Goal: Task Accomplishment & Management: Use online tool/utility

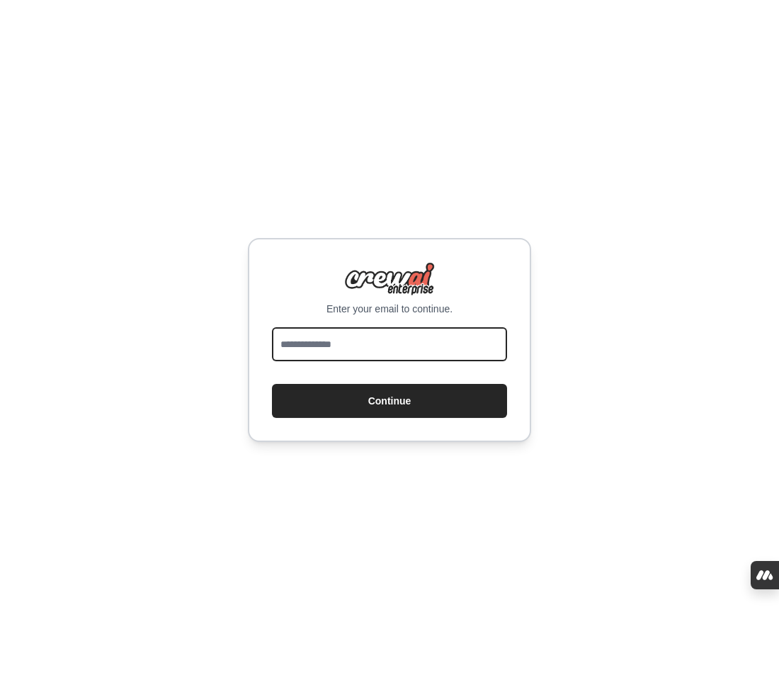
click at [435, 361] on input "email" at bounding box center [389, 344] width 235 height 34
type input "**********"
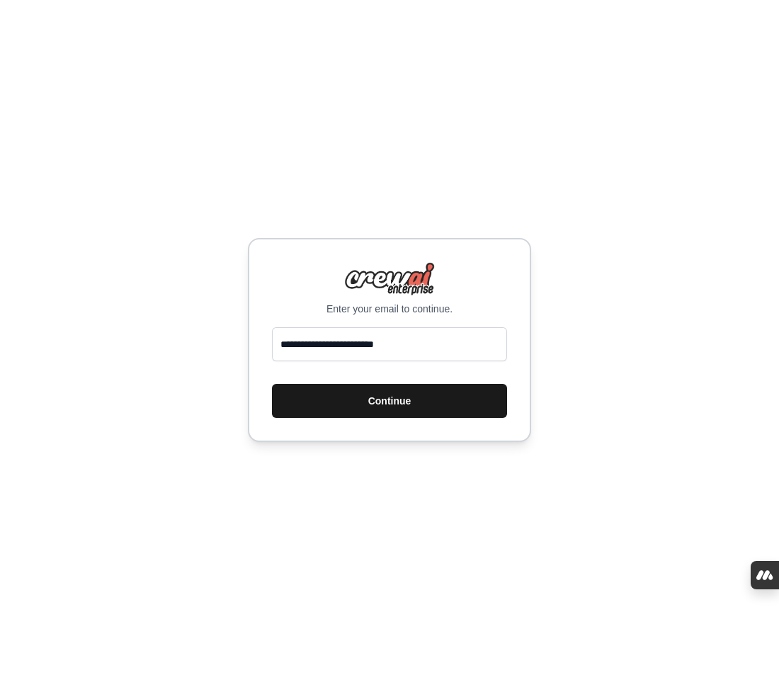
click at [421, 402] on button "Continue" at bounding box center [389, 401] width 235 height 34
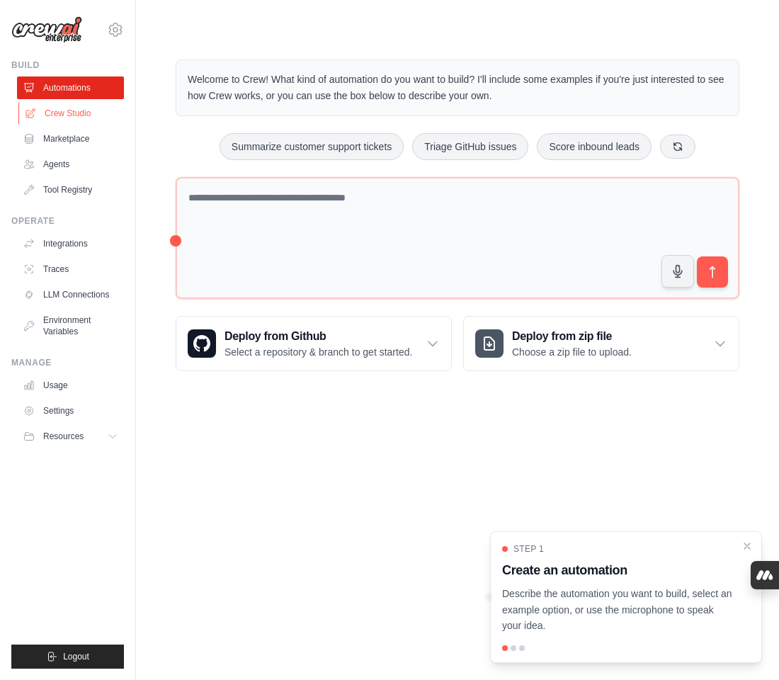
click at [82, 119] on link "Crew Studio" at bounding box center [71, 113] width 107 height 23
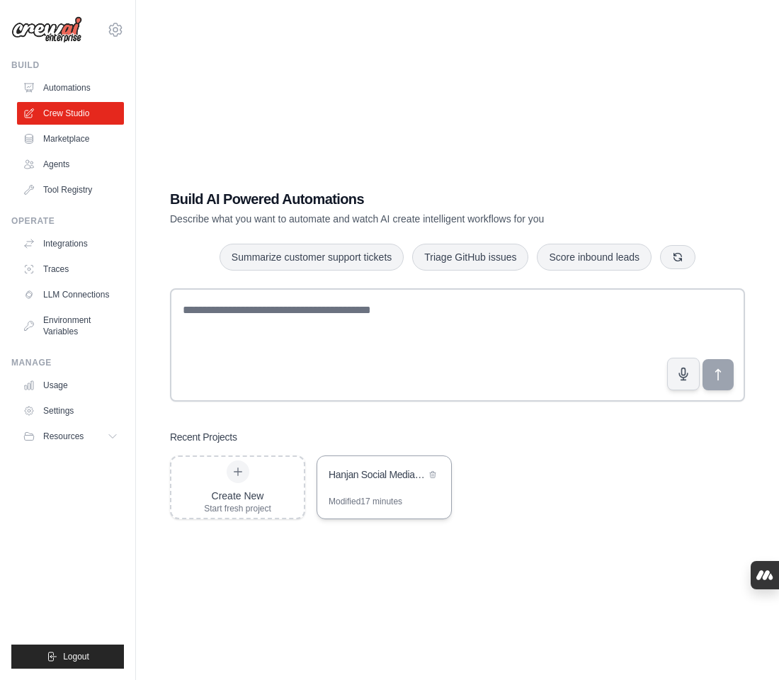
click at [340, 473] on div "Hanjan Social Media Management Hub" at bounding box center [377, 474] width 97 height 14
click at [375, 489] on div "Hanjan Social Media Management Hub" at bounding box center [384, 476] width 134 height 40
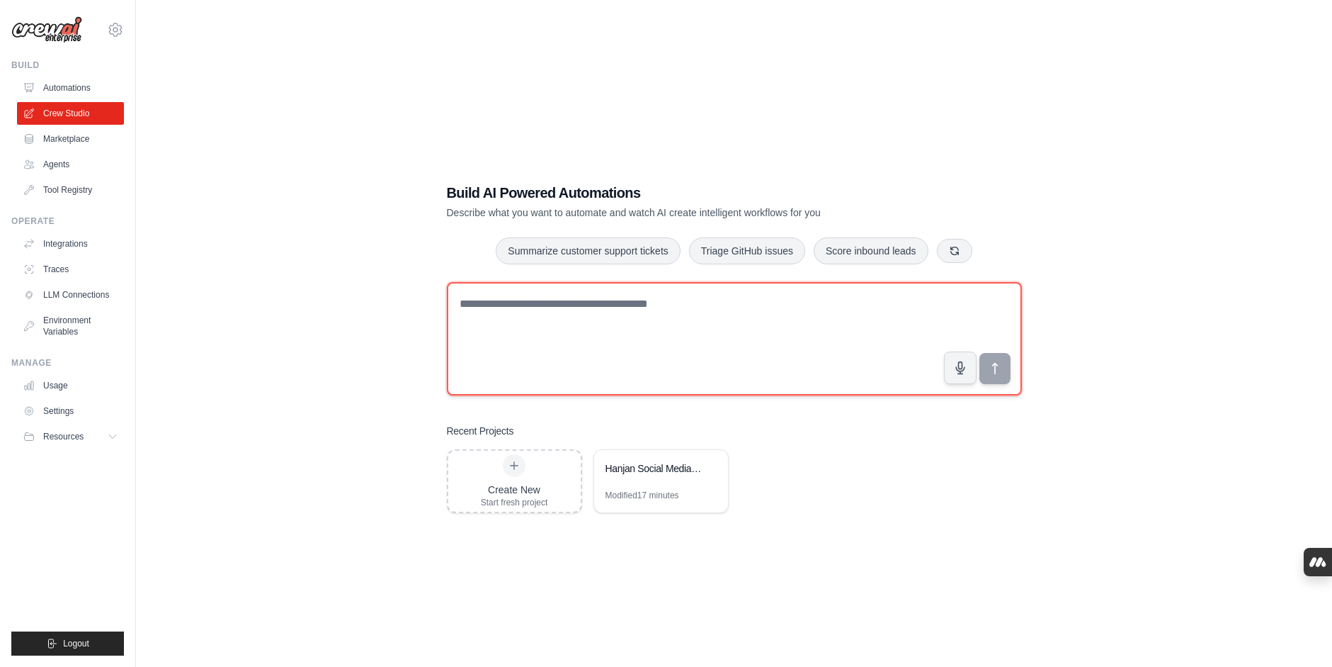
click at [608, 311] on textarea at bounding box center [734, 338] width 575 height 113
click at [600, 305] on textarea at bounding box center [734, 338] width 575 height 113
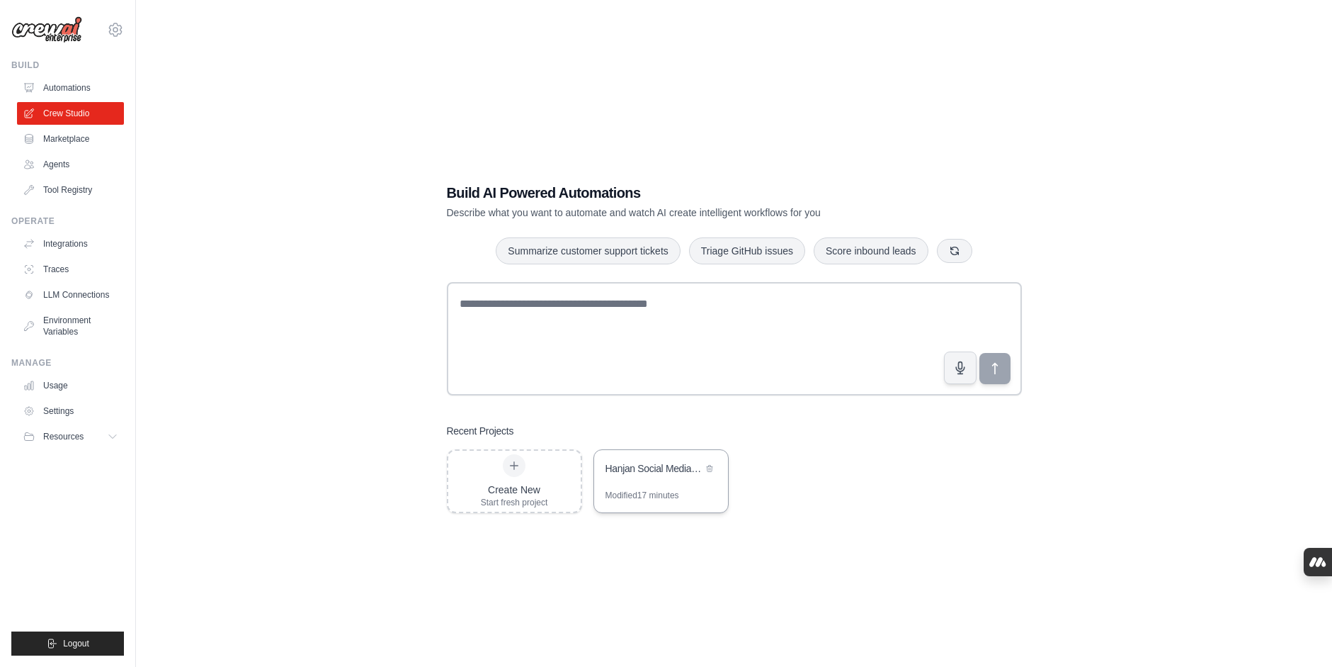
click at [635, 487] on div "Hanjan Social Media Management Hub" at bounding box center [661, 470] width 134 height 40
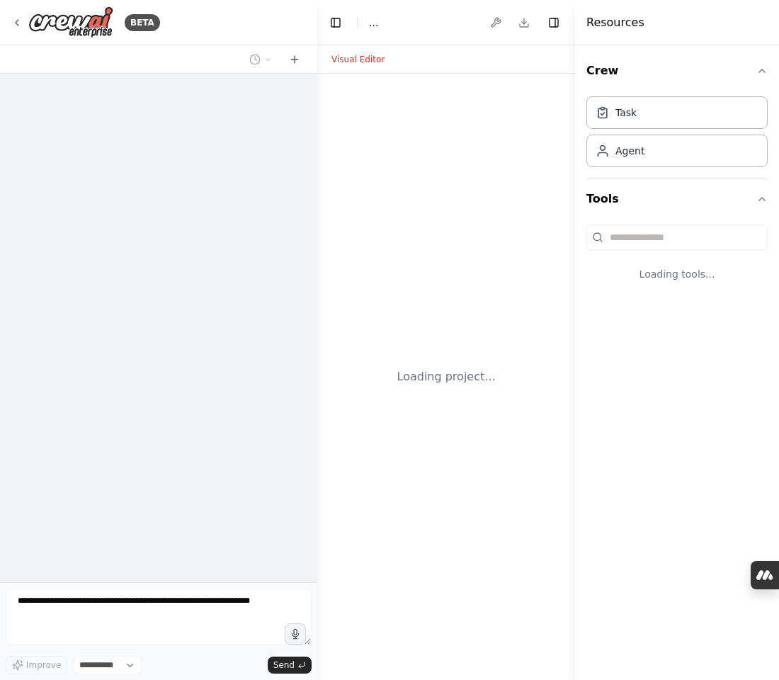
select select "****"
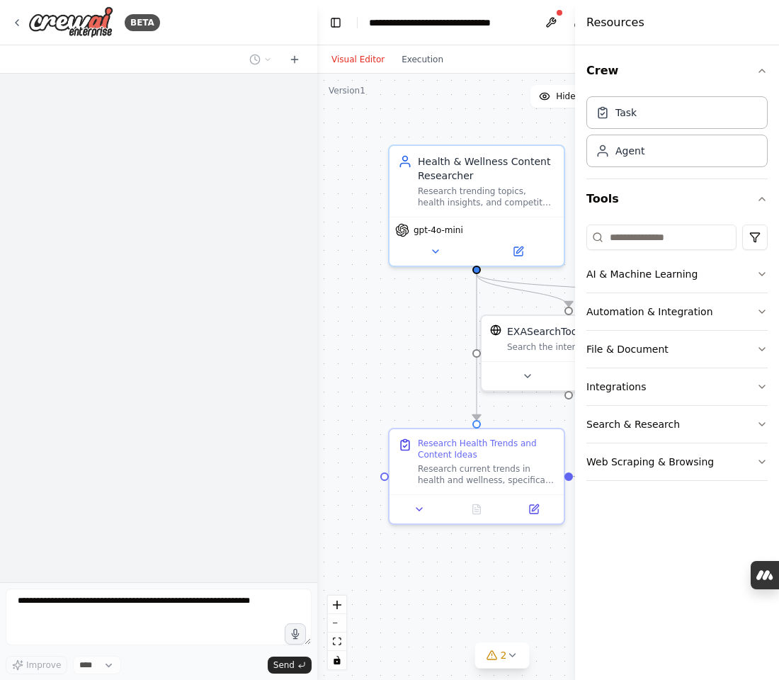
scroll to position [1979, 0]
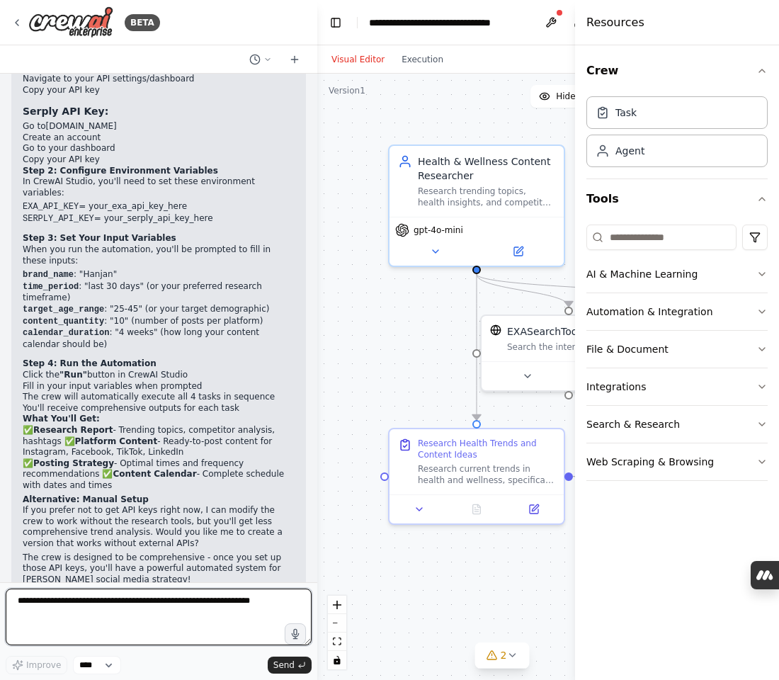
click at [101, 627] on textarea at bounding box center [159, 617] width 306 height 57
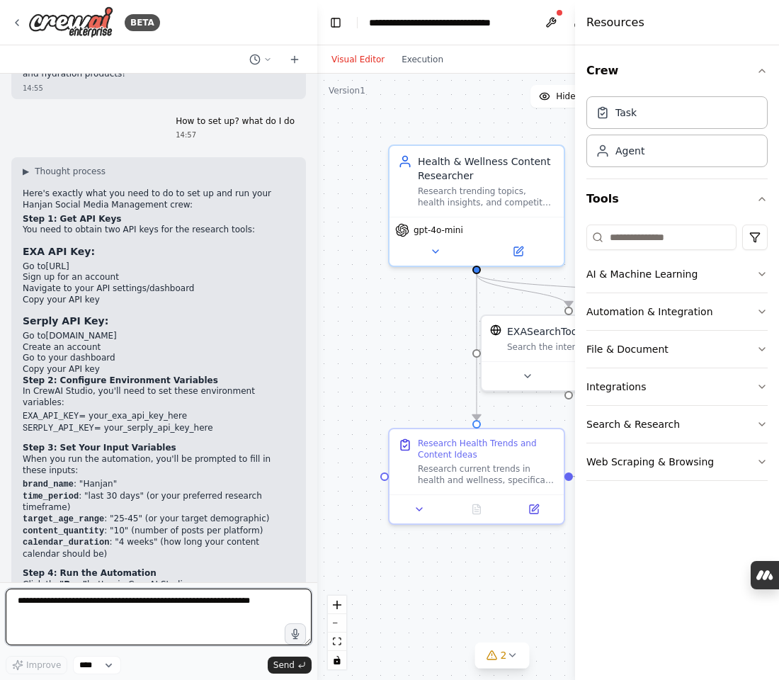
scroll to position [1774, 0]
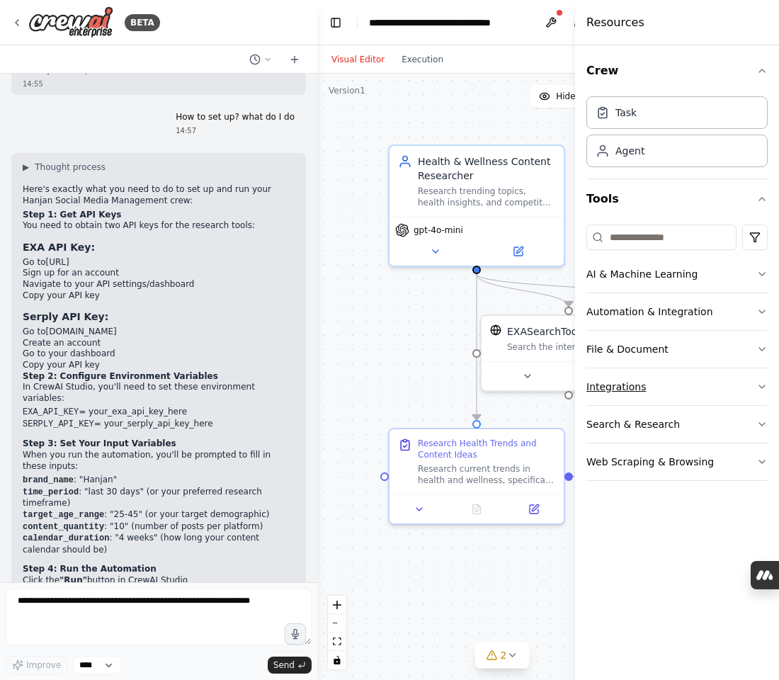
click at [689, 388] on button "Integrations" at bounding box center [676, 386] width 181 height 37
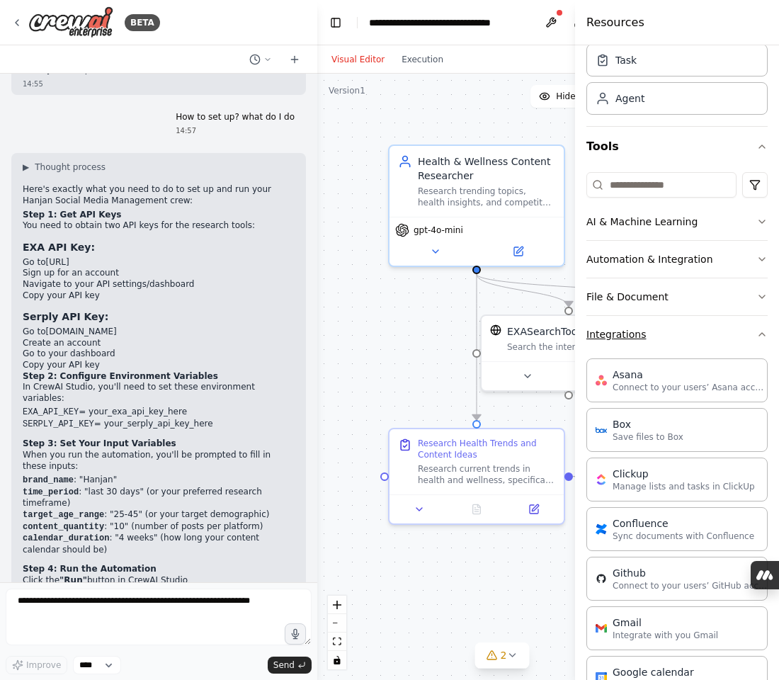
scroll to position [46, 0]
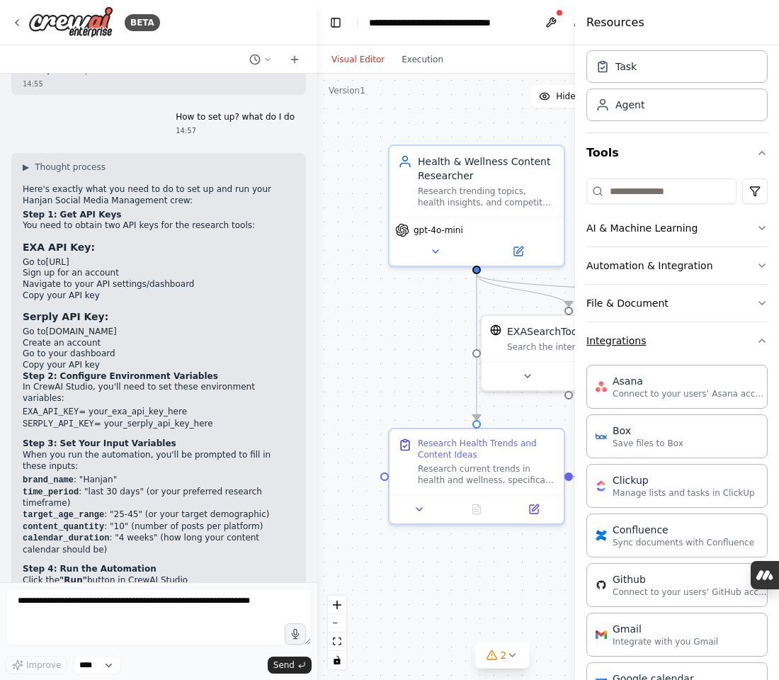
click at [660, 348] on button "Integrations" at bounding box center [676, 340] width 181 height 37
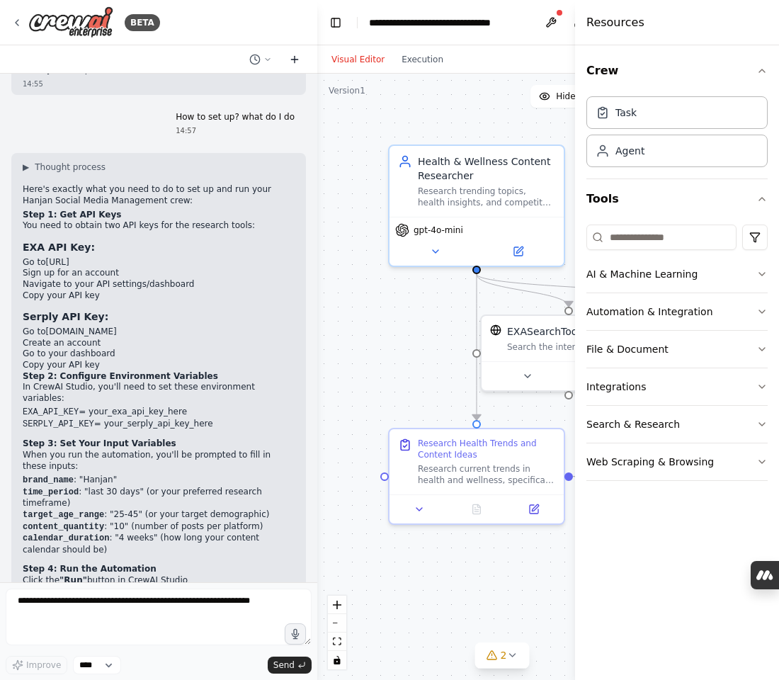
click at [295, 57] on icon at bounding box center [294, 59] width 11 height 11
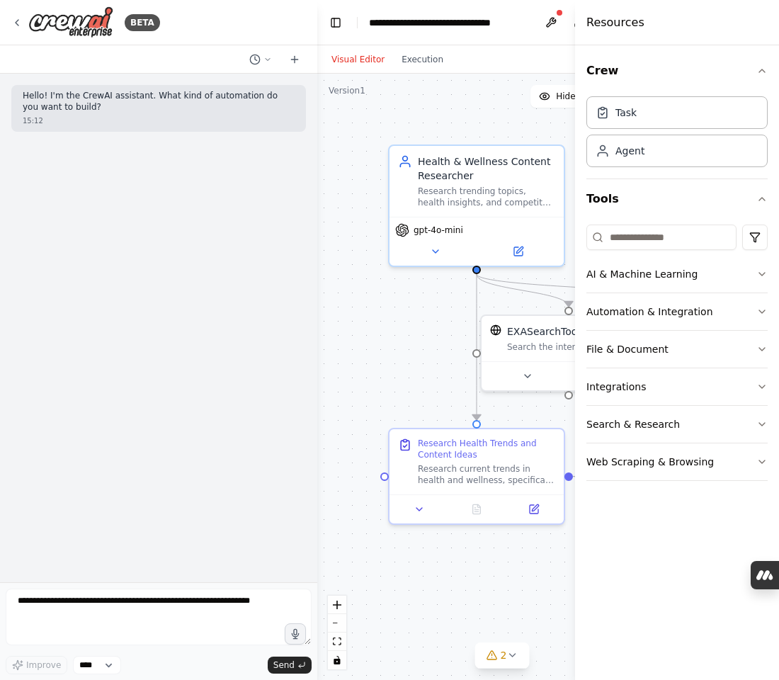
click at [109, 184] on div "Hello! I'm the CrewAI assistant. What kind of automation do you want to build? …" at bounding box center [158, 328] width 317 height 509
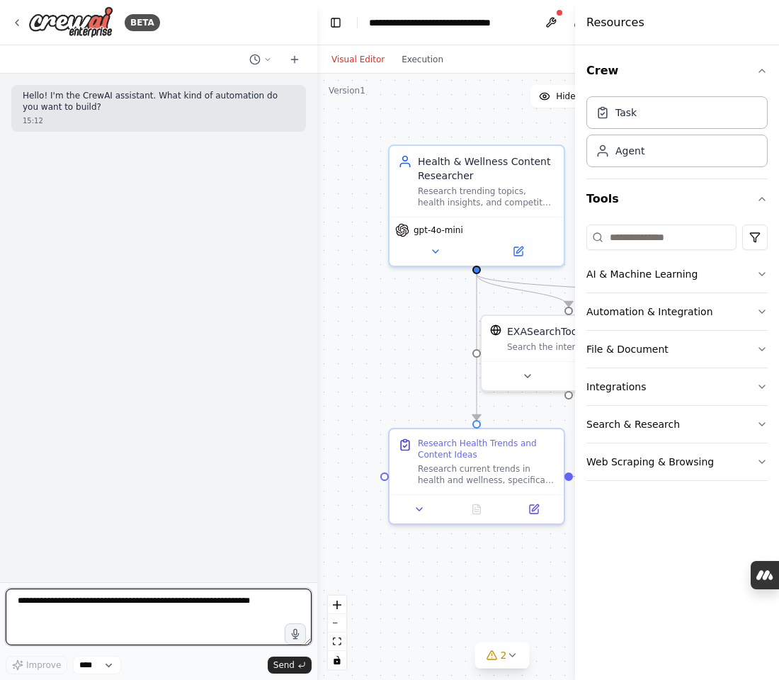
click at [183, 613] on textarea at bounding box center [159, 617] width 306 height 57
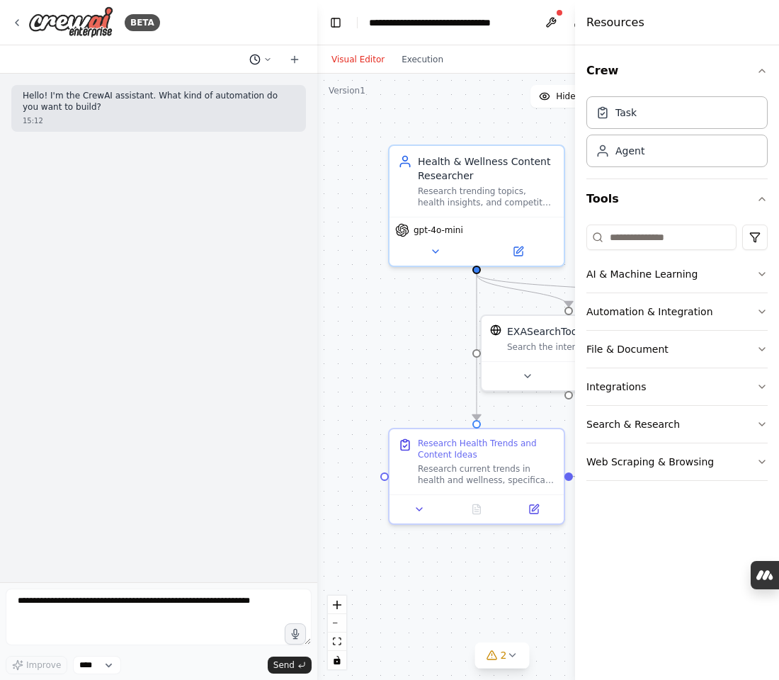
click at [259, 62] on icon at bounding box center [254, 59] width 11 height 11
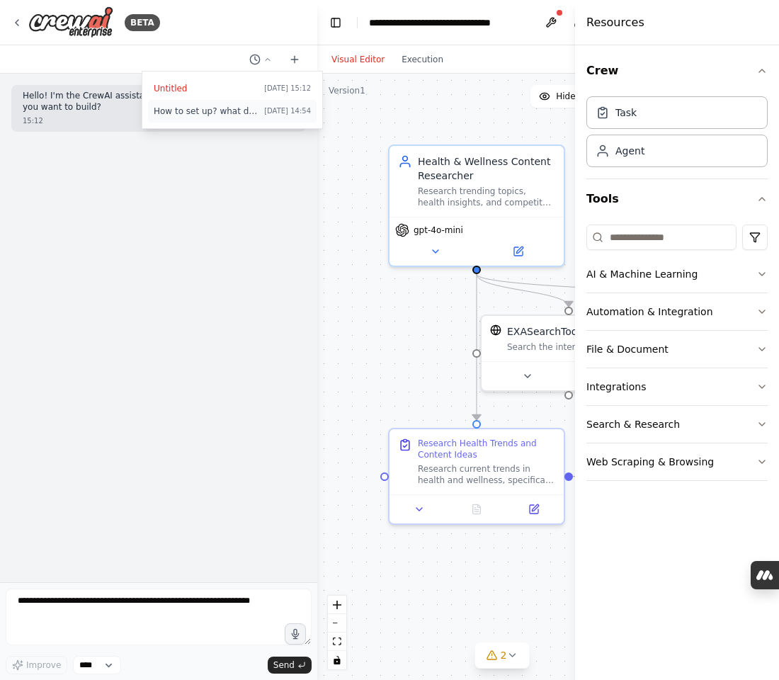
click at [218, 110] on span "How to set up? what do I do" at bounding box center [206, 111] width 105 height 11
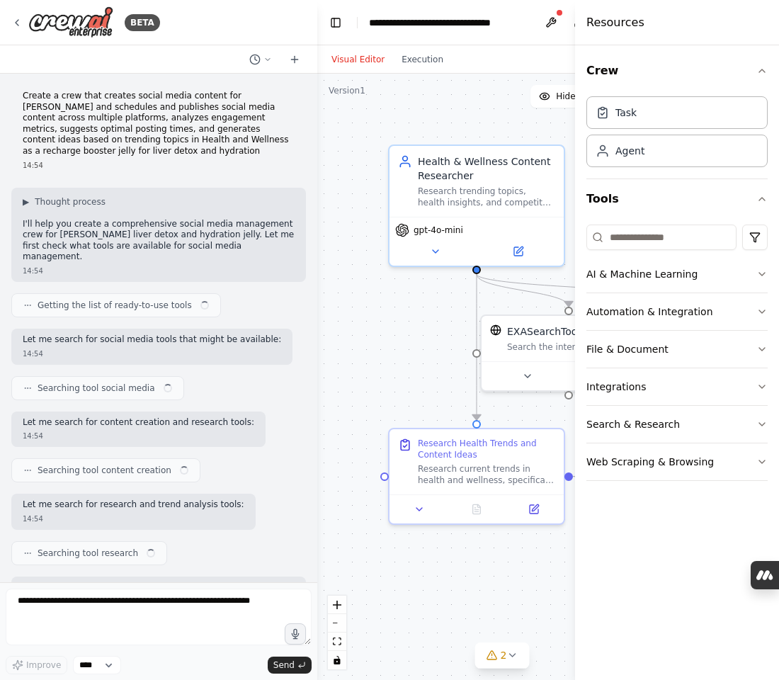
scroll to position [1979, 0]
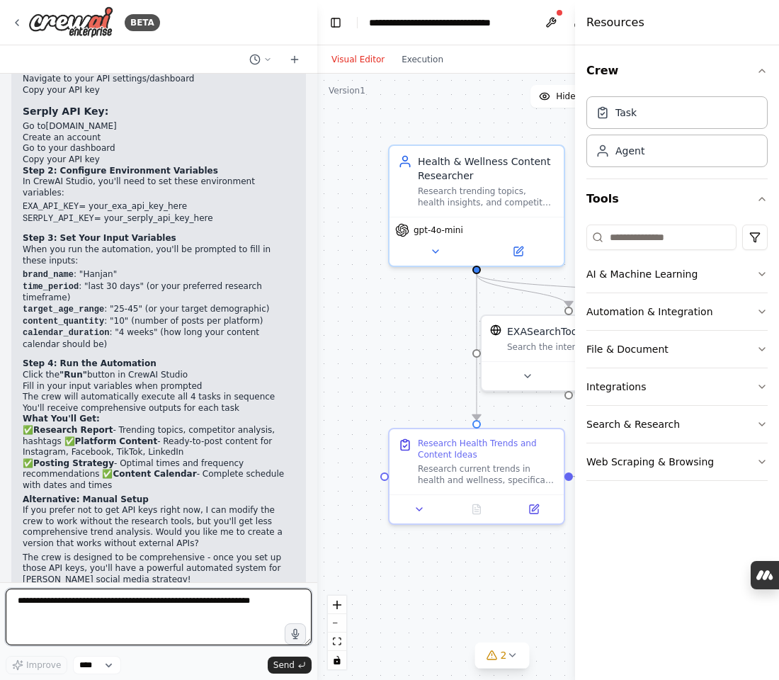
click at [171, 621] on textarea at bounding box center [159, 617] width 306 height 57
click at [158, 615] on textarea at bounding box center [159, 617] width 306 height 57
paste textarea "**********"
type textarea "**********"
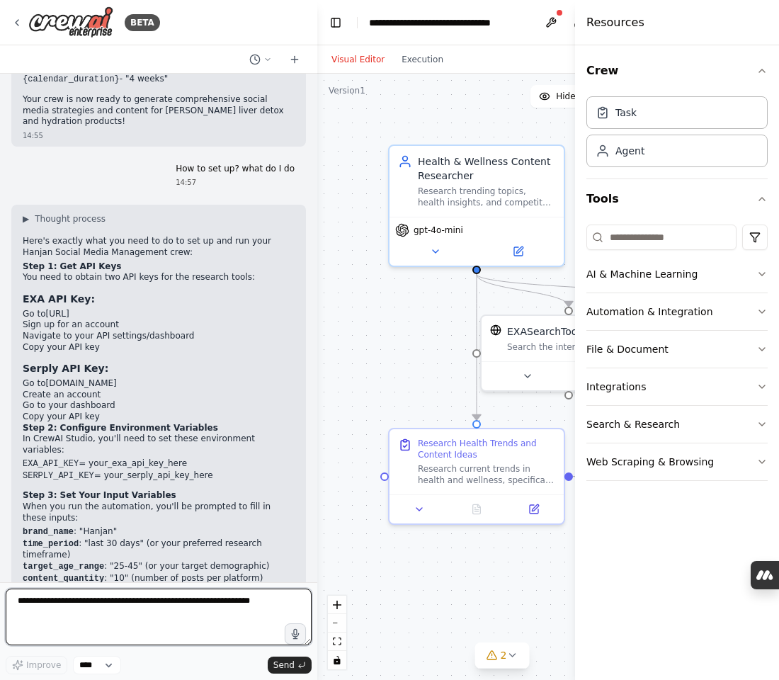
scroll to position [1727, 0]
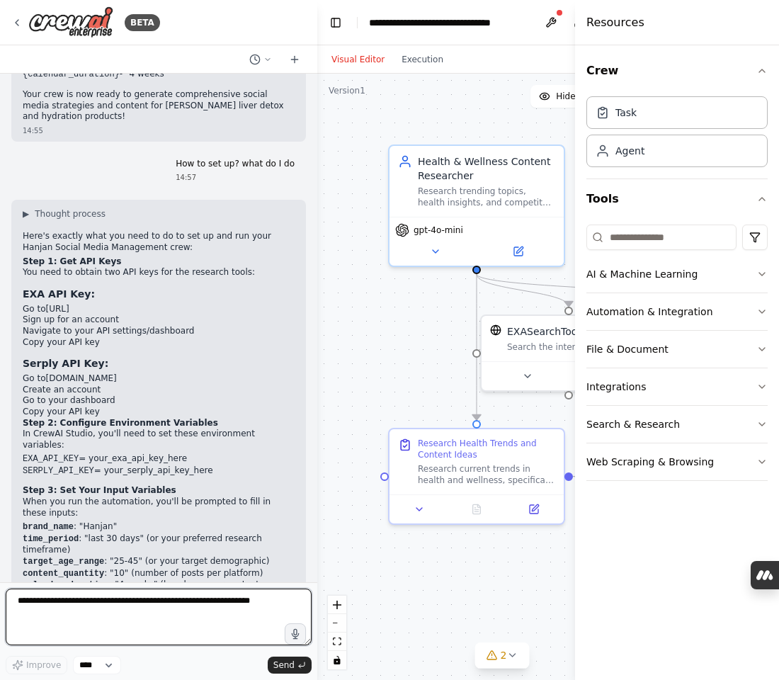
click at [90, 604] on textarea at bounding box center [159, 617] width 306 height 57
paste textarea "**********"
type textarea "**********"
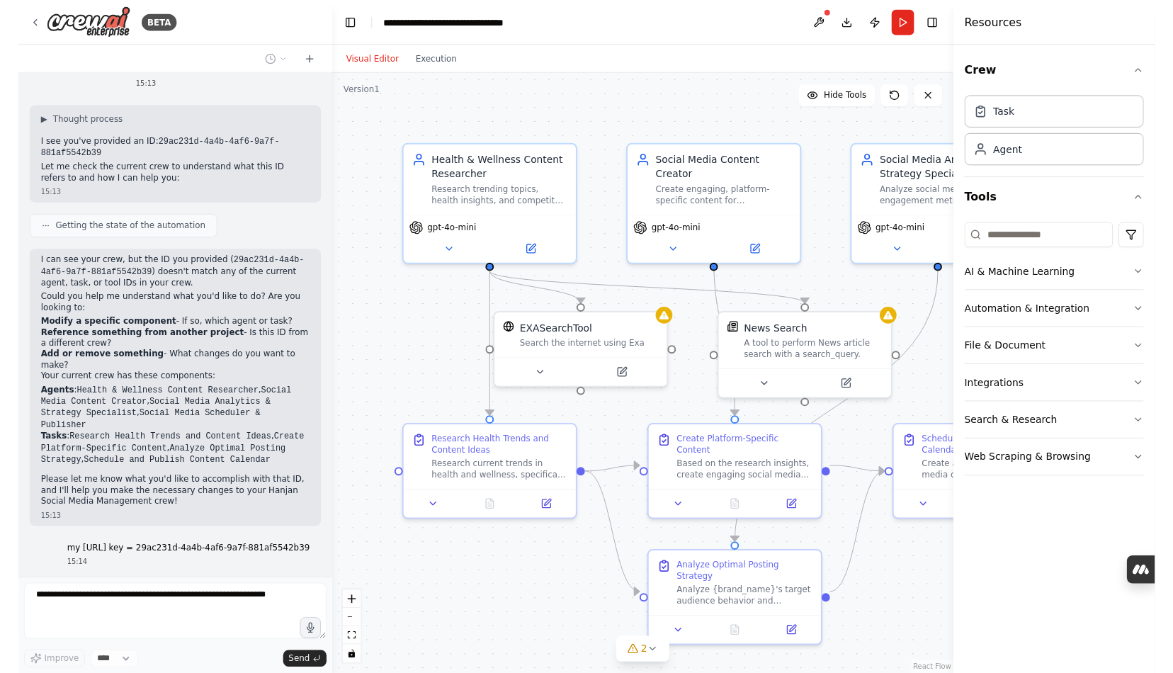
scroll to position [2536, 0]
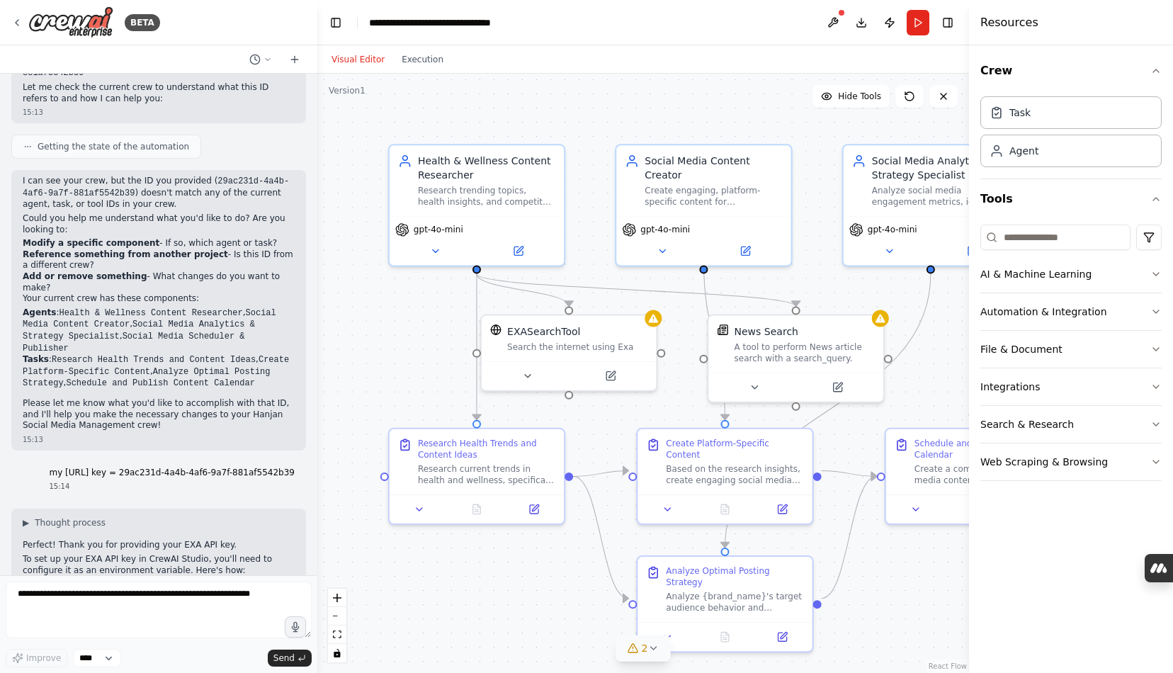
click at [637, 650] on icon at bounding box center [632, 648] width 9 height 8
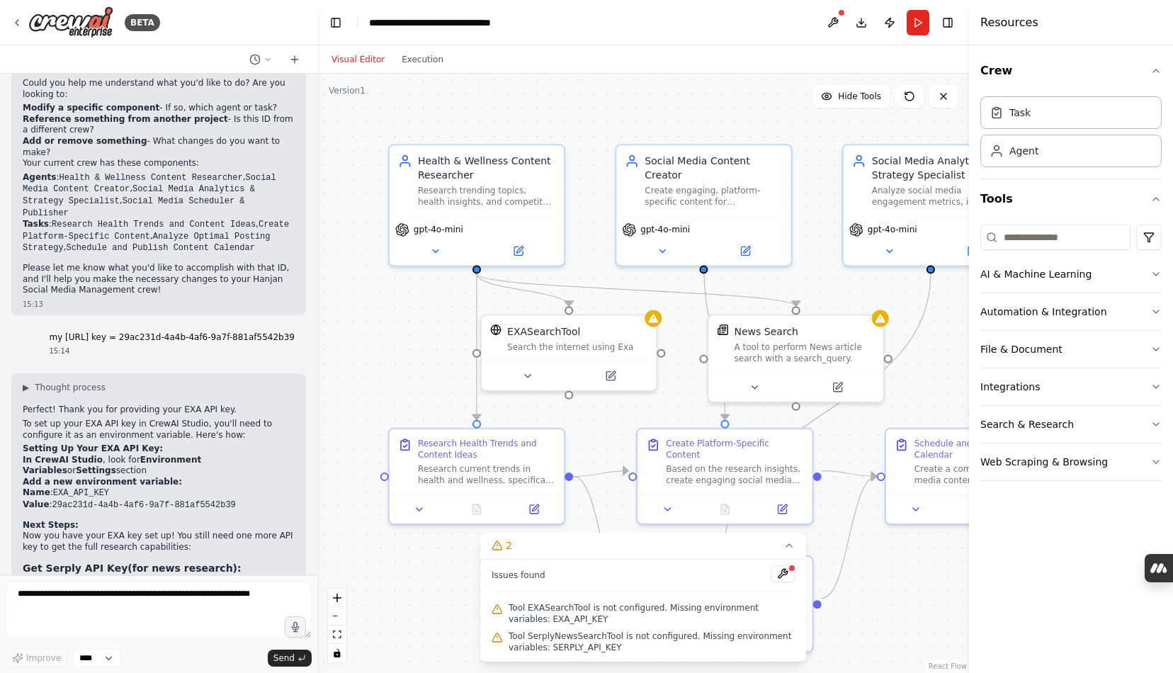
click at [586, 612] on span "Tool EXASearchTool is not configured. Missing environment variables: EXA_API_KEY" at bounding box center [652, 613] width 286 height 23
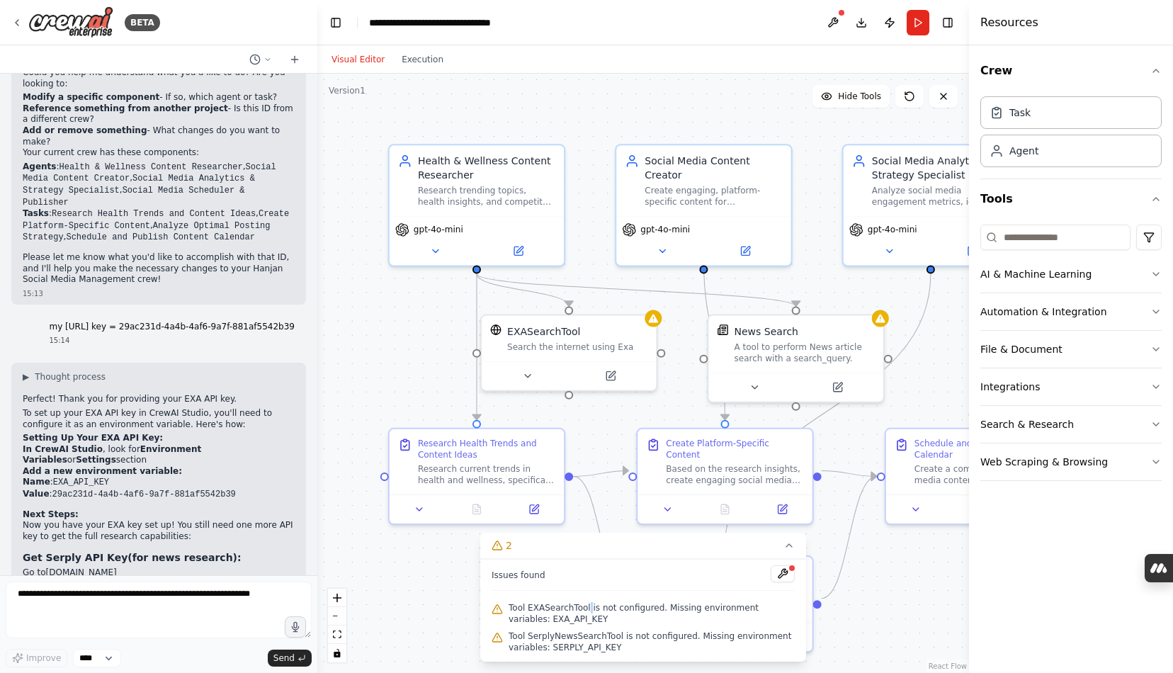
click at [586, 612] on span "Tool EXASearchTool is not configured. Missing environment variables: EXA_API_KEY" at bounding box center [652, 613] width 286 height 23
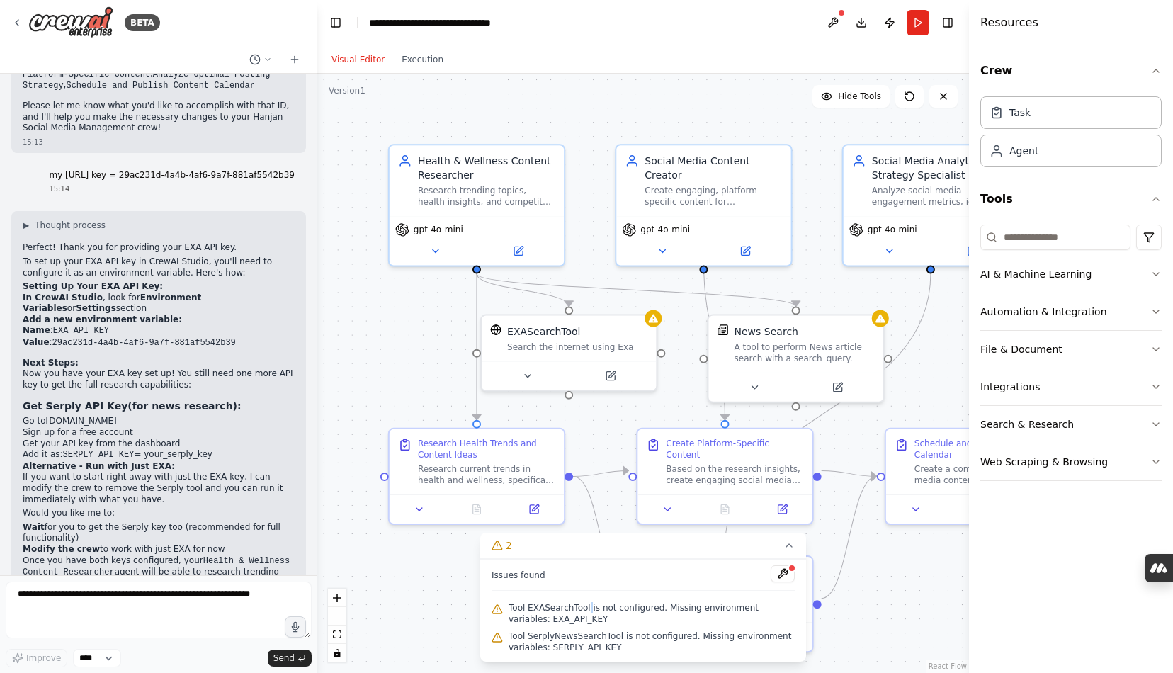
scroll to position [2940, 0]
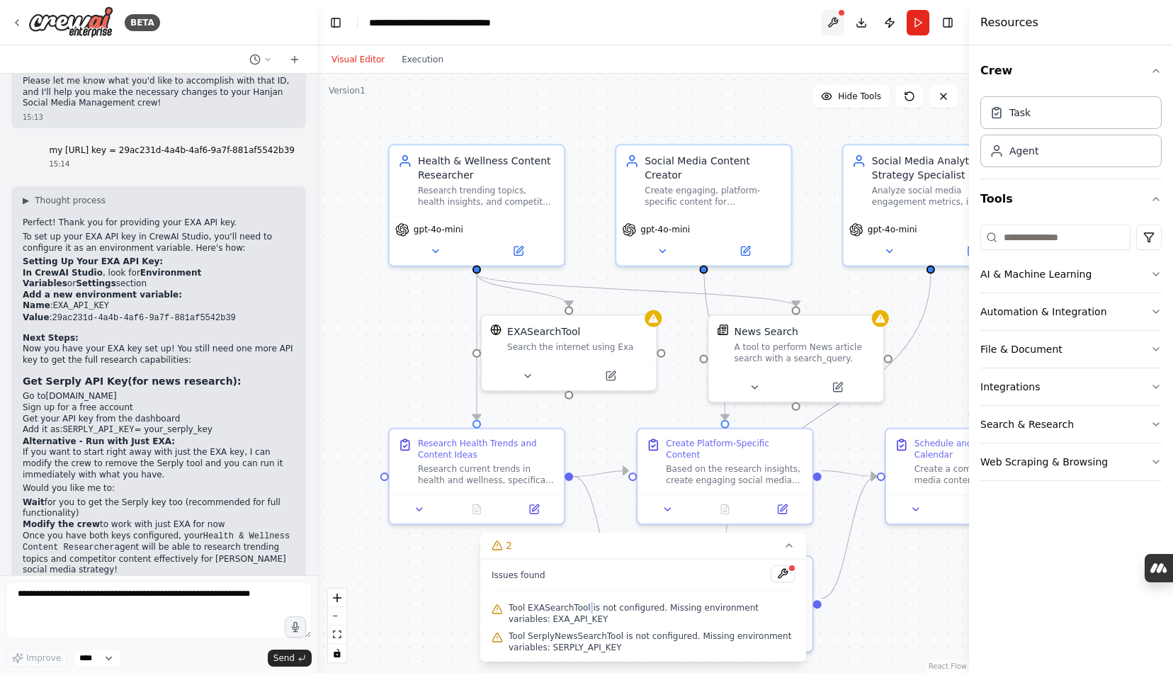
click at [778, 21] on button at bounding box center [833, 22] width 23 height 25
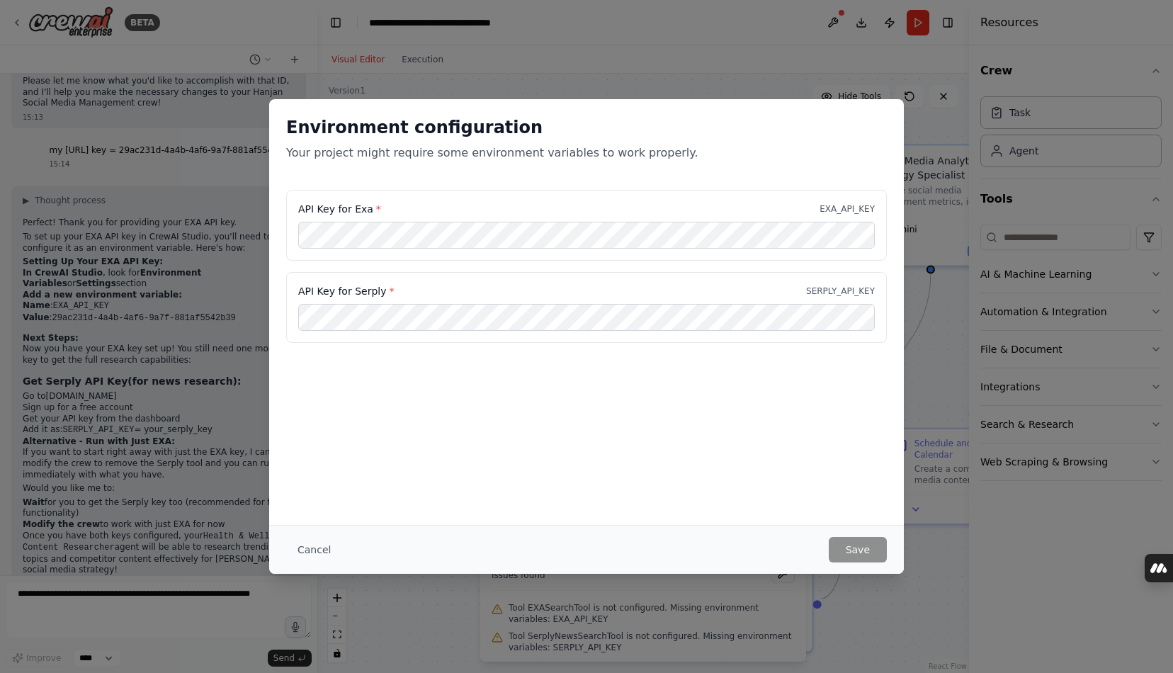
click at [778, 18] on div "Environment configuration Your project might require some environment variables…" at bounding box center [586, 336] width 1173 height 673
click at [778, 552] on button "Save" at bounding box center [858, 549] width 58 height 25
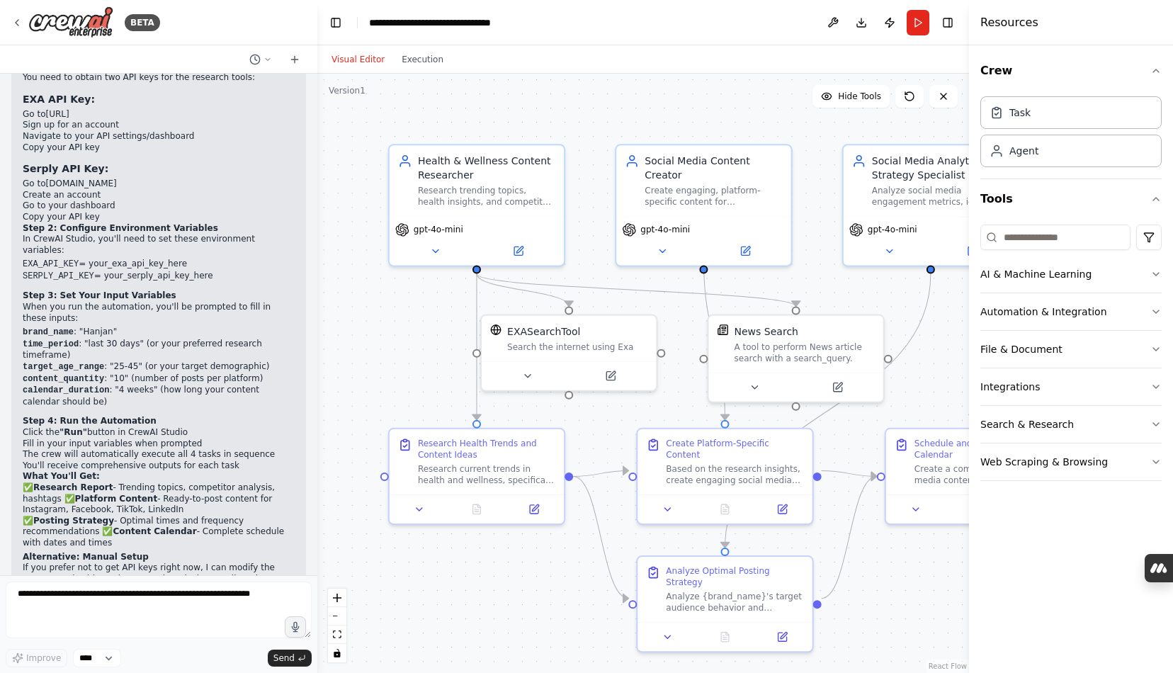
scroll to position [1925, 0]
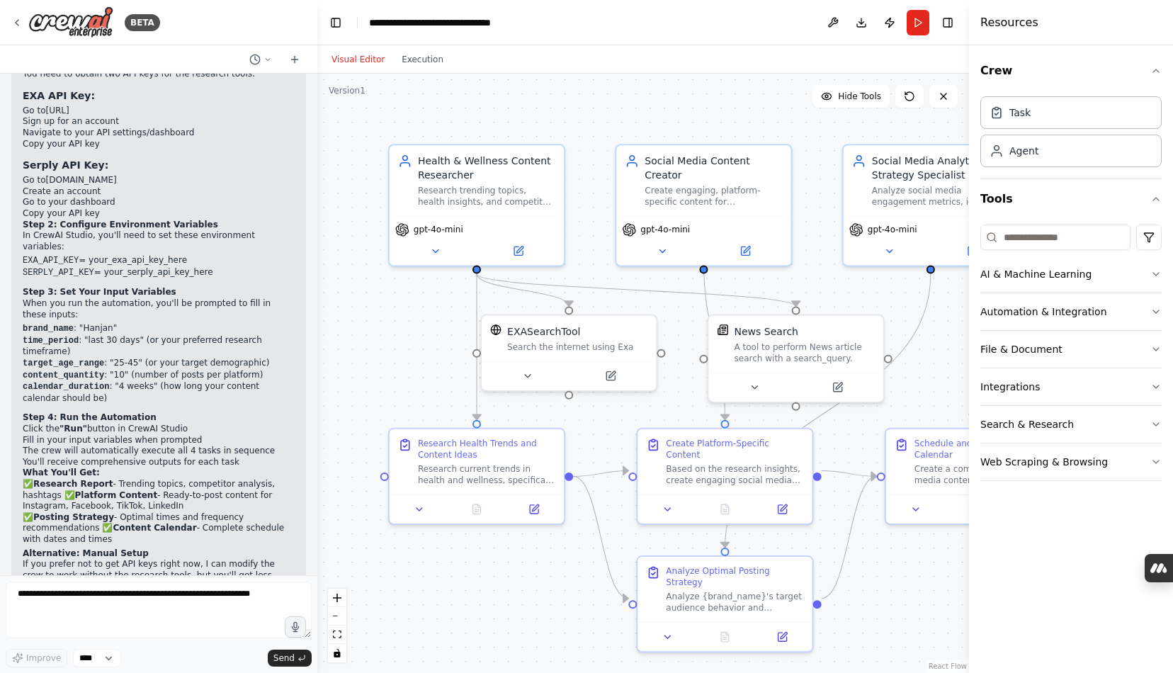
click at [778, 137] on div ".deletable-edge-delete-btn { width: 20px; height: 20px; border: 0px solid #ffff…" at bounding box center [643, 373] width 652 height 599
click at [778, 28] on button "Run" at bounding box center [918, 22] width 23 height 25
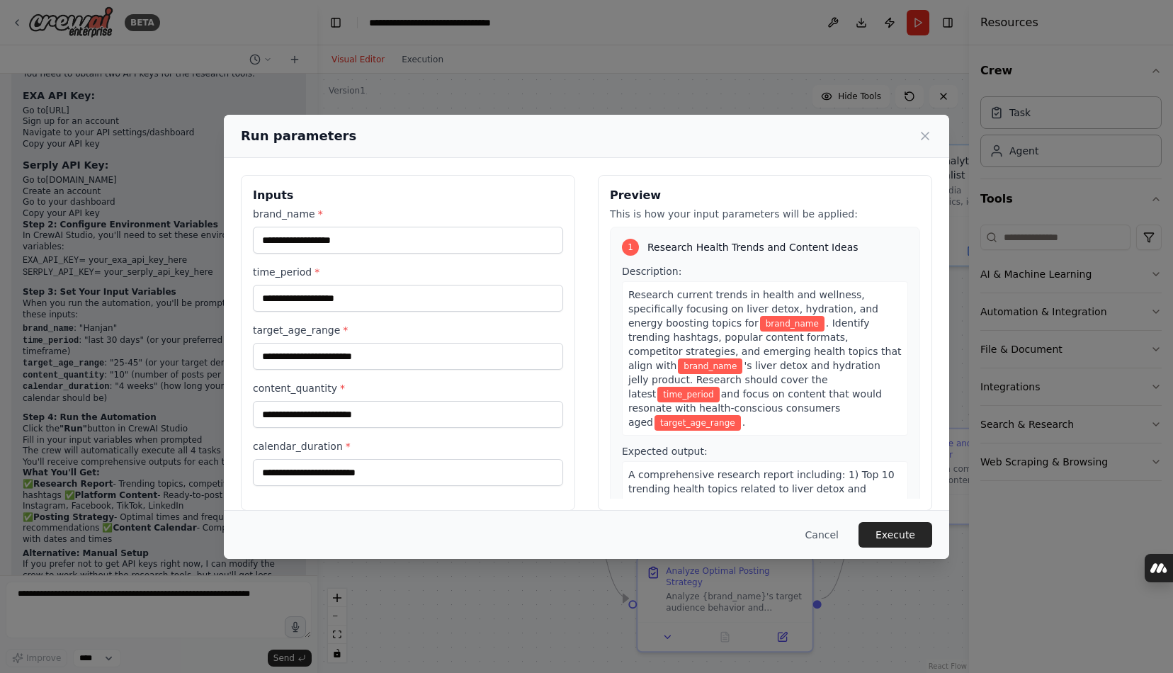
click at [778, 21] on div "Run parameters Inputs brand_name * time_period * target_age_range * content_qua…" at bounding box center [586, 336] width 1173 height 673
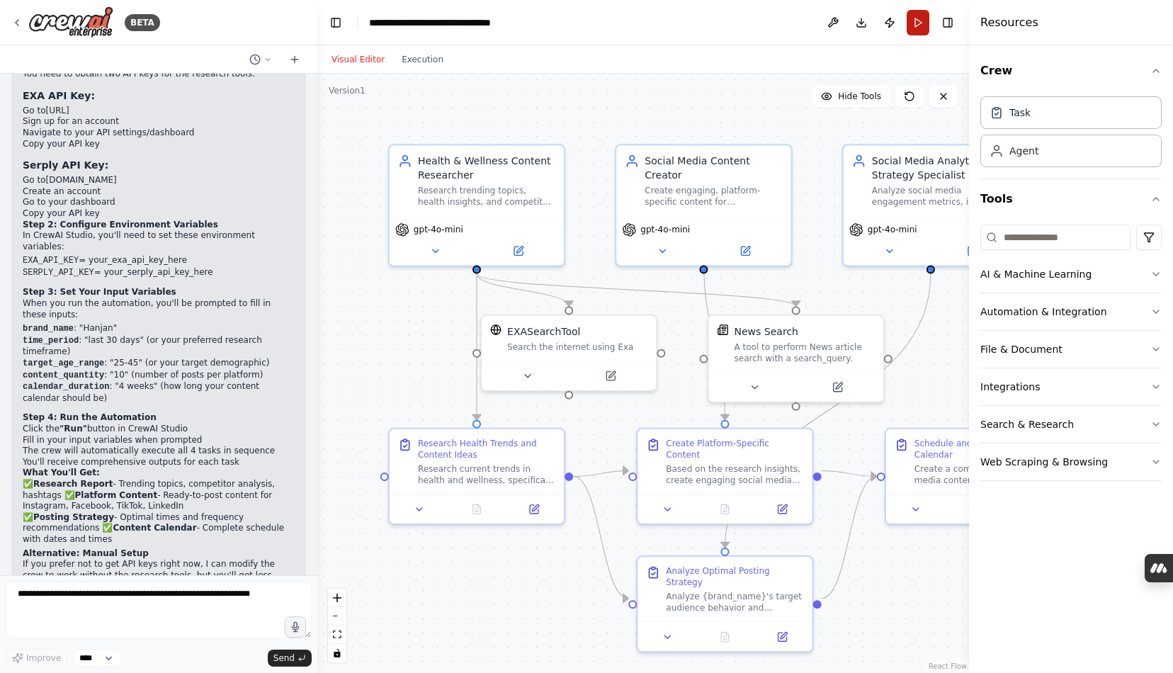
click at [778, 24] on button "Run" at bounding box center [918, 22] width 23 height 25
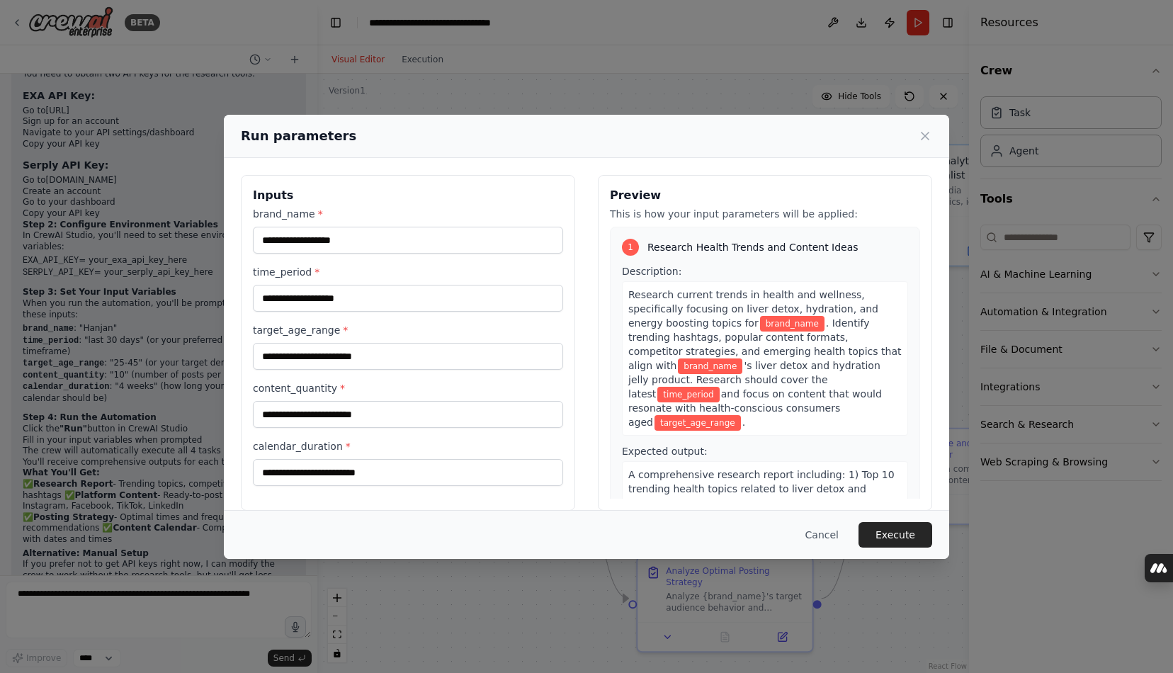
drag, startPoint x: 415, startPoint y: 136, endPoint x: 523, endPoint y: 130, distance: 108.5
click at [523, 130] on div "Run parameters" at bounding box center [586, 136] width 691 height 20
click at [322, 240] on input "brand_name *" at bounding box center [408, 240] width 310 height 27
type input "******"
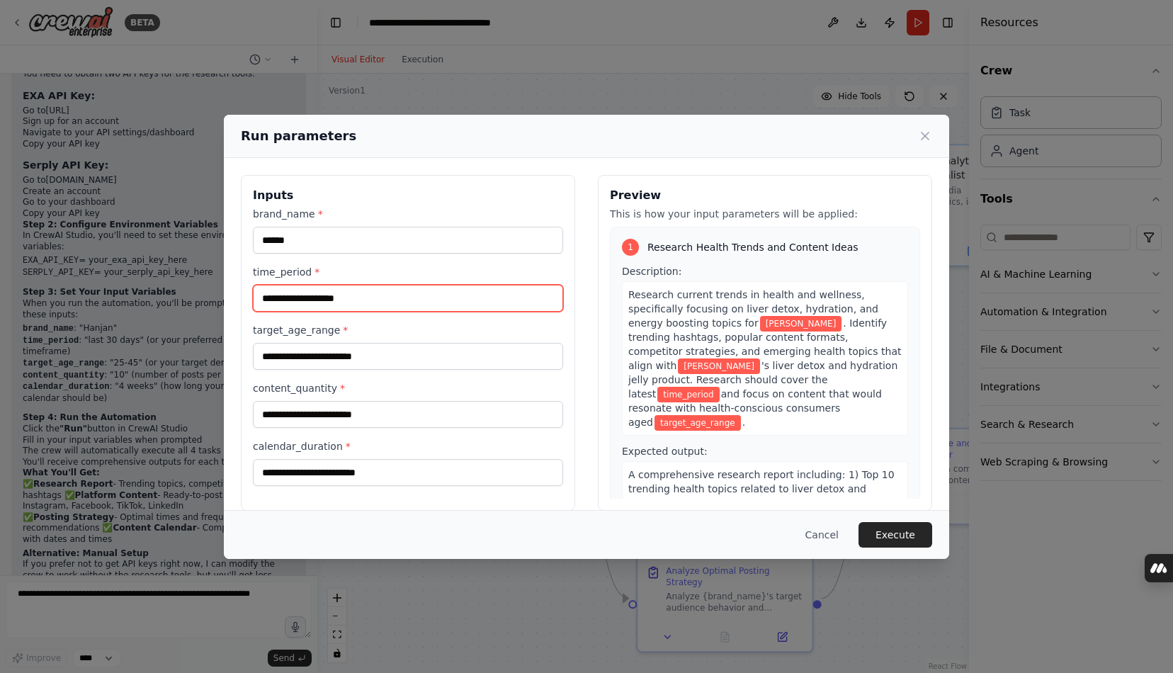
click at [358, 290] on input "time_period *" at bounding box center [408, 298] width 310 height 27
type input "*"
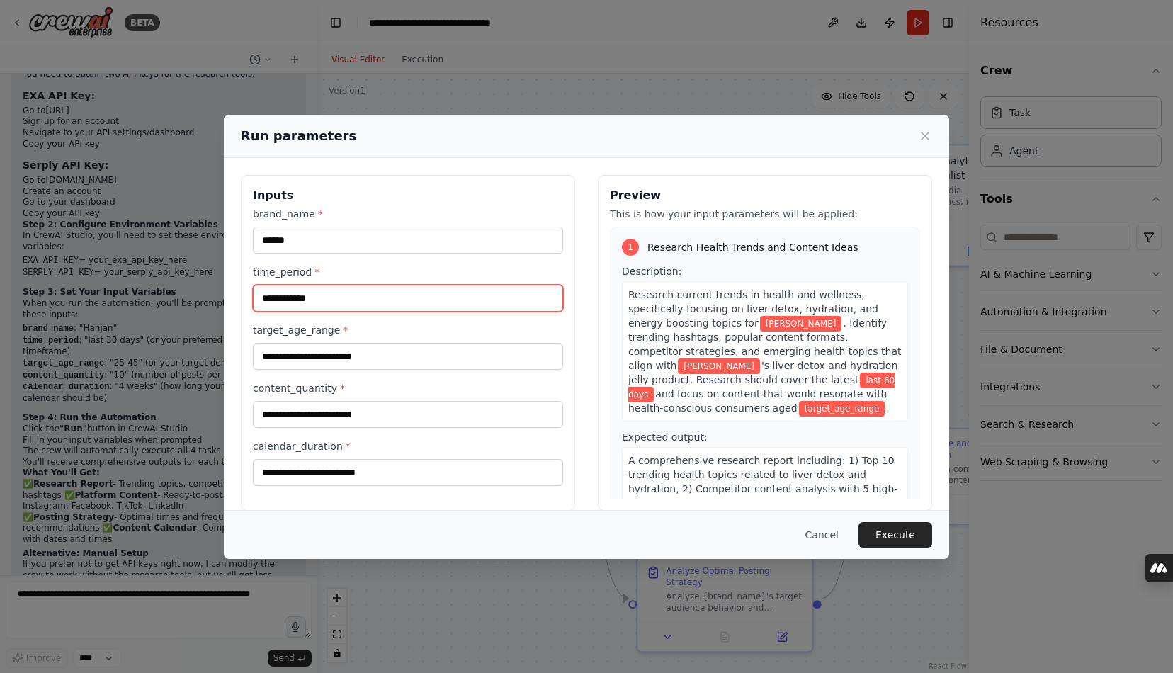
type input "**********"
click at [364, 336] on label "target_age_range *" at bounding box center [408, 330] width 310 height 14
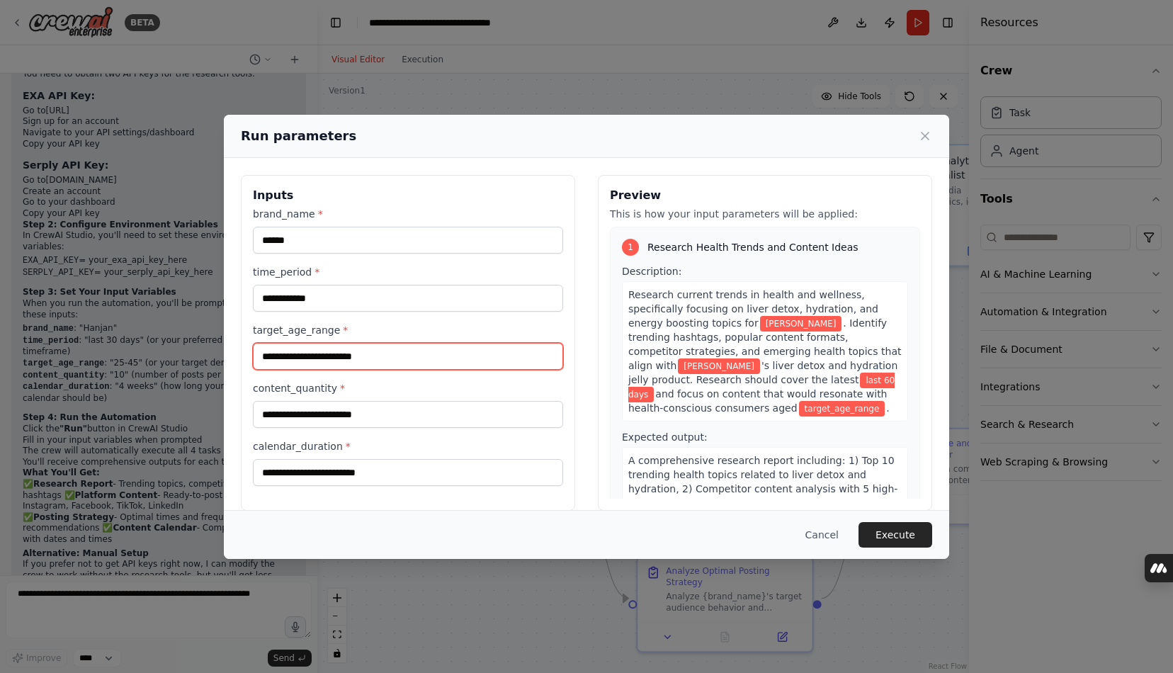
click at [364, 343] on input "target_age_range *" at bounding box center [408, 356] width 310 height 27
type input "*****"
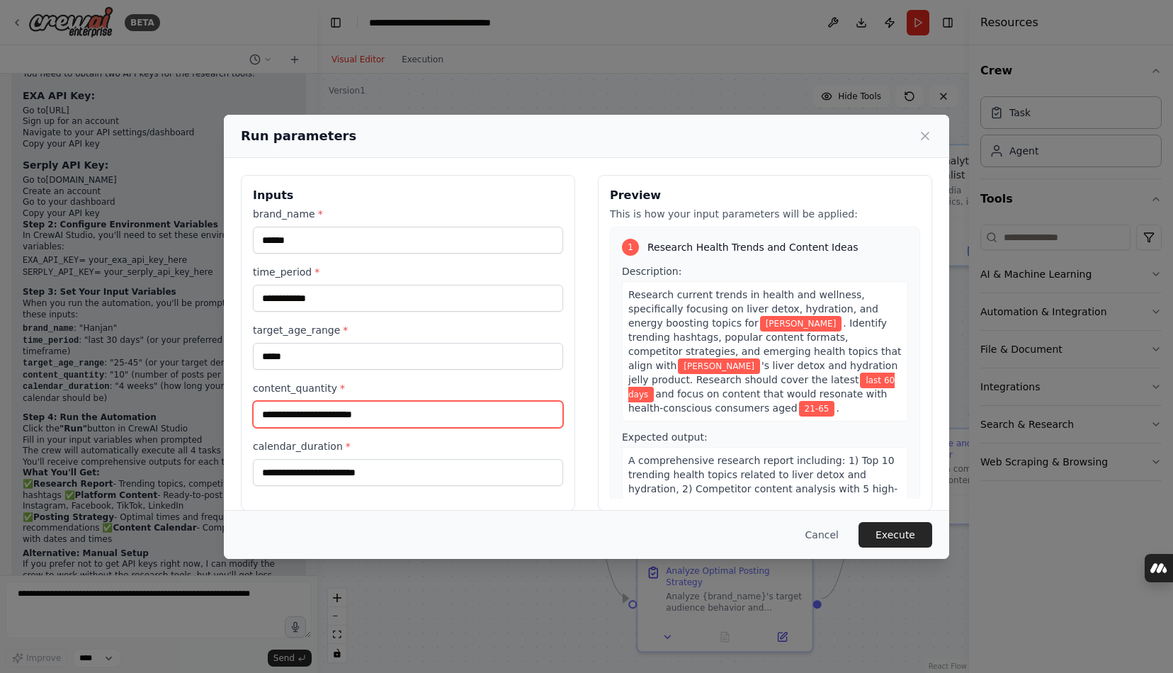
click at [323, 419] on input "content_quantity *" at bounding box center [408, 414] width 310 height 27
drag, startPoint x: 419, startPoint y: 130, endPoint x: 443, endPoint y: 130, distance: 24.1
click at [443, 130] on div "Run parameters" at bounding box center [586, 136] width 691 height 20
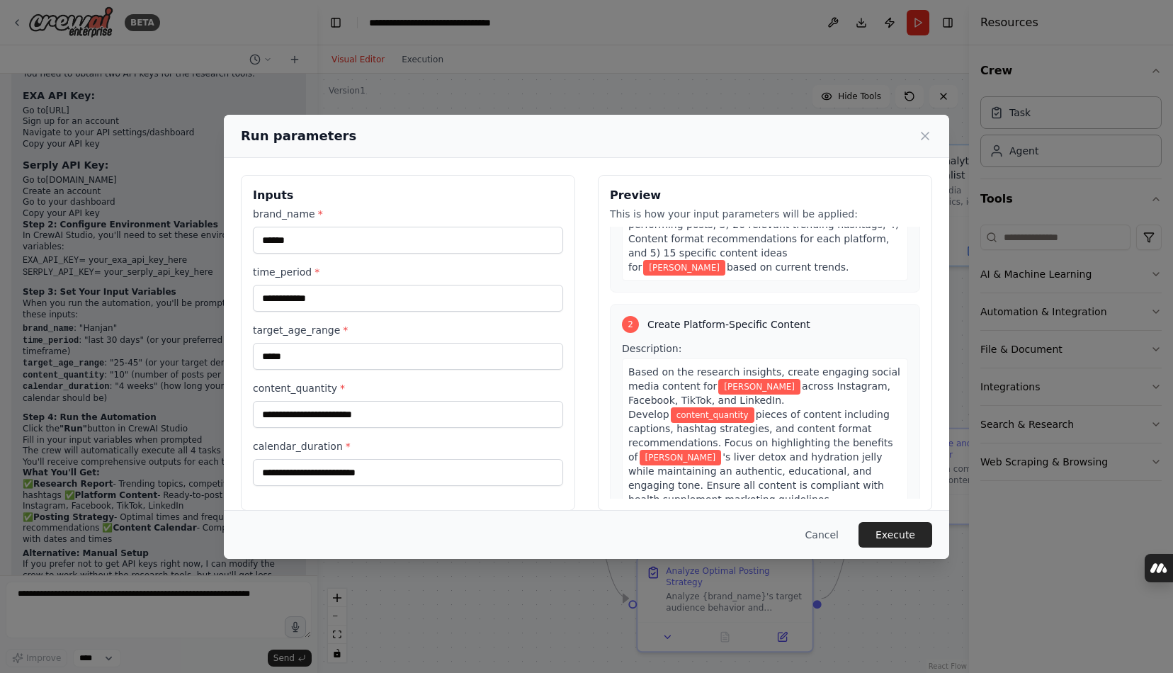
scroll to position [280, 0]
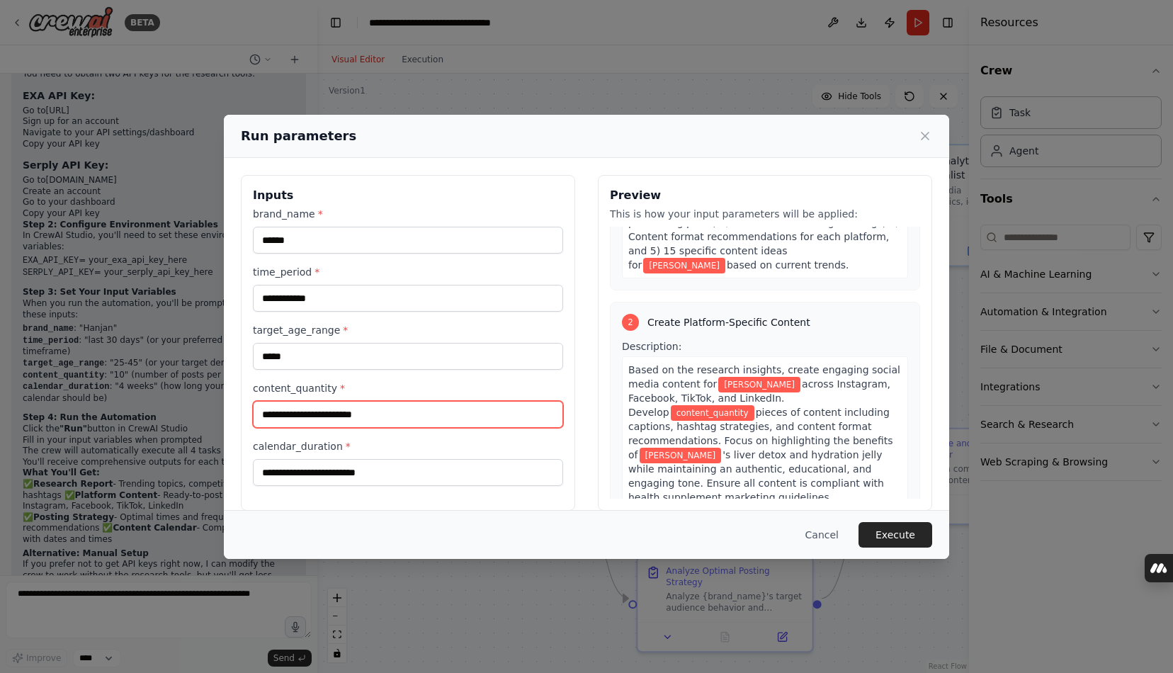
click at [339, 419] on input "content_quantity *" at bounding box center [408, 414] width 310 height 27
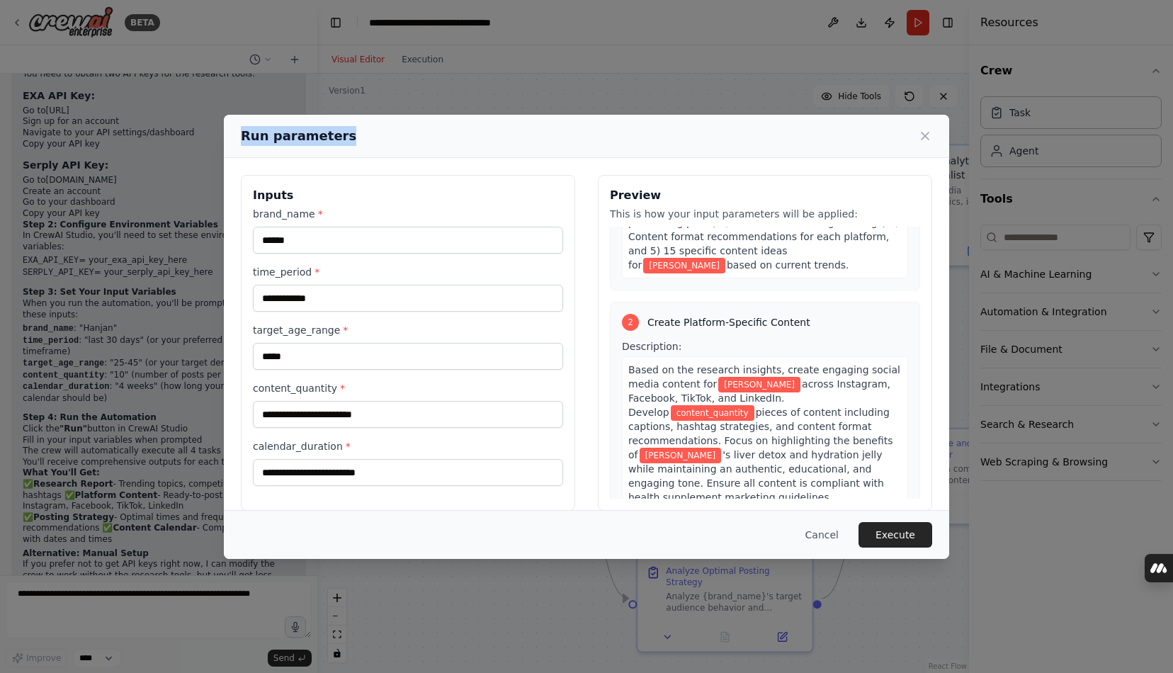
drag, startPoint x: 353, startPoint y: 124, endPoint x: 475, endPoint y: 147, distance: 124.1
click at [476, 147] on div "Run parameters" at bounding box center [586, 136] width 725 height 43
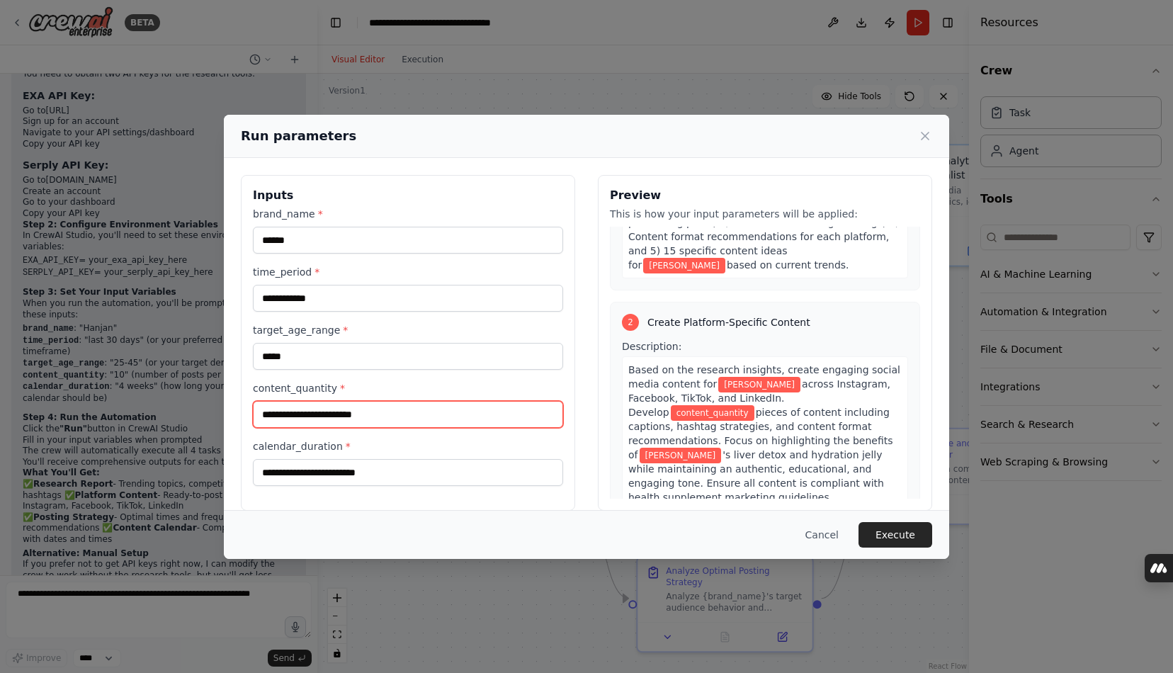
click at [327, 422] on input "content_quantity *" at bounding box center [408, 414] width 310 height 27
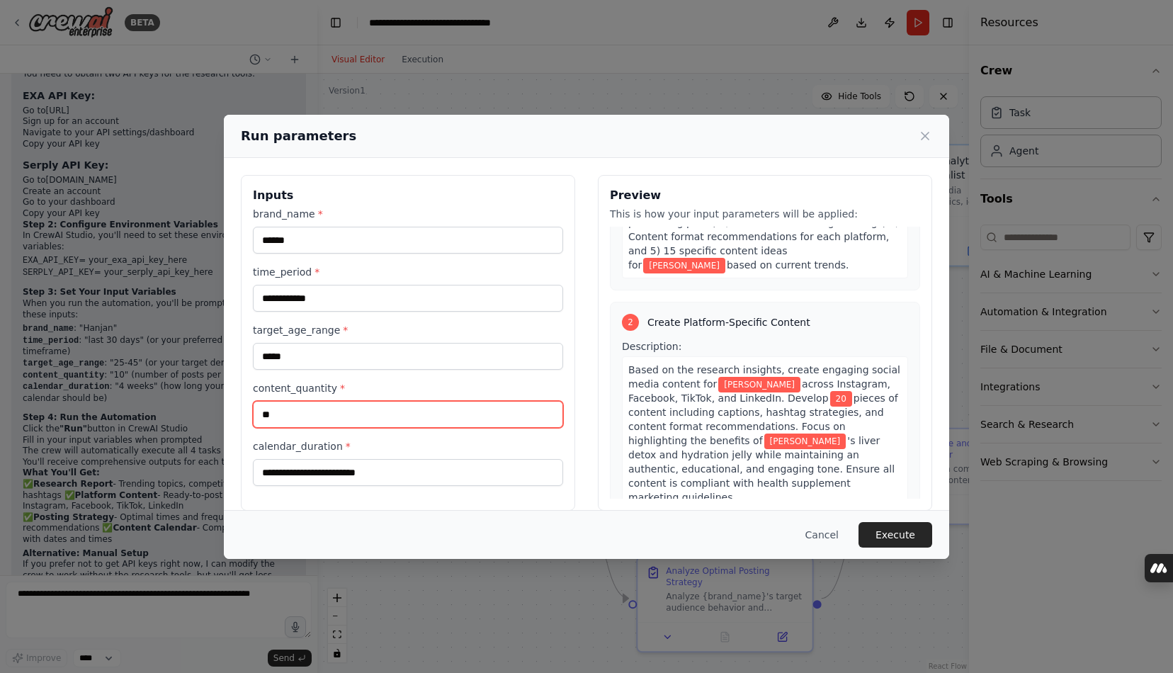
type input "*"
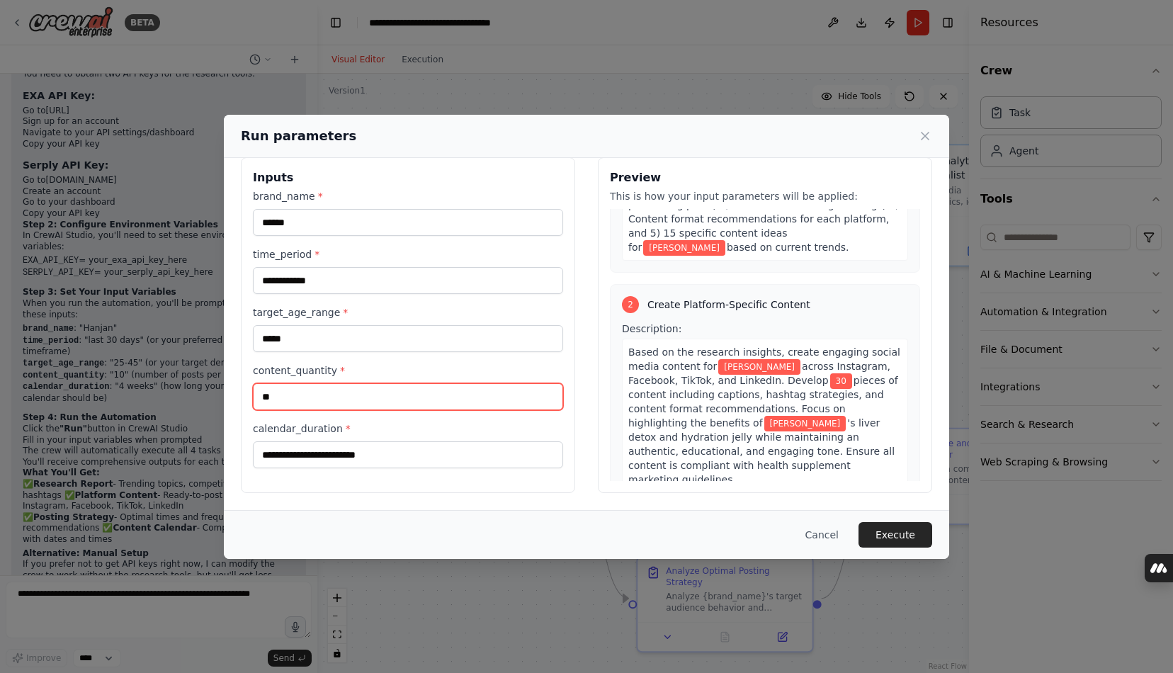
type input "**"
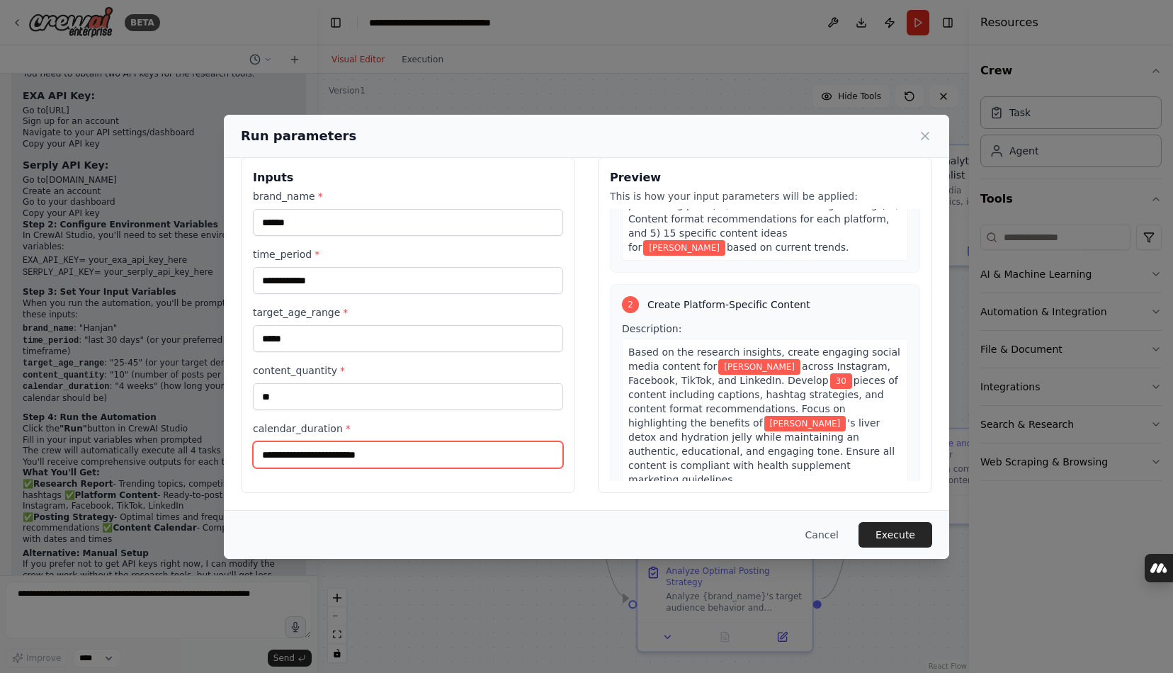
click at [335, 458] on input "calendar_duration *" at bounding box center [408, 454] width 310 height 27
type input "*******"
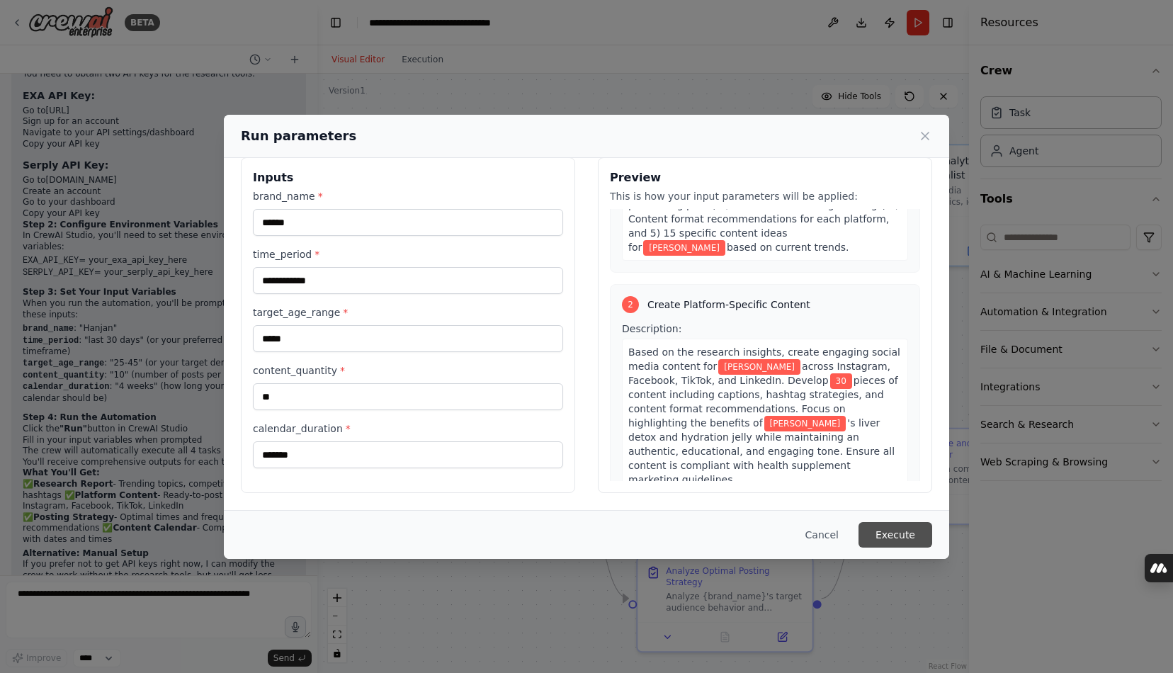
click at [778, 541] on button "Execute" at bounding box center [895, 534] width 74 height 25
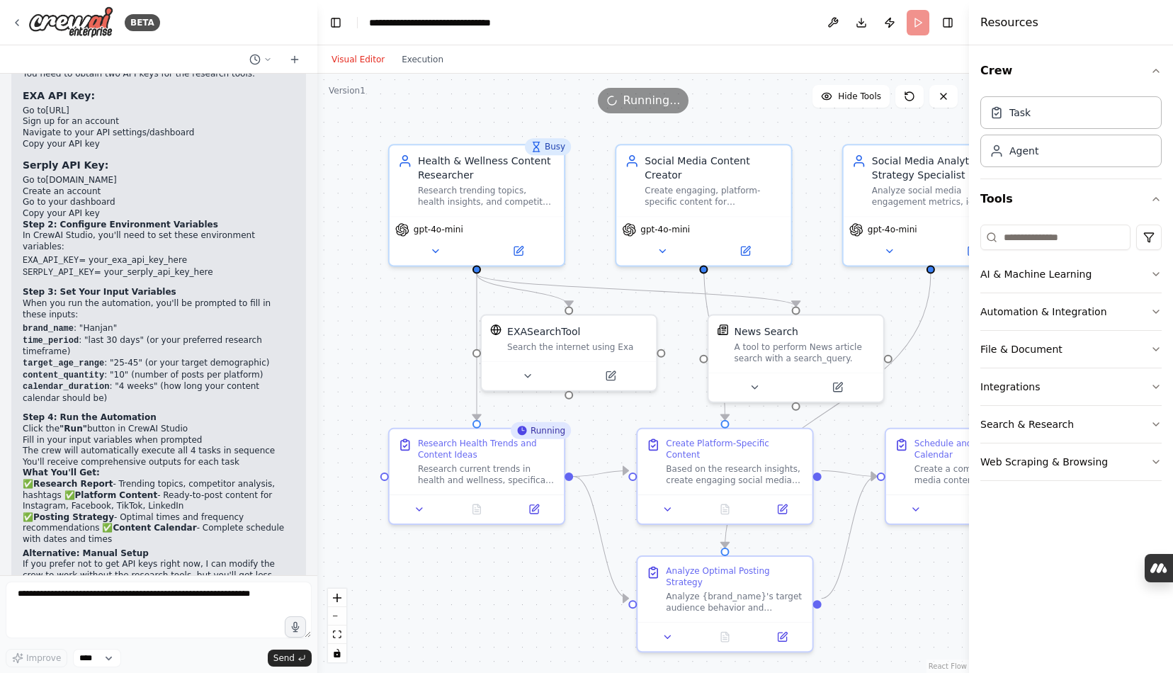
click at [778, 130] on div ".deletable-edge-delete-btn { width: 20px; height: 20px; border: 0px solid #ffff…" at bounding box center [643, 373] width 652 height 599
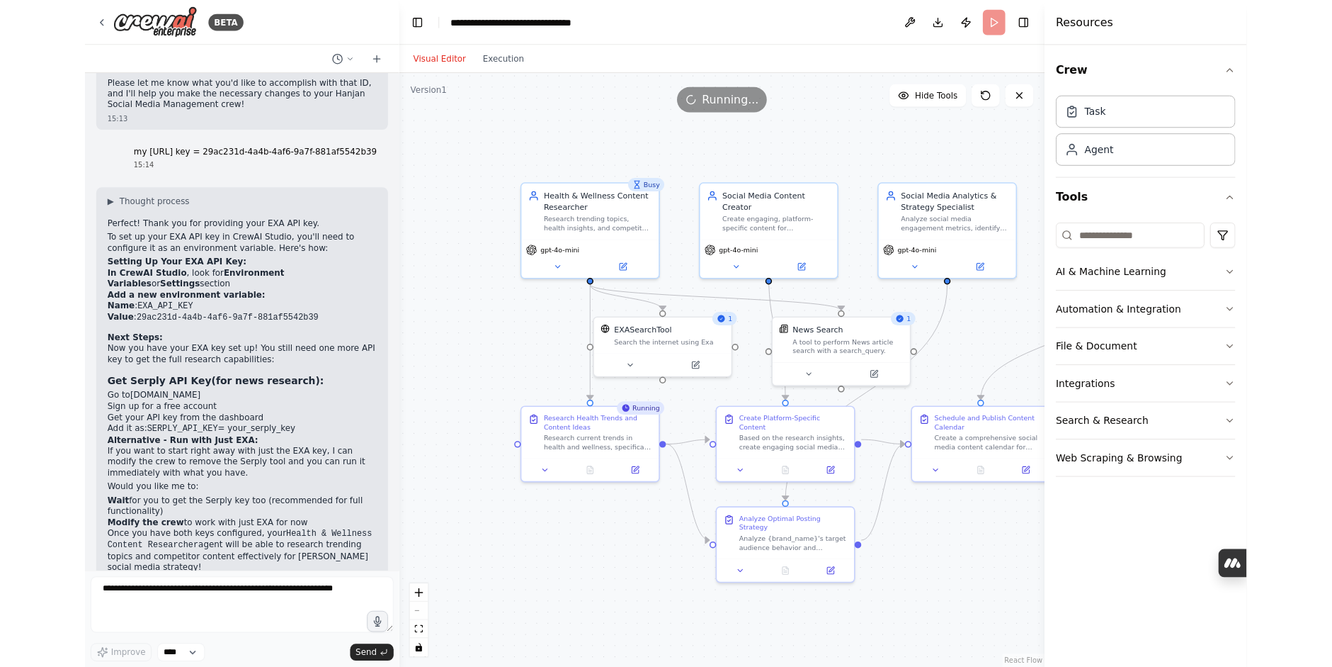
scroll to position [2940, 0]
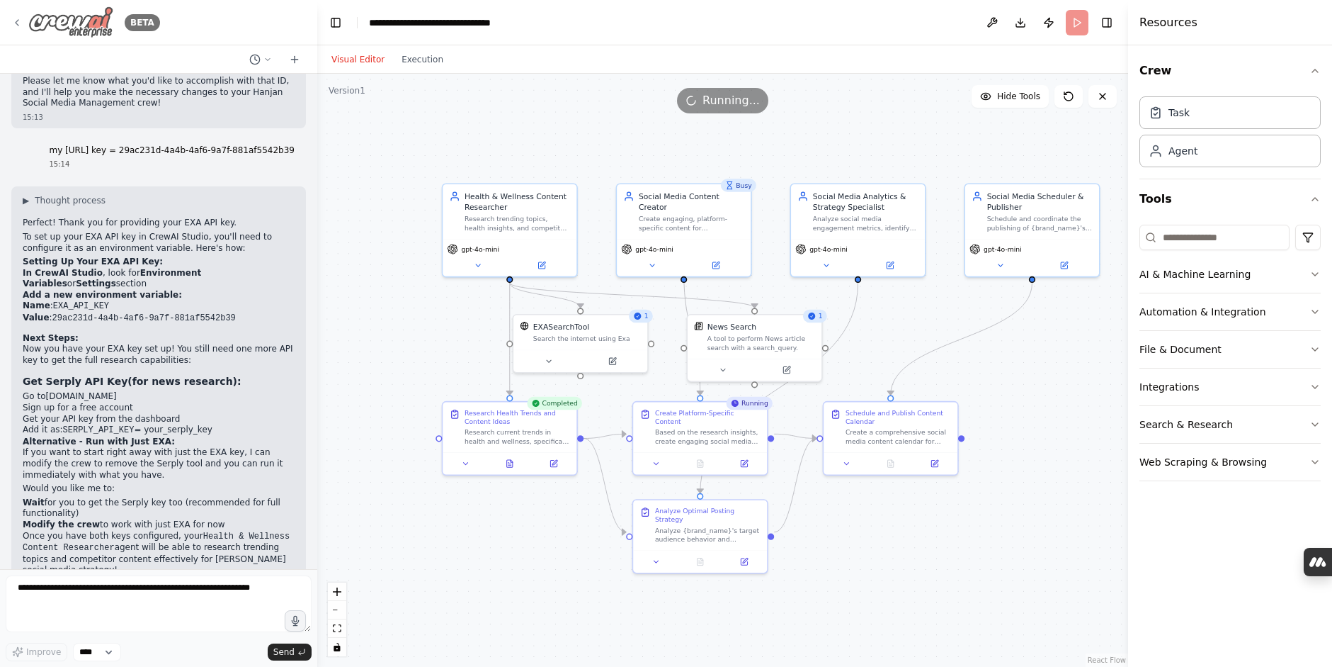
click at [18, 23] on icon at bounding box center [16, 22] width 11 height 11
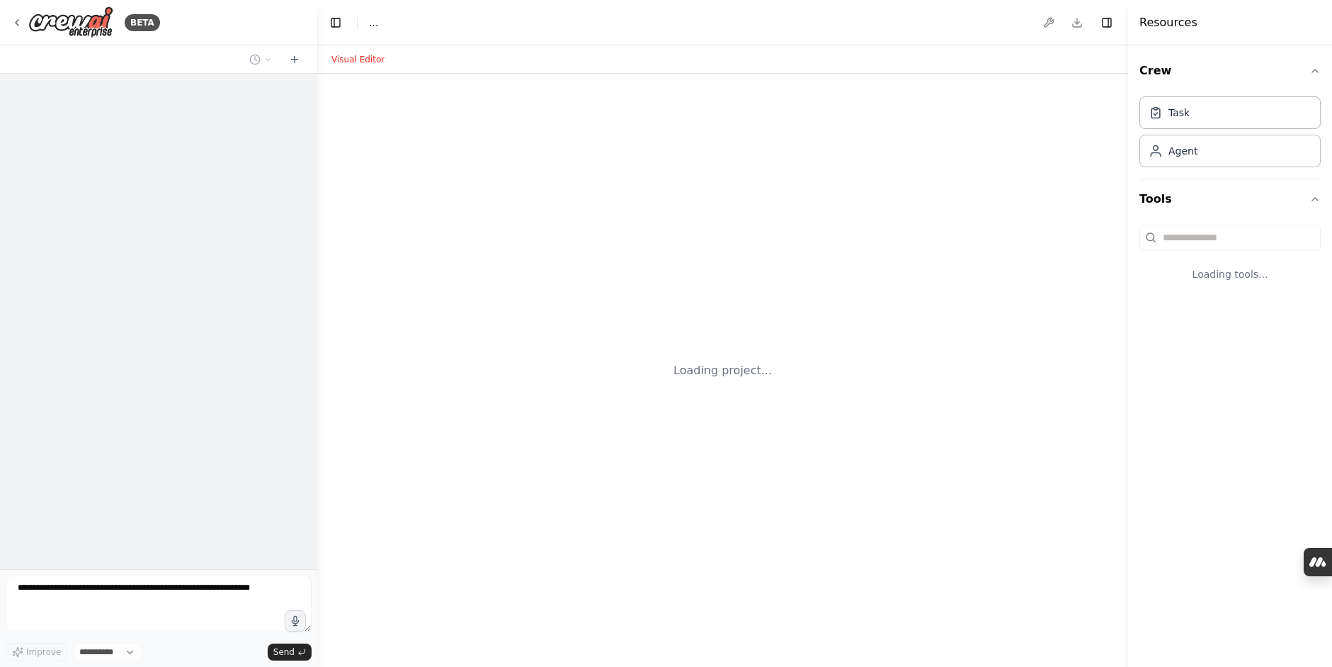
select select "****"
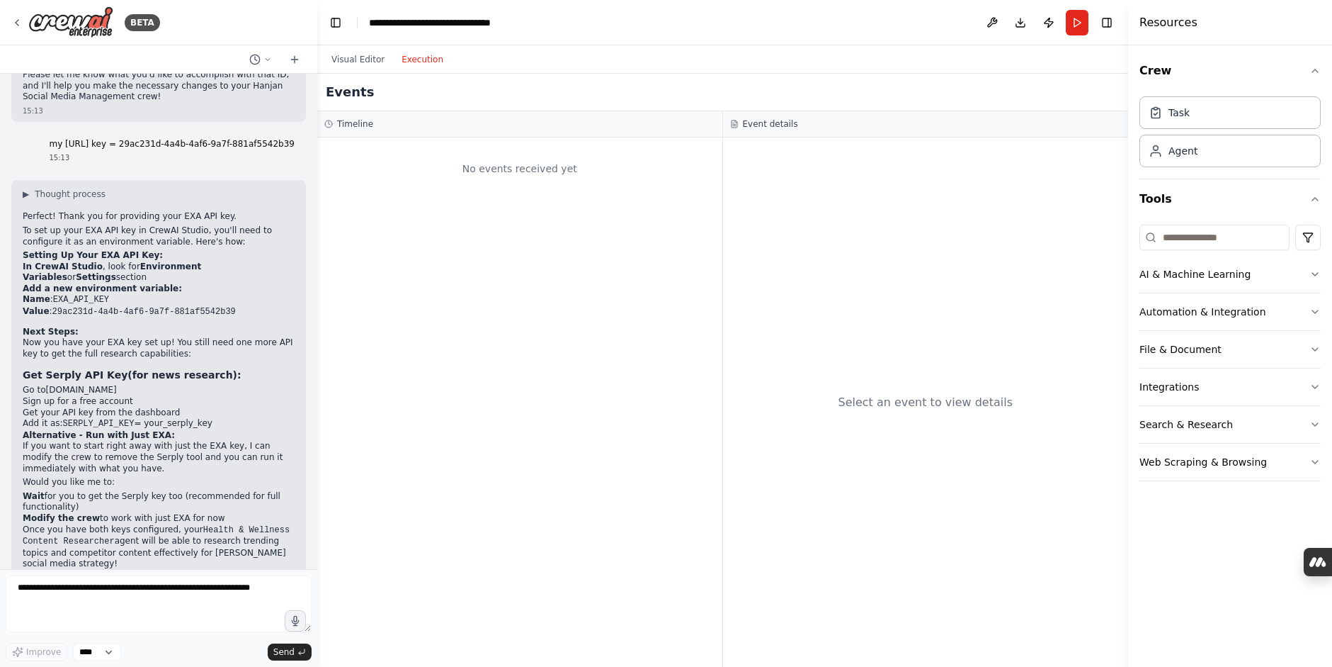
click at [426, 59] on button "Execution" at bounding box center [422, 59] width 59 height 17
click at [354, 67] on button "Visual Editor" at bounding box center [358, 59] width 70 height 17
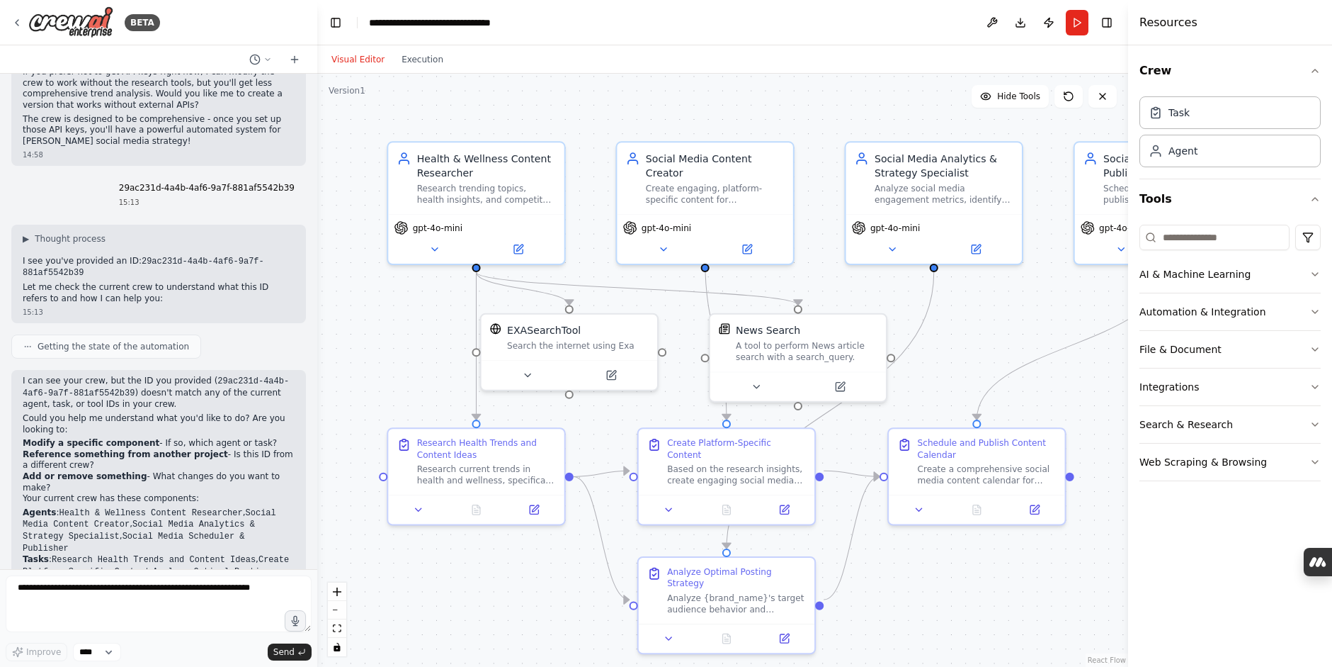
scroll to position [2946, 0]
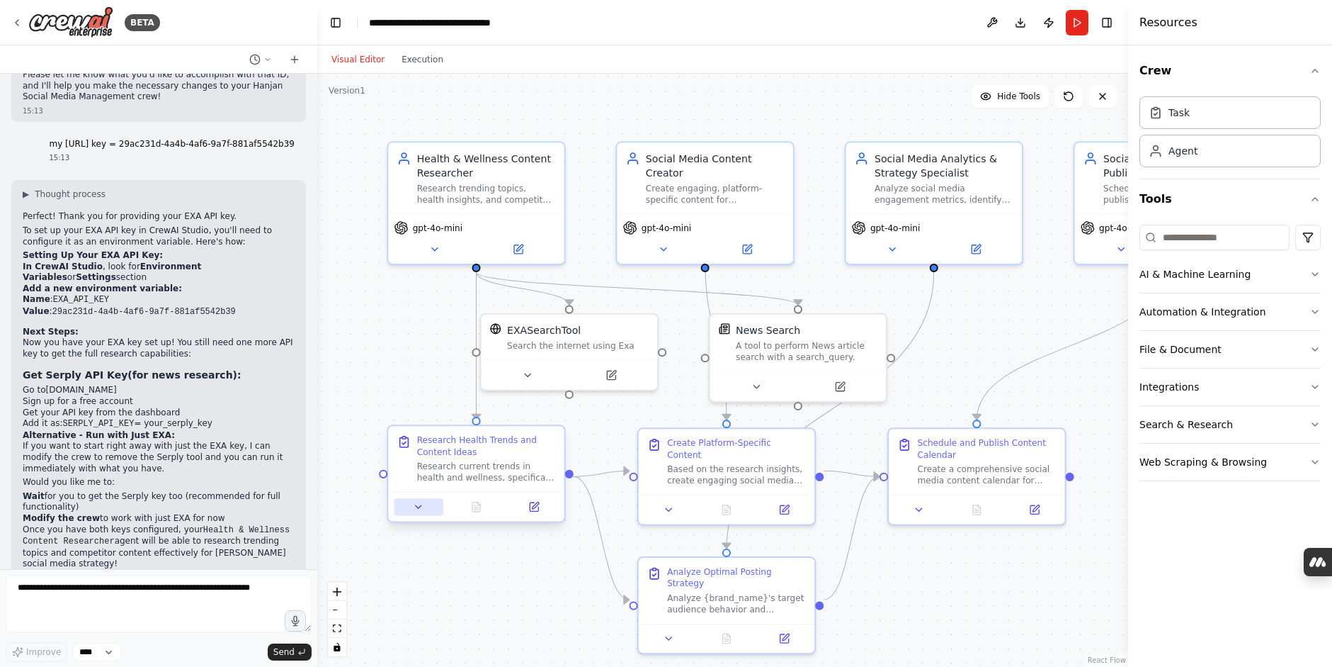
click at [415, 508] on icon at bounding box center [418, 506] width 11 height 11
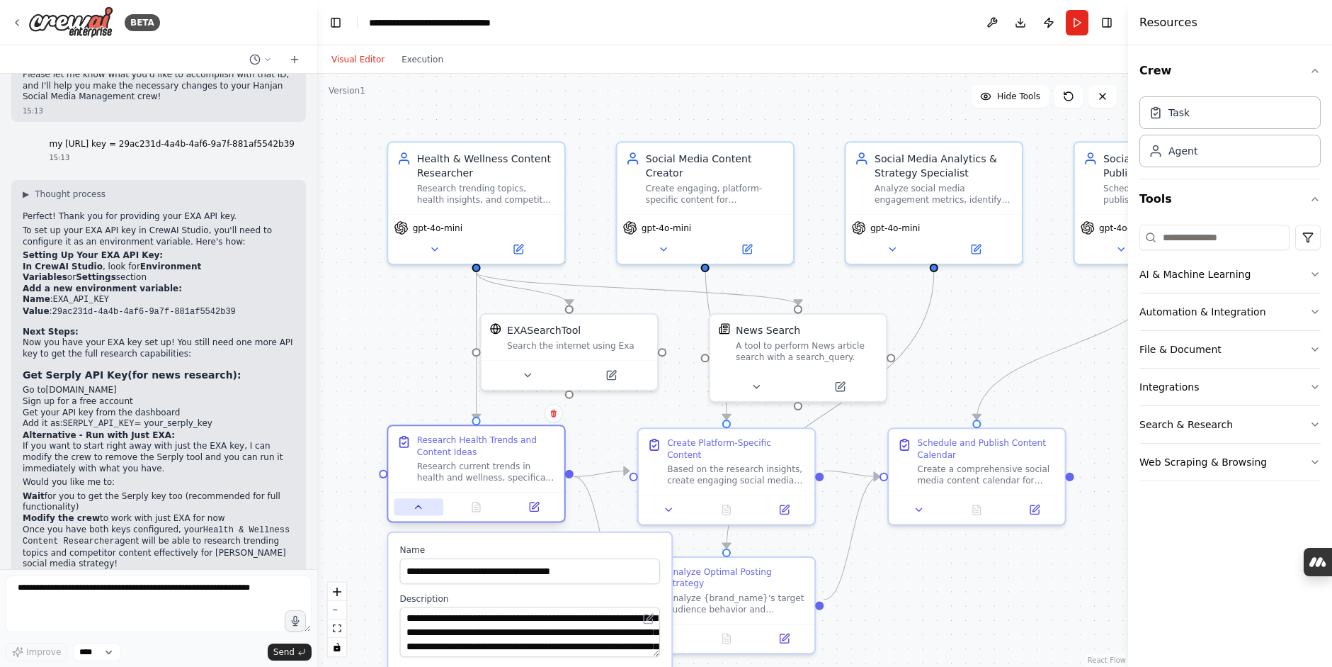
click at [416, 508] on icon at bounding box center [419, 506] width 6 height 3
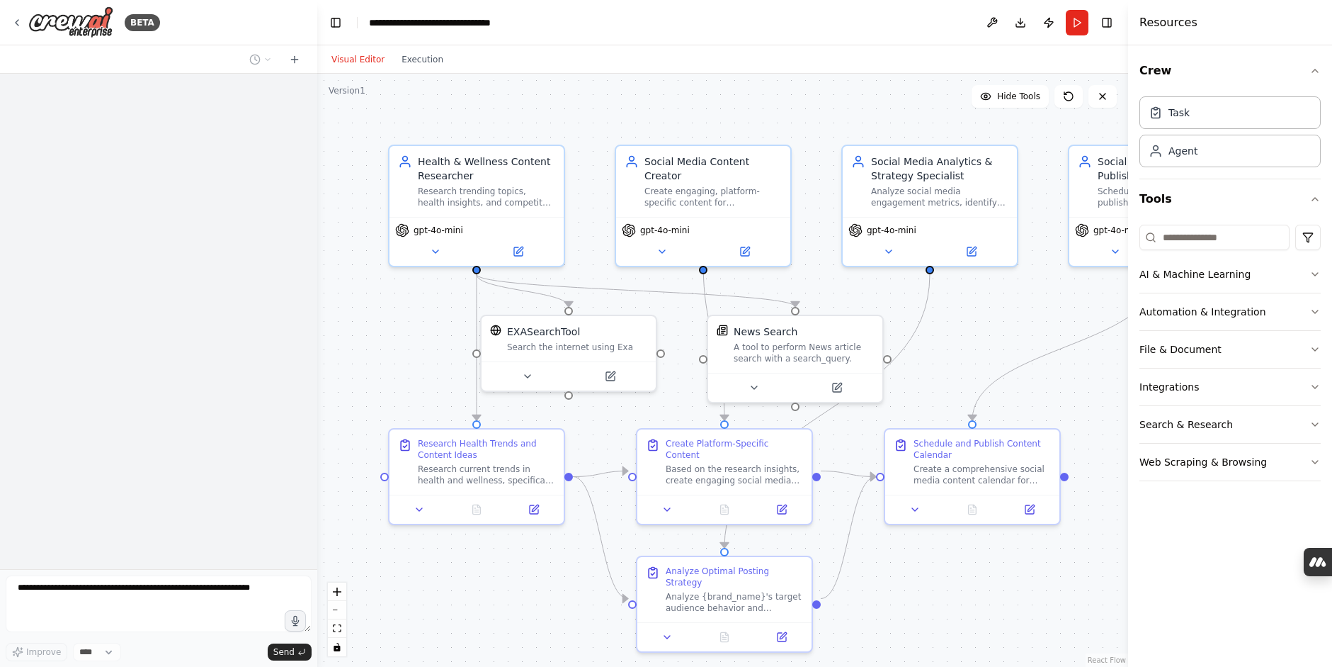
scroll to position [2946, 0]
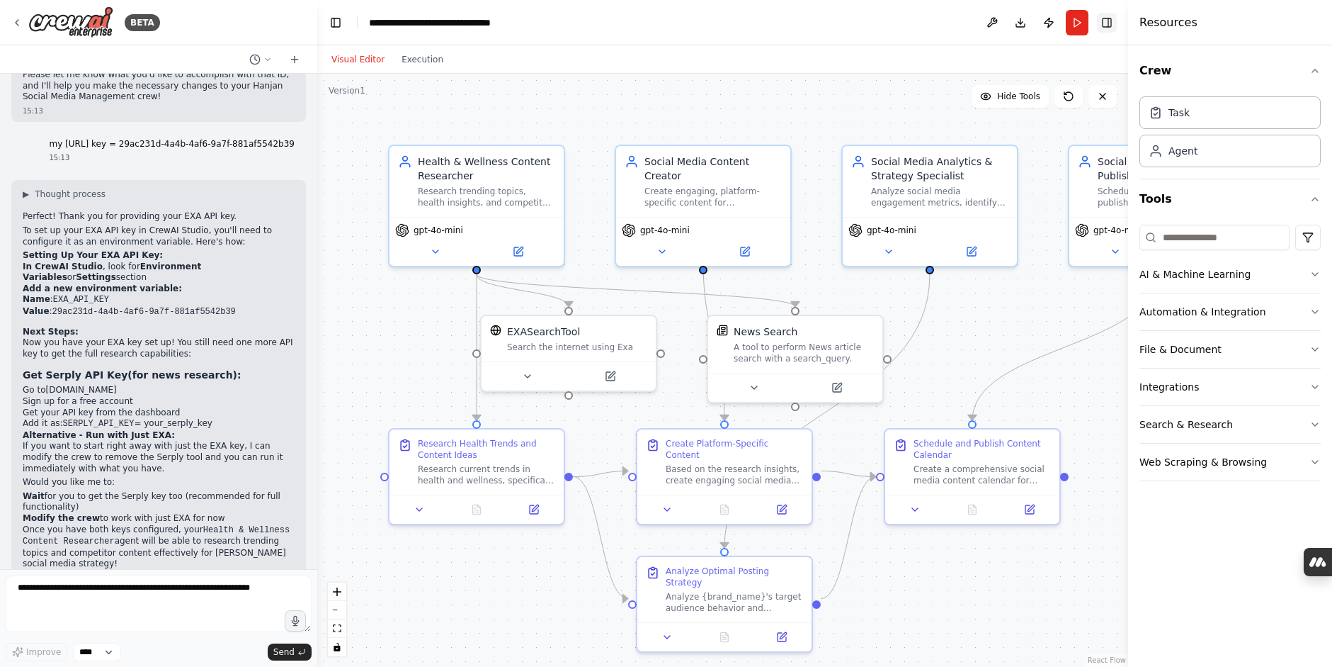
click at [1101, 28] on button "Toggle Right Sidebar" at bounding box center [1107, 23] width 20 height 20
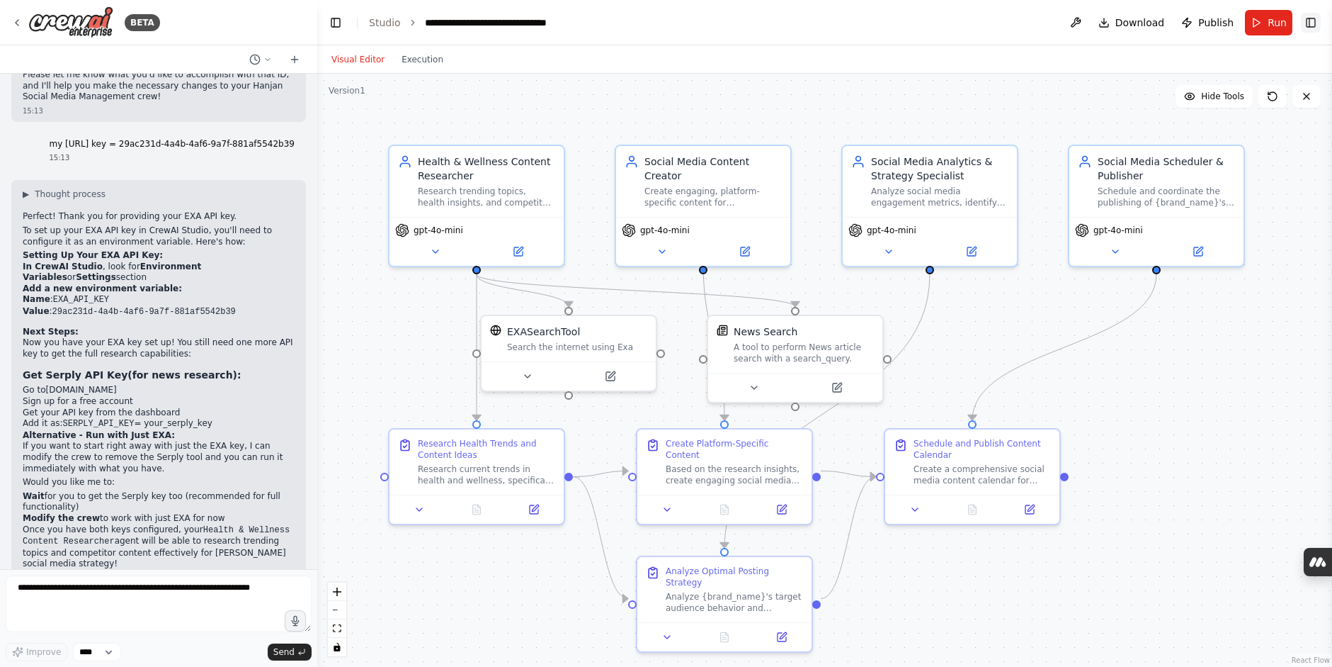
click at [1314, 30] on button "Toggle Right Sidebar" at bounding box center [1311, 23] width 20 height 20
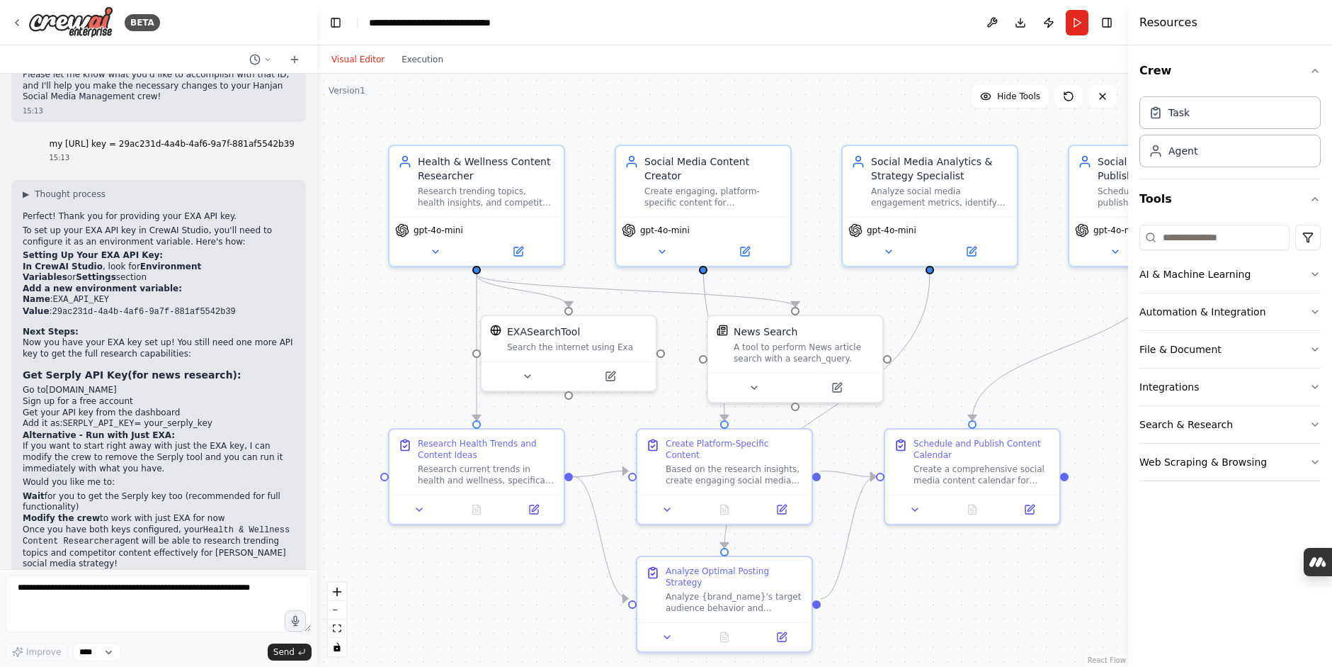
click at [1074, 389] on div ".deletable-edge-delete-btn { width: 20px; height: 20px; border: 0px solid #ffff…" at bounding box center [722, 370] width 811 height 593
click at [1111, 29] on button "Toggle Right Sidebar" at bounding box center [1107, 23] width 20 height 20
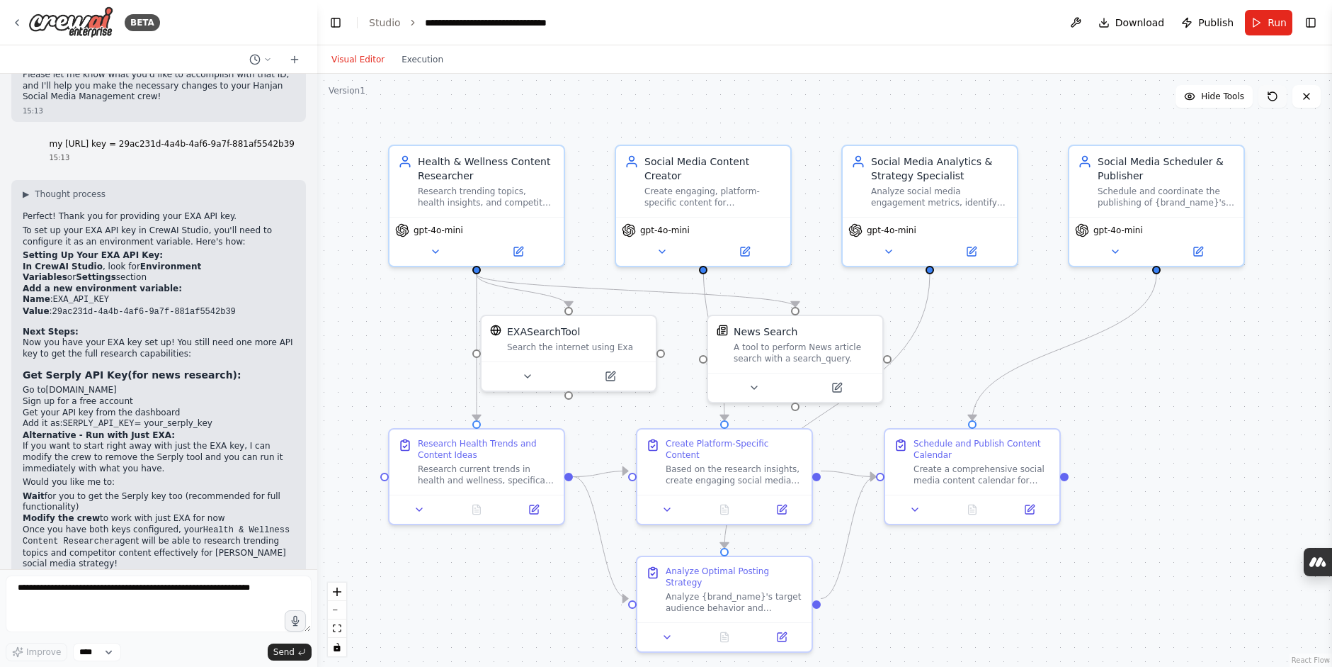
click at [1271, 101] on icon at bounding box center [1272, 96] width 11 height 11
click at [441, 69] on div "Visual Editor Execution" at bounding box center [387, 59] width 129 height 28
click at [421, 61] on button "Execution" at bounding box center [422, 59] width 59 height 17
click at [356, 59] on button "Visual Editor" at bounding box center [358, 59] width 70 height 17
click at [125, 603] on textarea at bounding box center [159, 603] width 306 height 57
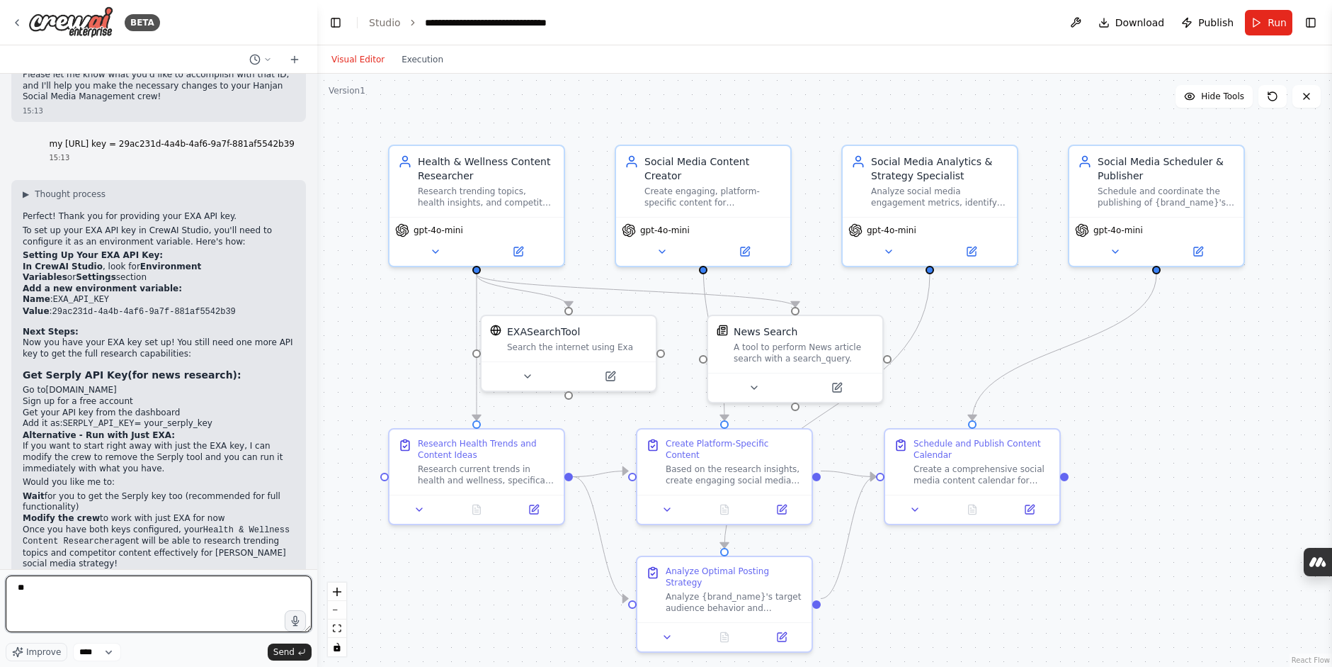
type textarea "*"
type textarea "**********"
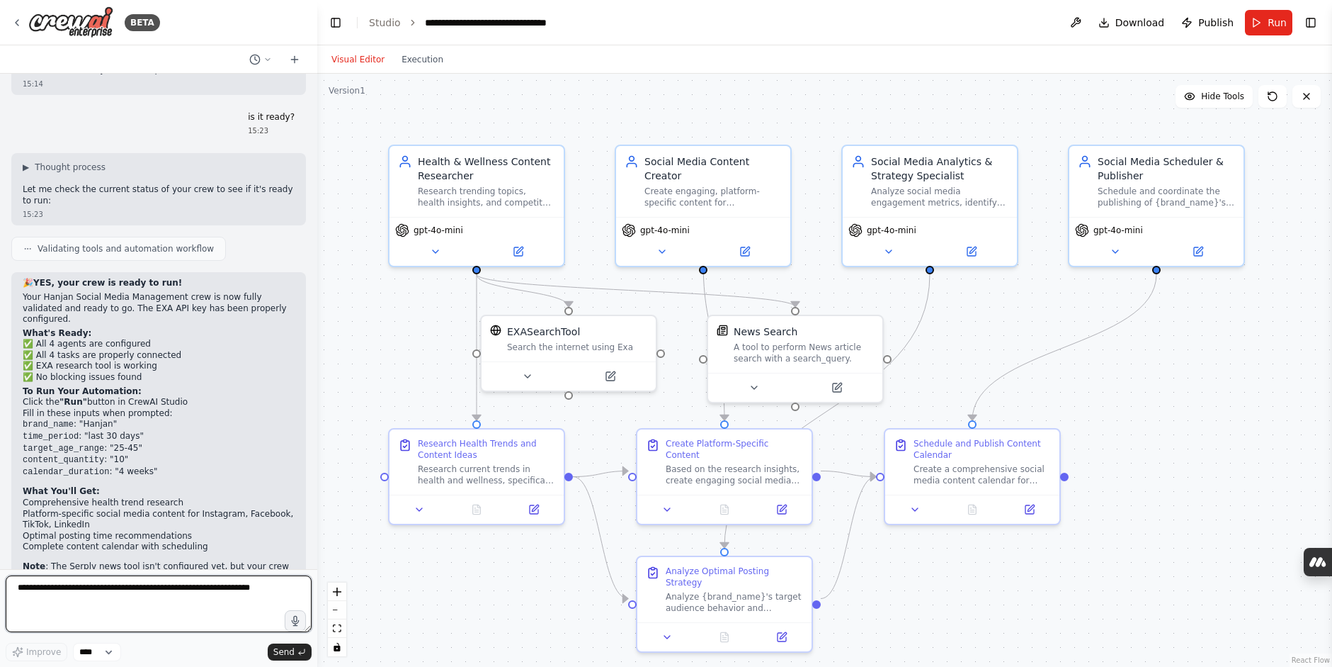
scroll to position [3467, 0]
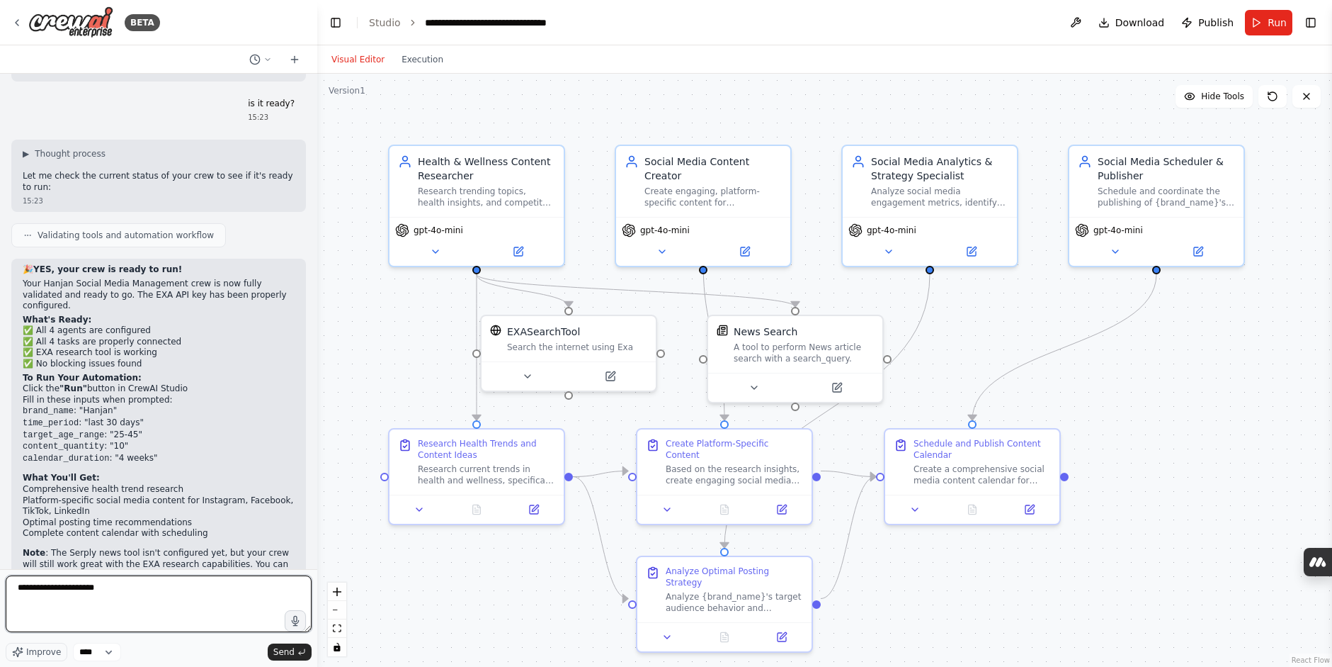
type textarea "**********"
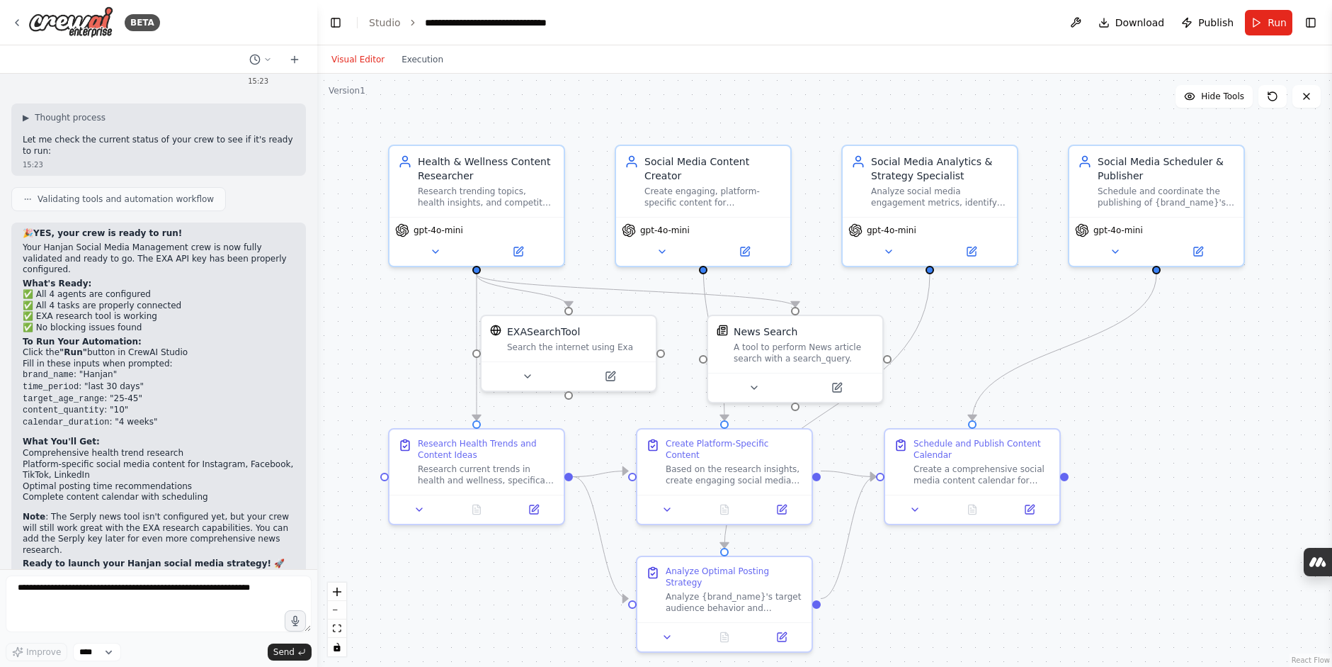
scroll to position [3552, 0]
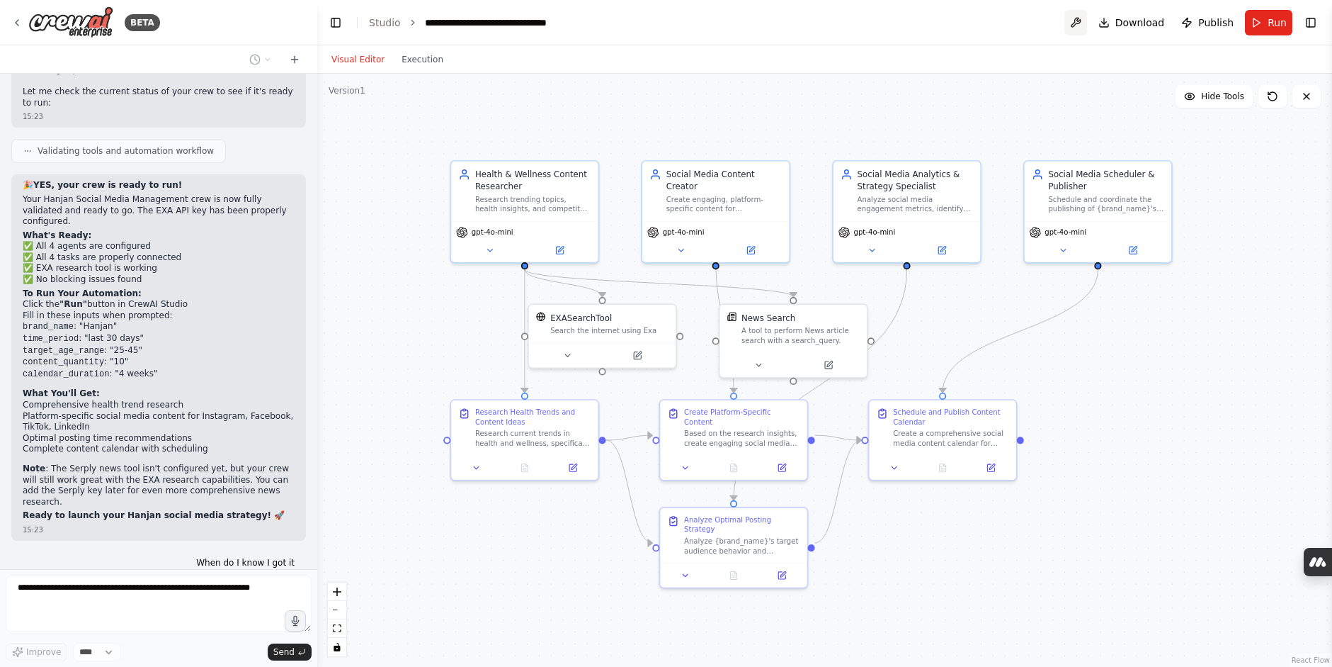
click at [1075, 21] on button at bounding box center [1076, 22] width 23 height 25
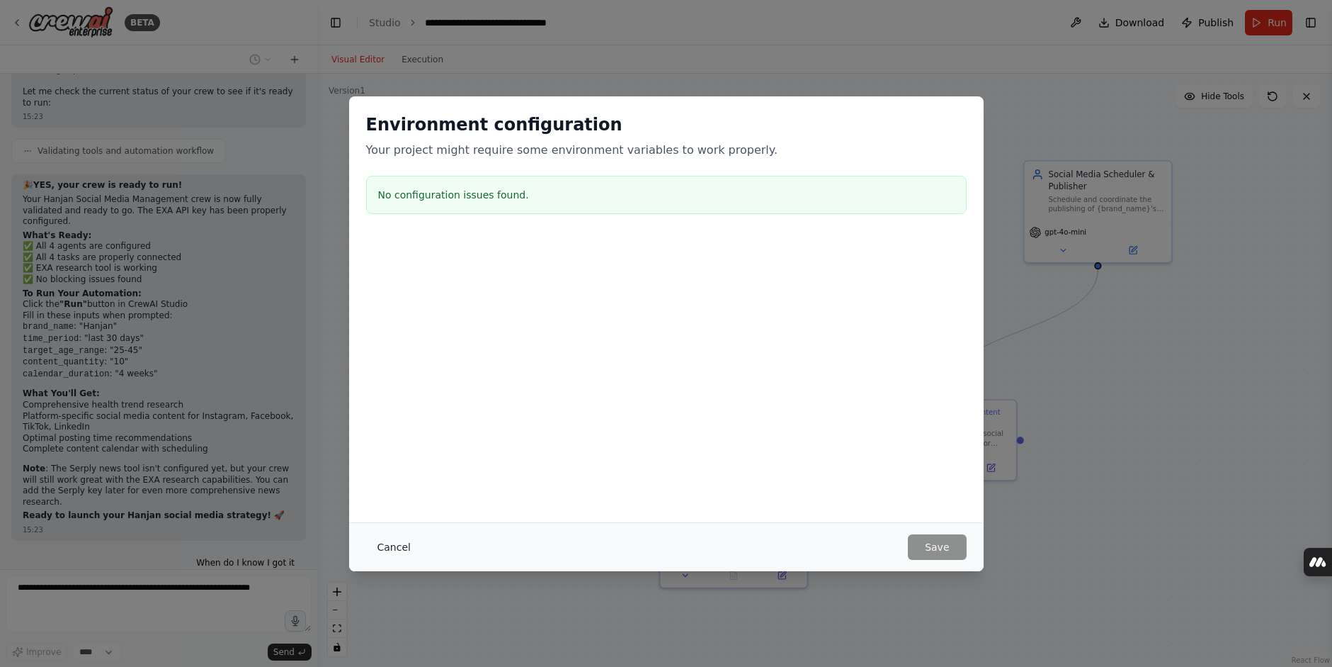
click at [383, 550] on button "Cancel" at bounding box center [394, 546] width 56 height 25
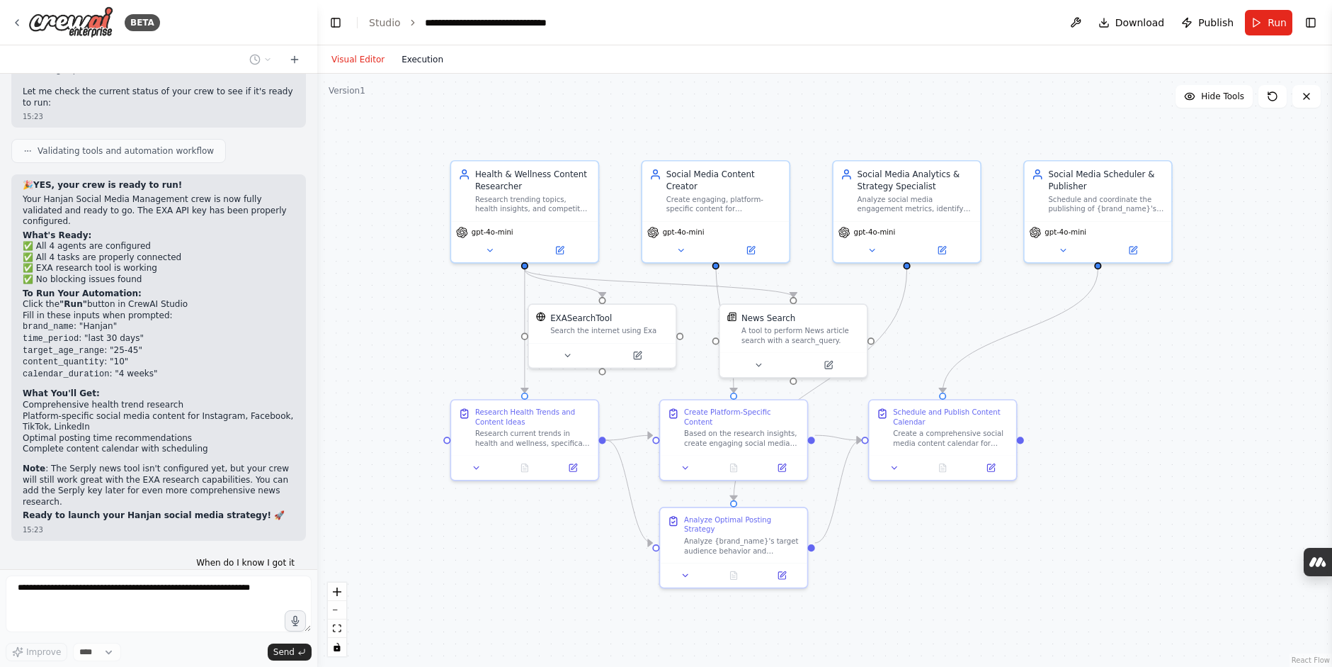
click at [429, 55] on button "Execution" at bounding box center [422, 59] width 59 height 17
click at [350, 59] on button "Visual Editor" at bounding box center [358, 59] width 70 height 17
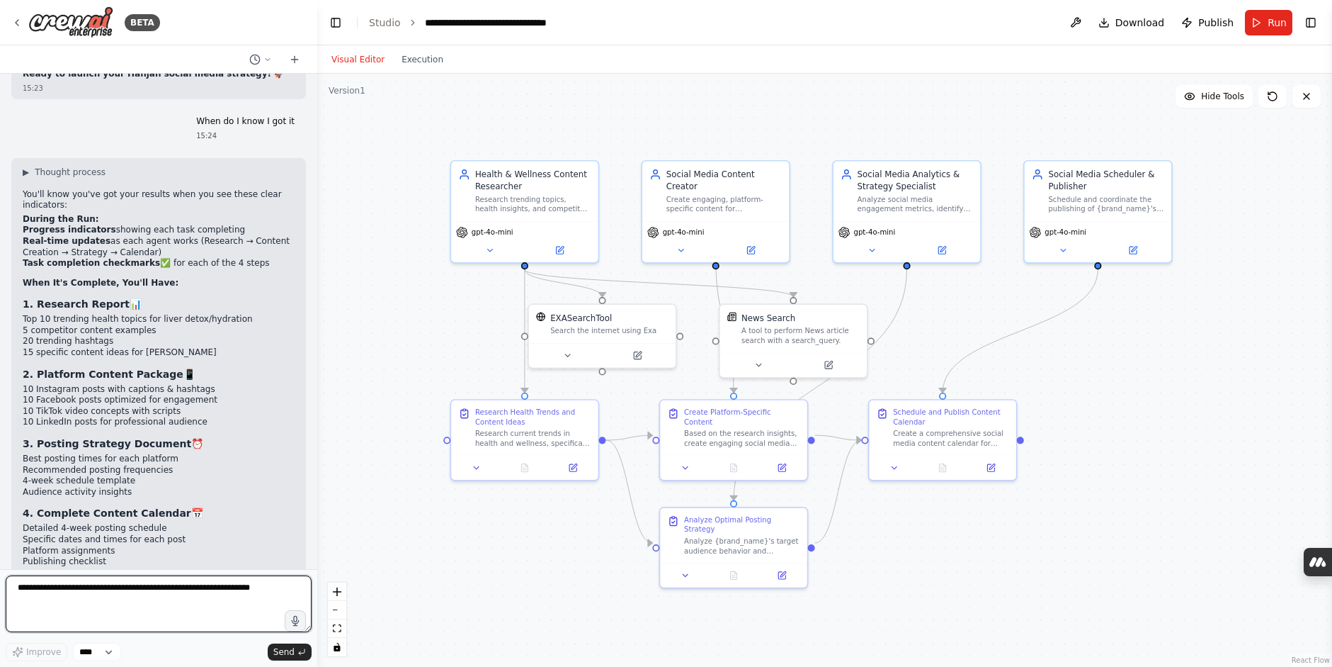
scroll to position [4057, 0]
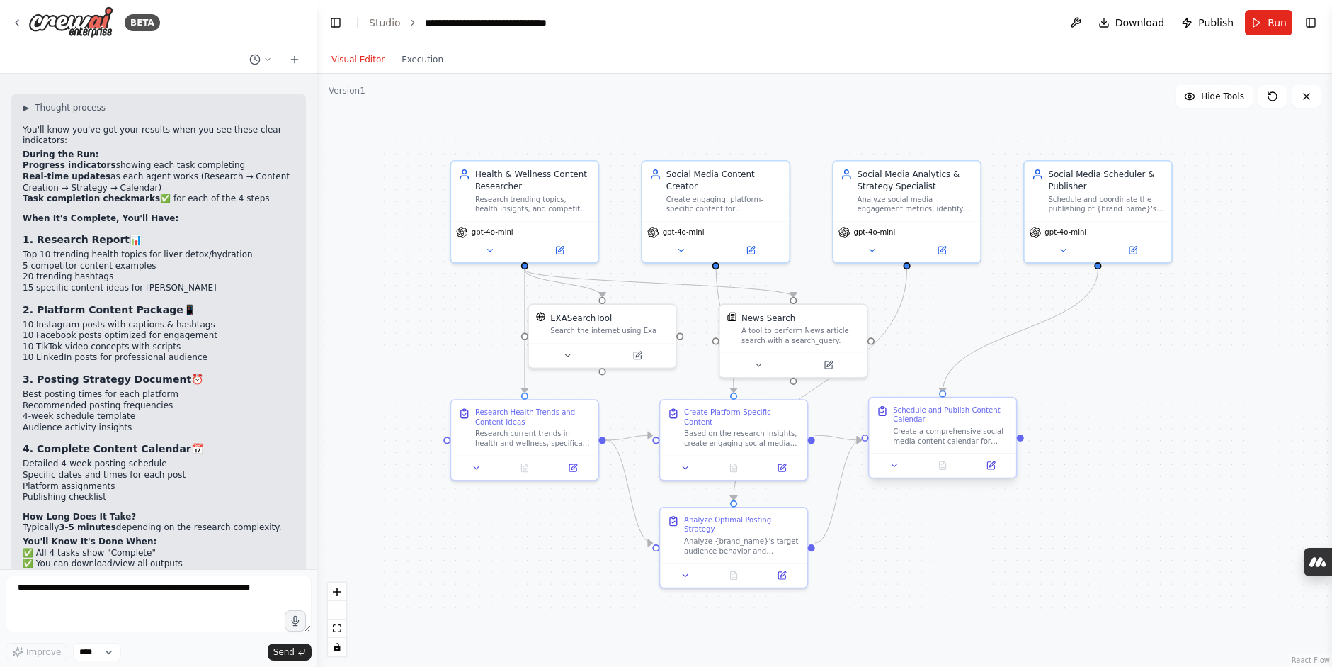
click at [910, 434] on div "Create a comprehensive social media content calendar for {brand_name} that inte…" at bounding box center [951, 435] width 116 height 19
click at [780, 431] on div "Based on the research insights, create engaging social media content for {brand…" at bounding box center [742, 435] width 116 height 19
click at [720, 534] on div "Analyze {brand_name}'s target audience behavior and platform-specific engagemen…" at bounding box center [742, 543] width 116 height 19
click at [530, 421] on div "Research Health Trends and Content Ideas" at bounding box center [533, 414] width 116 height 19
click at [803, 330] on div "A tool to perform News article search with a search_query." at bounding box center [801, 333] width 118 height 19
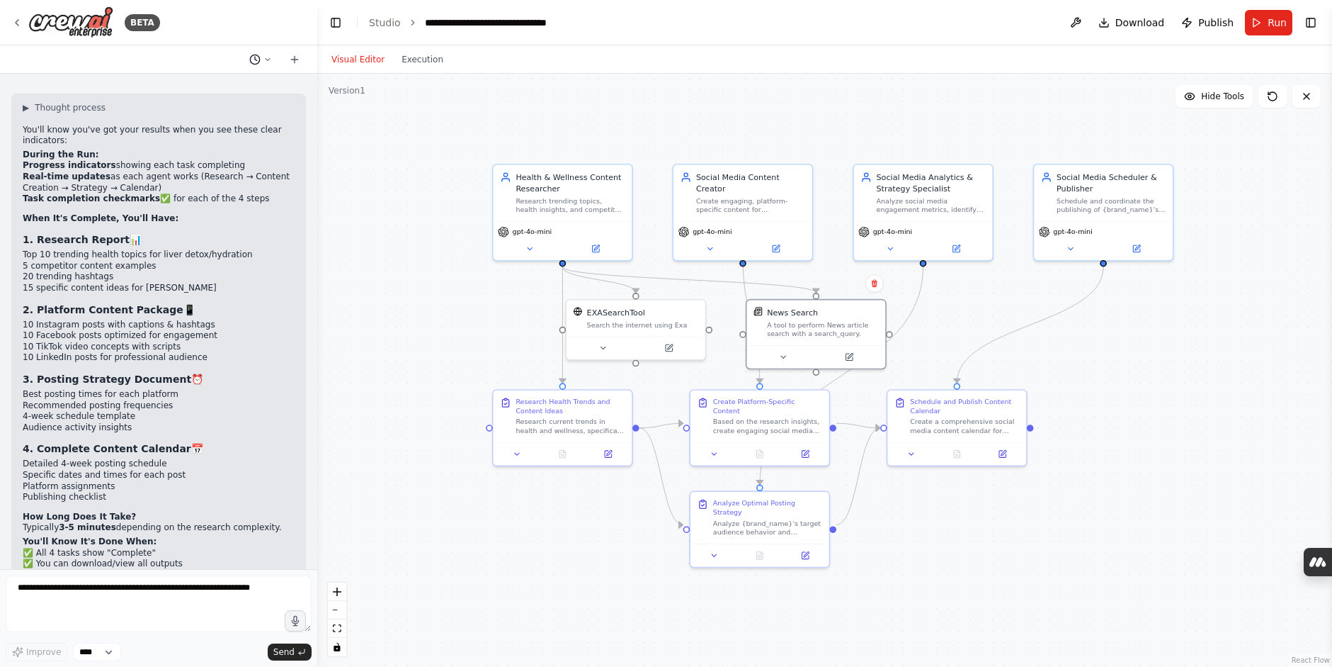
click at [261, 58] on button at bounding box center [261, 59] width 34 height 17
click at [329, 150] on div ".deletable-edge-delete-btn { width: 20px; height: 20px; border: 0px solid #ffff…" at bounding box center [824, 370] width 1015 height 593
click at [239, 110] on span "my [URL] key = 29ac231d-4a4b-4af6-9a7f-881af5542b39" at bounding box center [206, 111] width 105 height 11
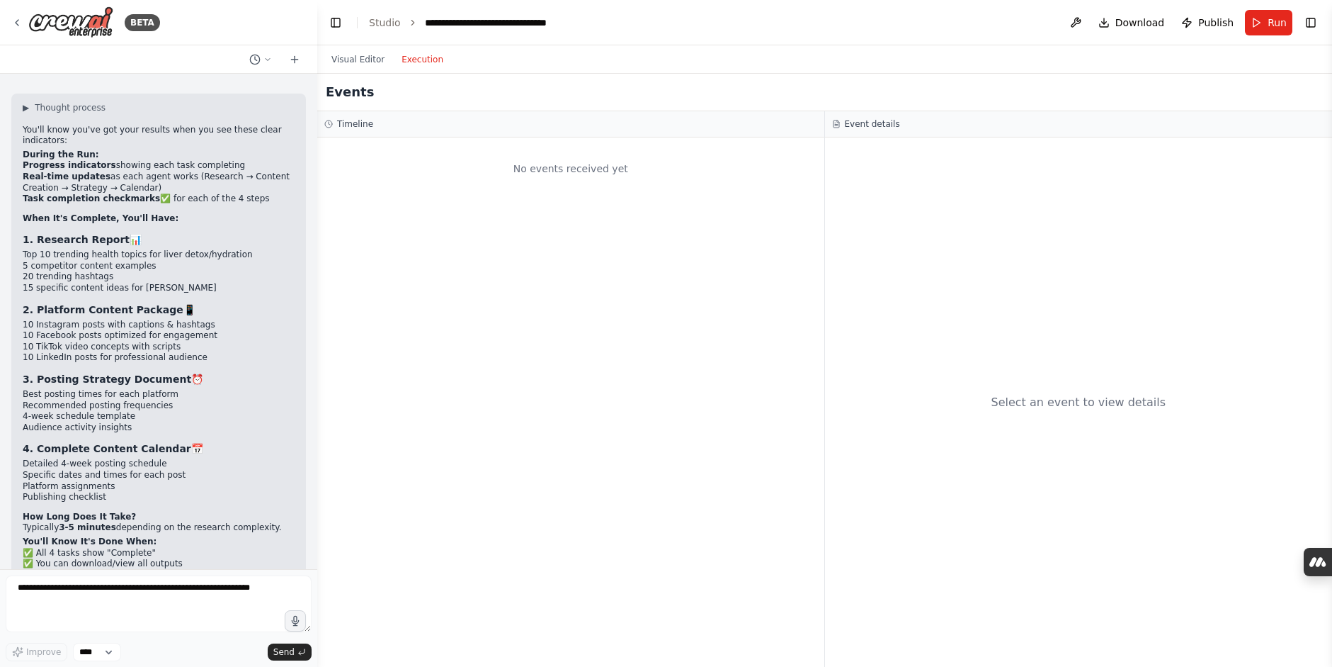
click at [411, 54] on button "Execution" at bounding box center [422, 59] width 59 height 17
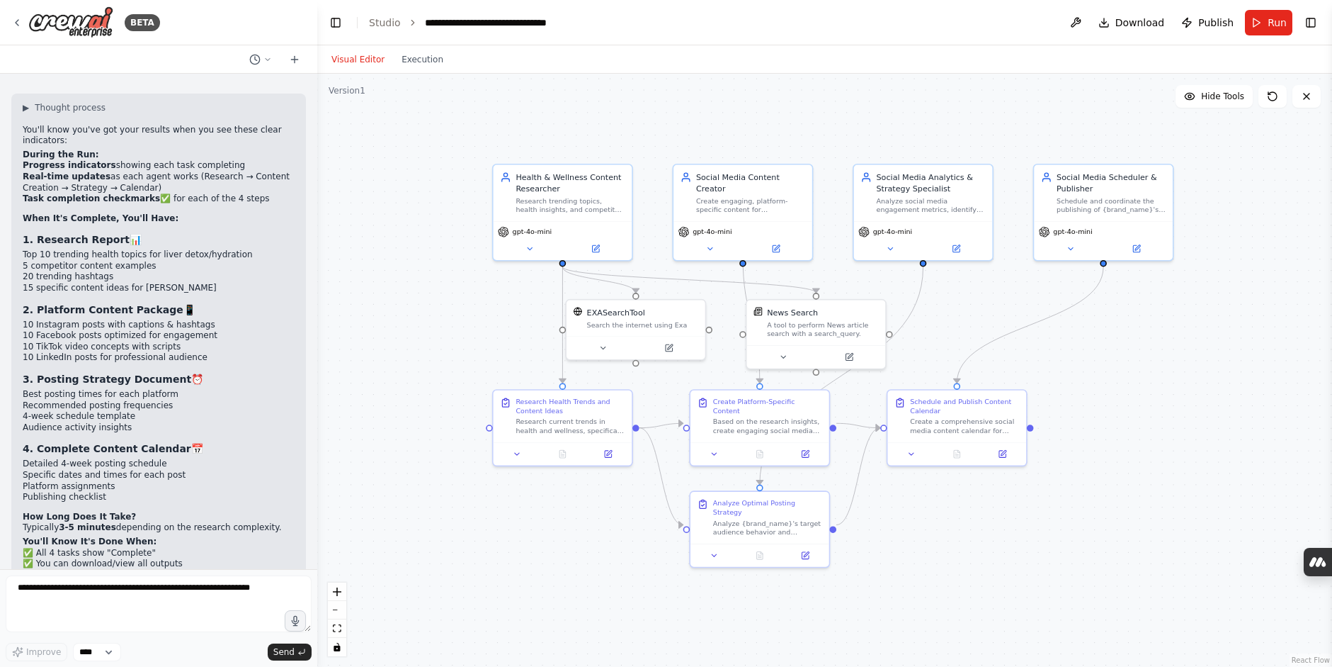
click at [344, 67] on button "Visual Editor" at bounding box center [358, 59] width 70 height 17
click at [380, 21] on link "Studio" at bounding box center [385, 22] width 32 height 11
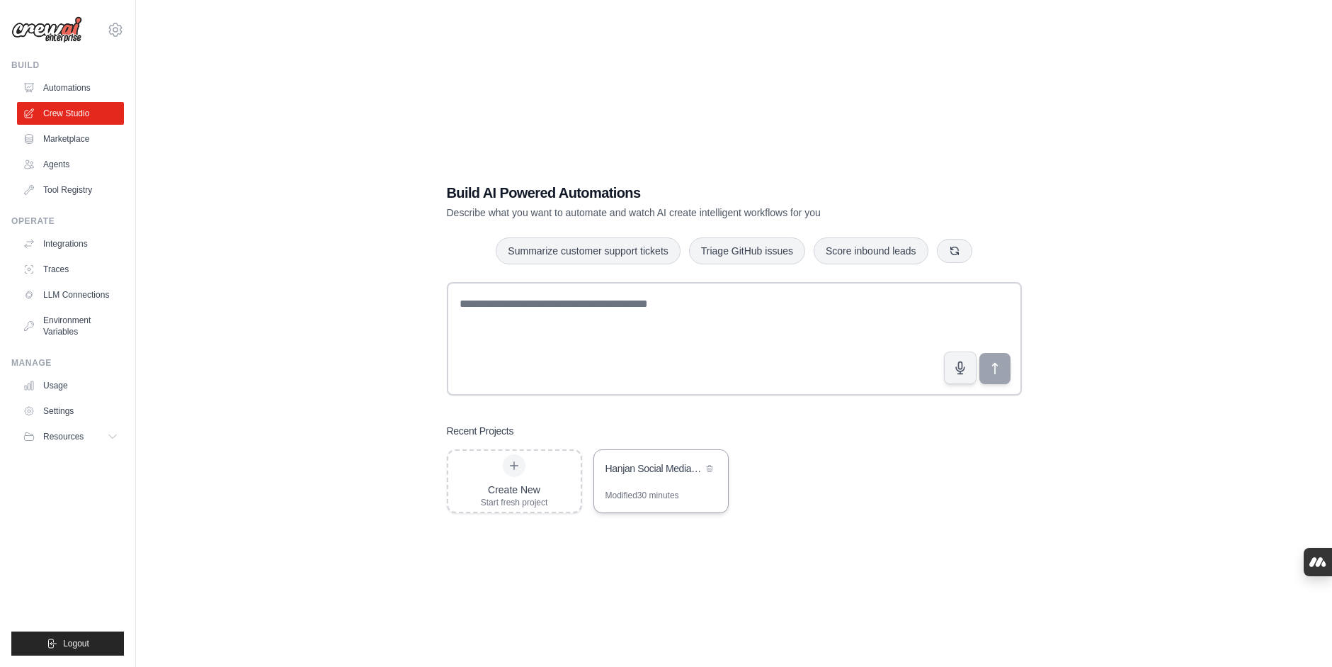
click at [647, 496] on div "Modified 30 minutes" at bounding box center [643, 494] width 74 height 11
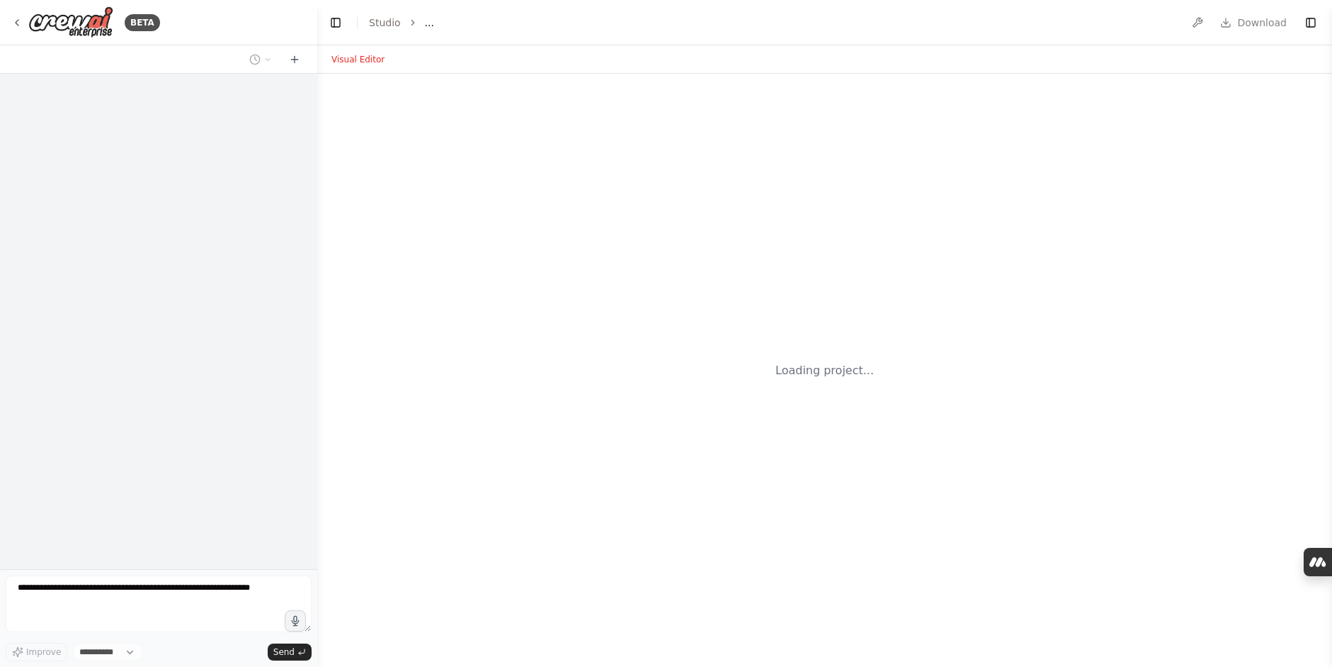
select select "****"
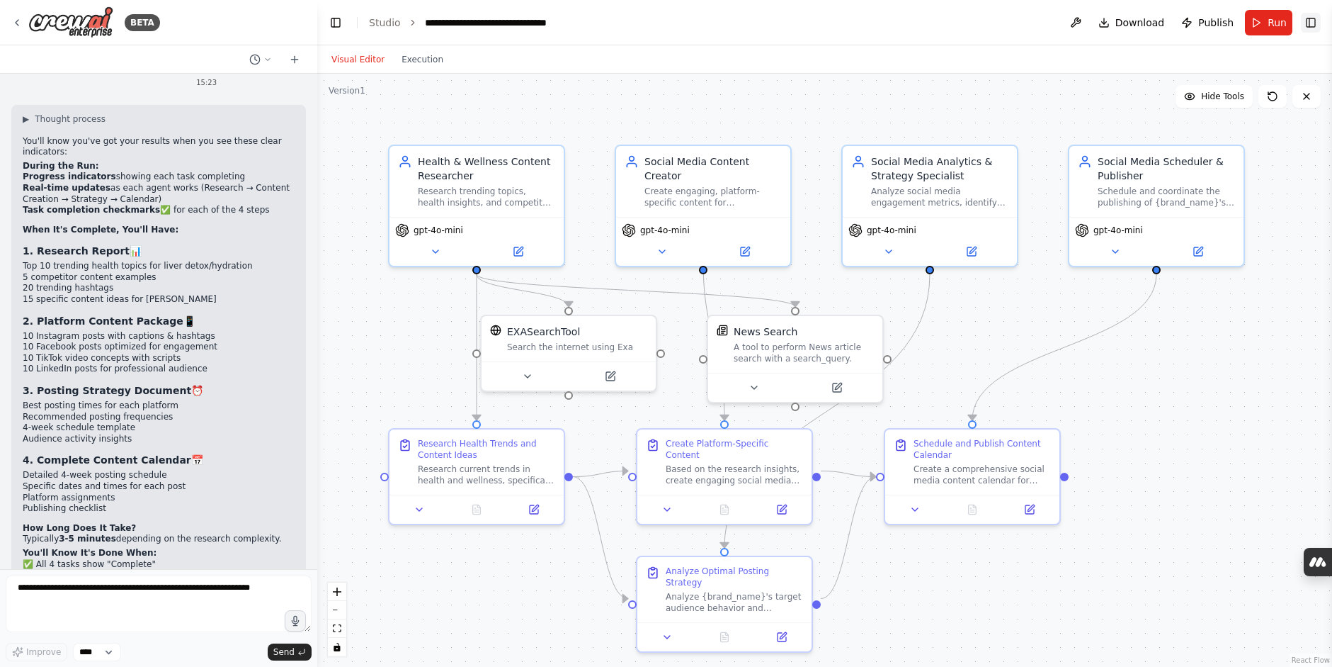
scroll to position [4057, 0]
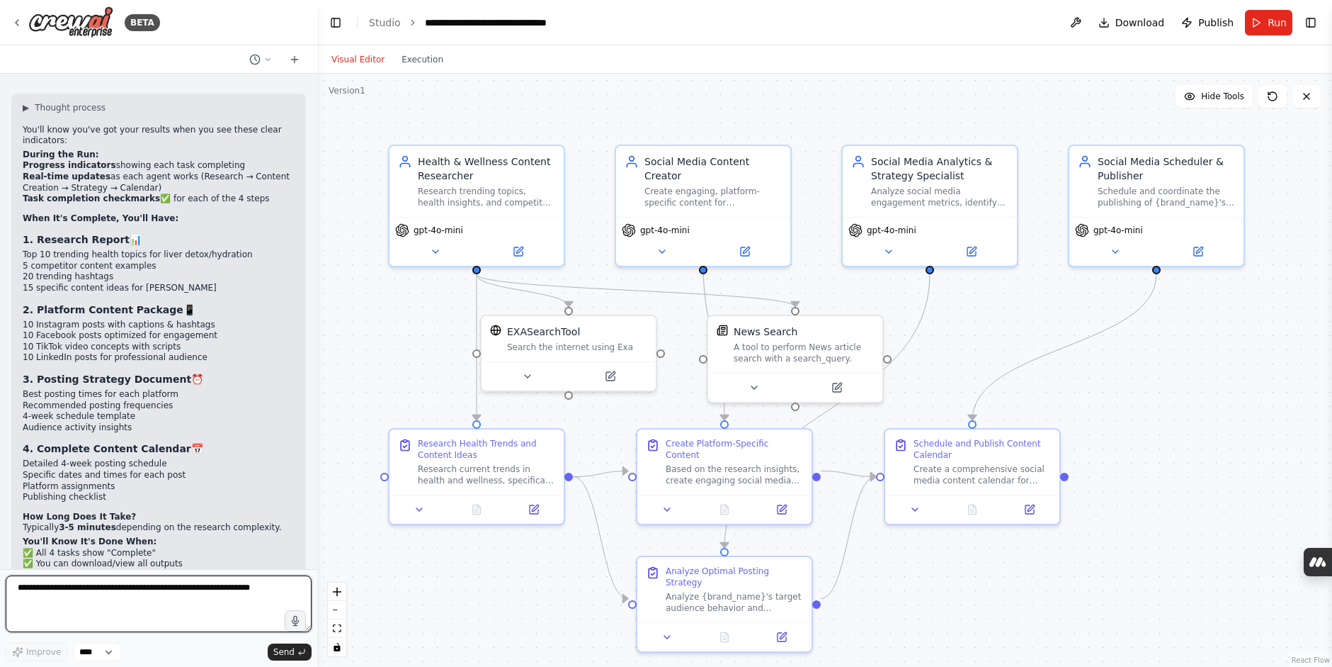
click at [227, 603] on textarea at bounding box center [159, 603] width 306 height 57
type textarea "***"
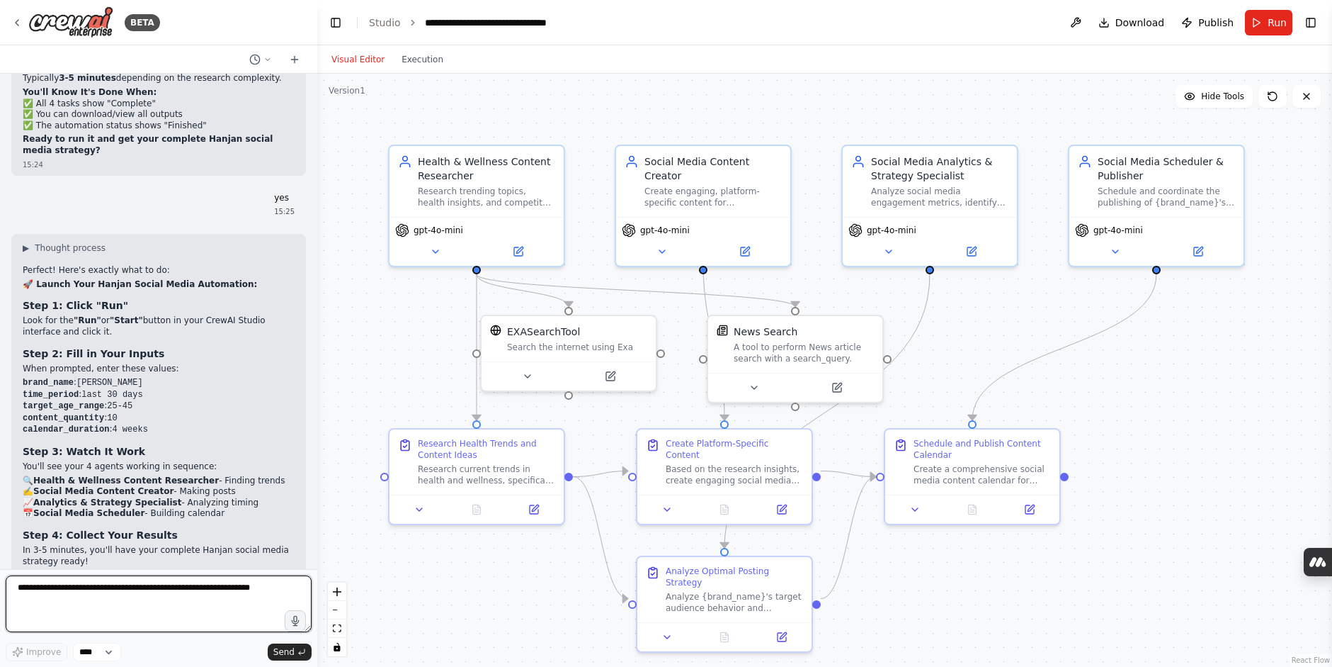
scroll to position [4518, 0]
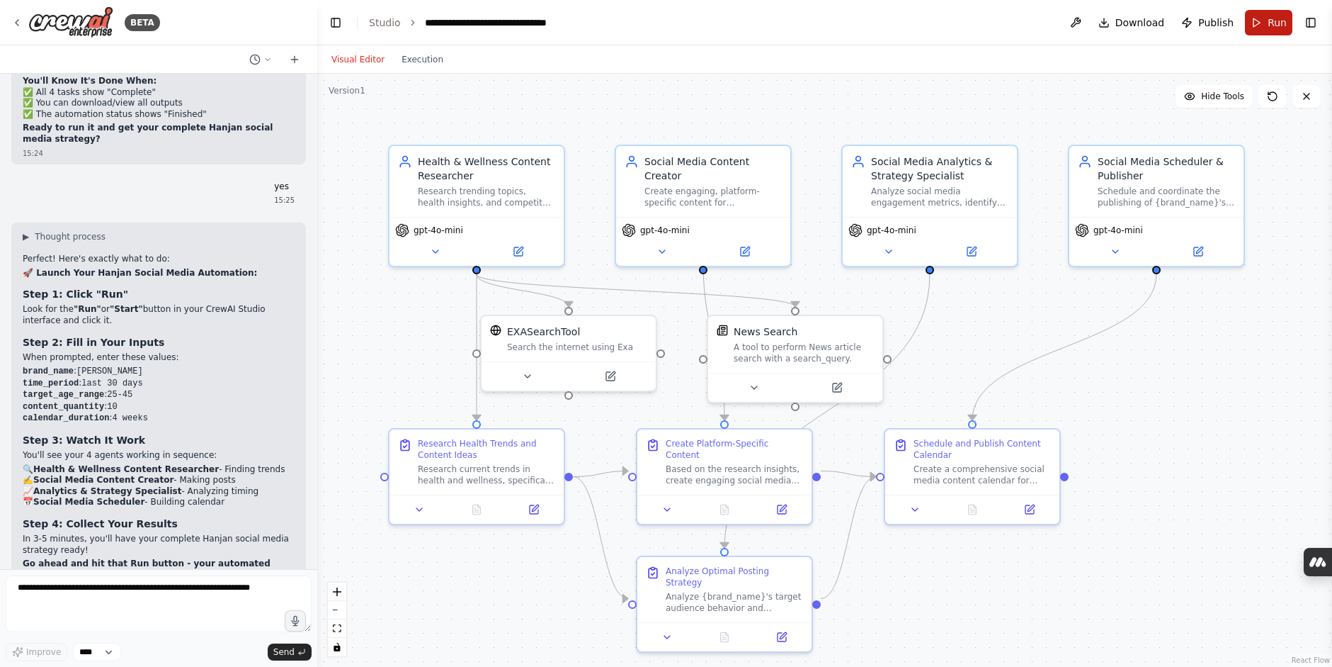
click at [1258, 27] on button "Run" at bounding box center [1268, 22] width 47 height 25
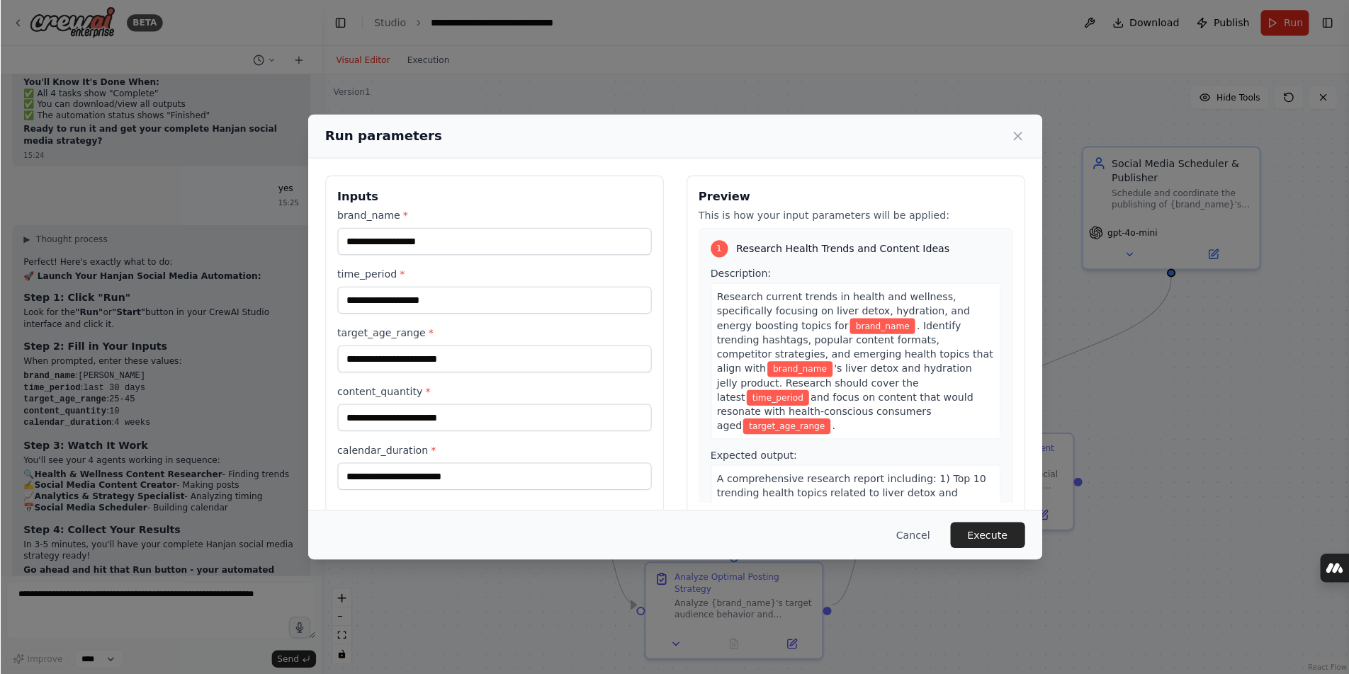
scroll to position [22, 0]
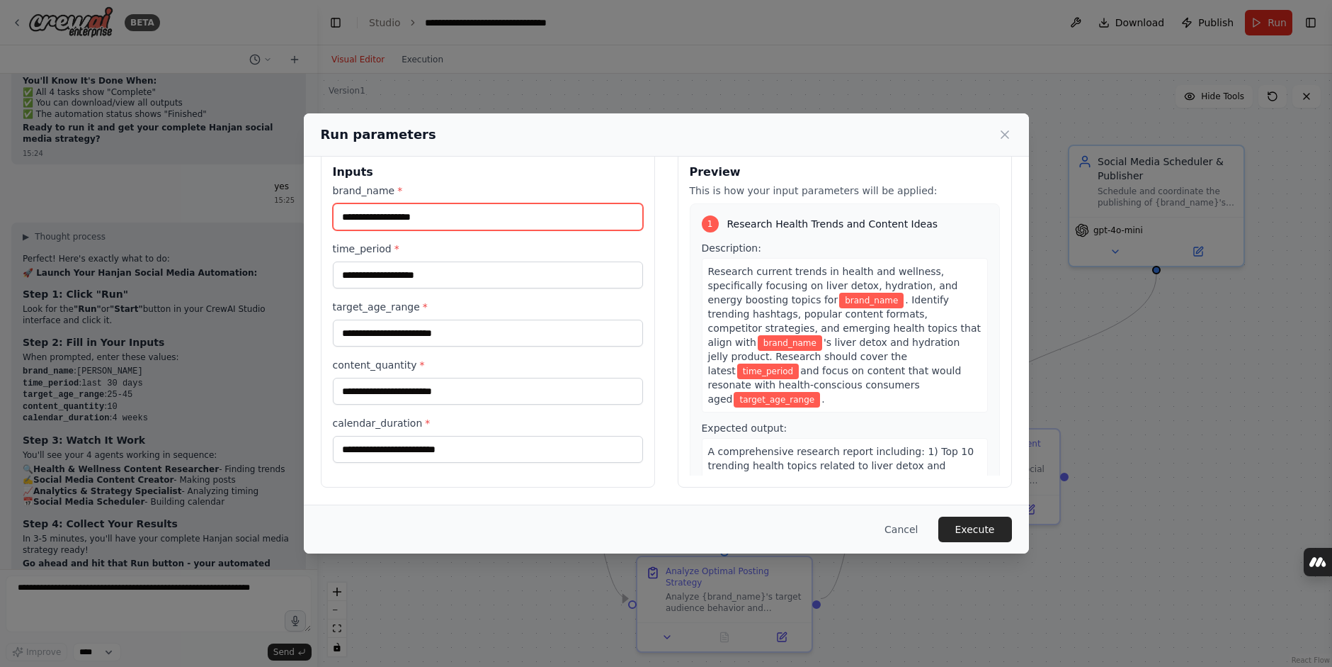
click at [390, 225] on input "brand_name *" at bounding box center [488, 216] width 310 height 27
type input "******"
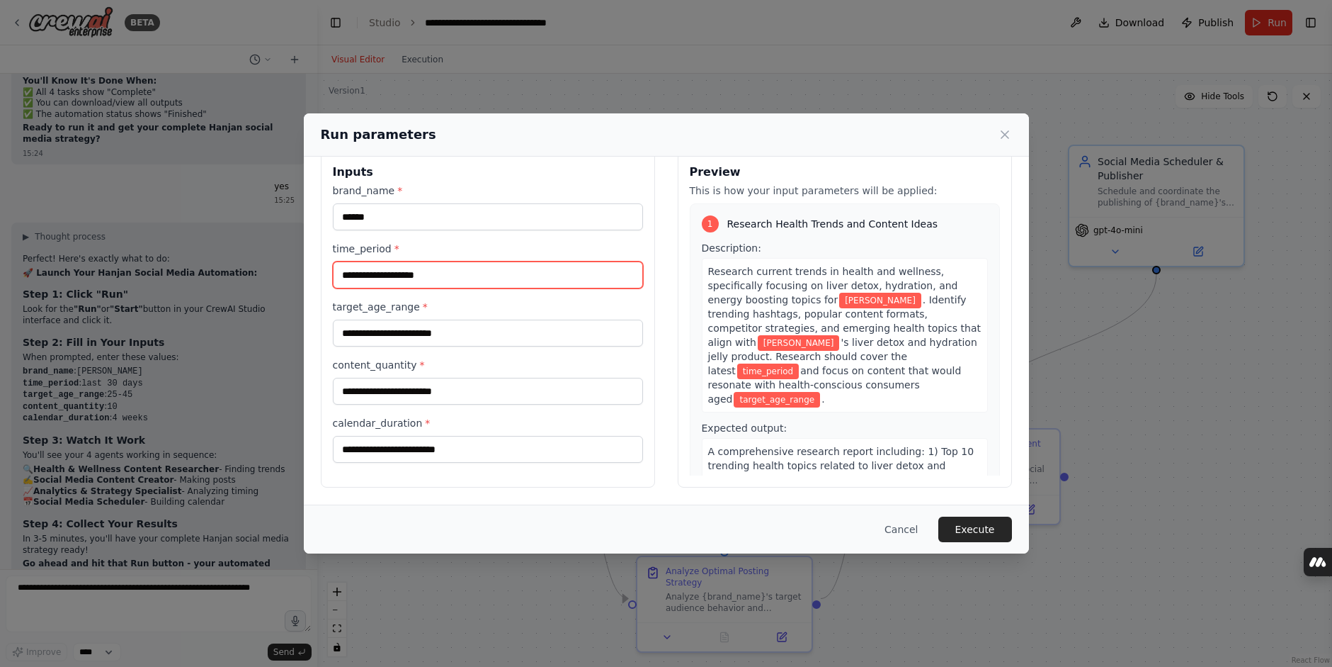
click at [395, 280] on input "time_period *" at bounding box center [488, 274] width 310 height 27
type input "*"
type input "**"
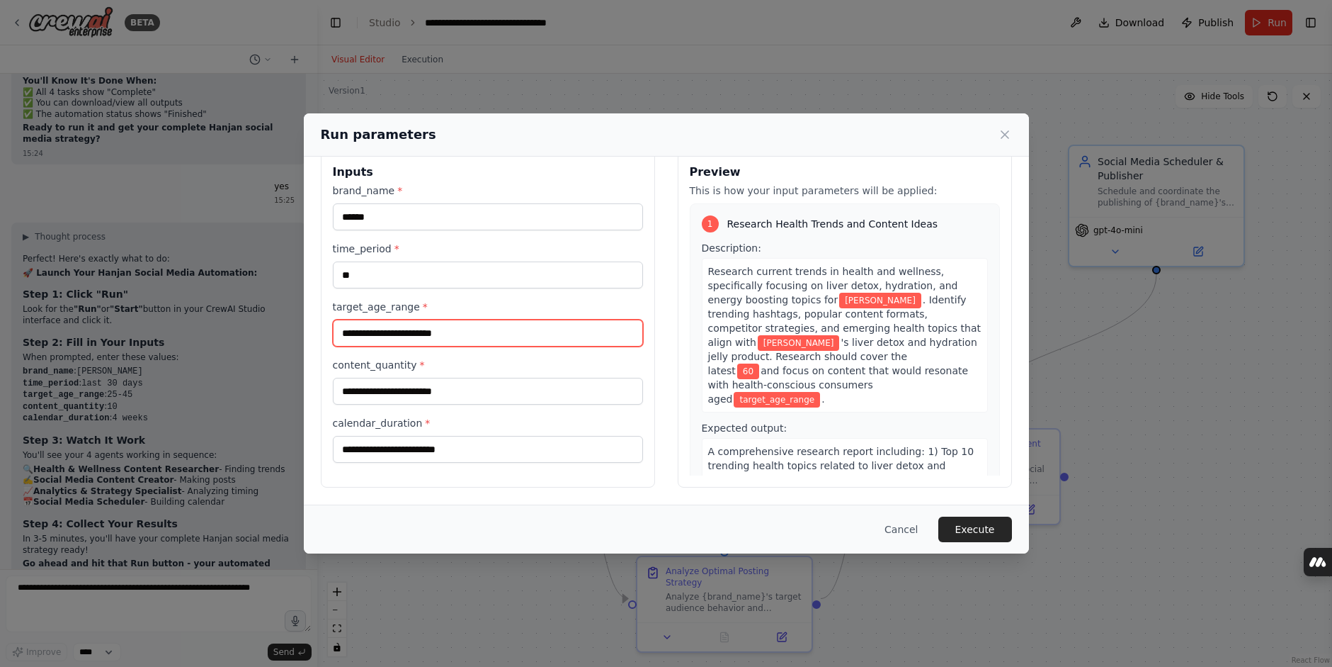
click at [390, 330] on input "target_age_range *" at bounding box center [488, 332] width 310 height 27
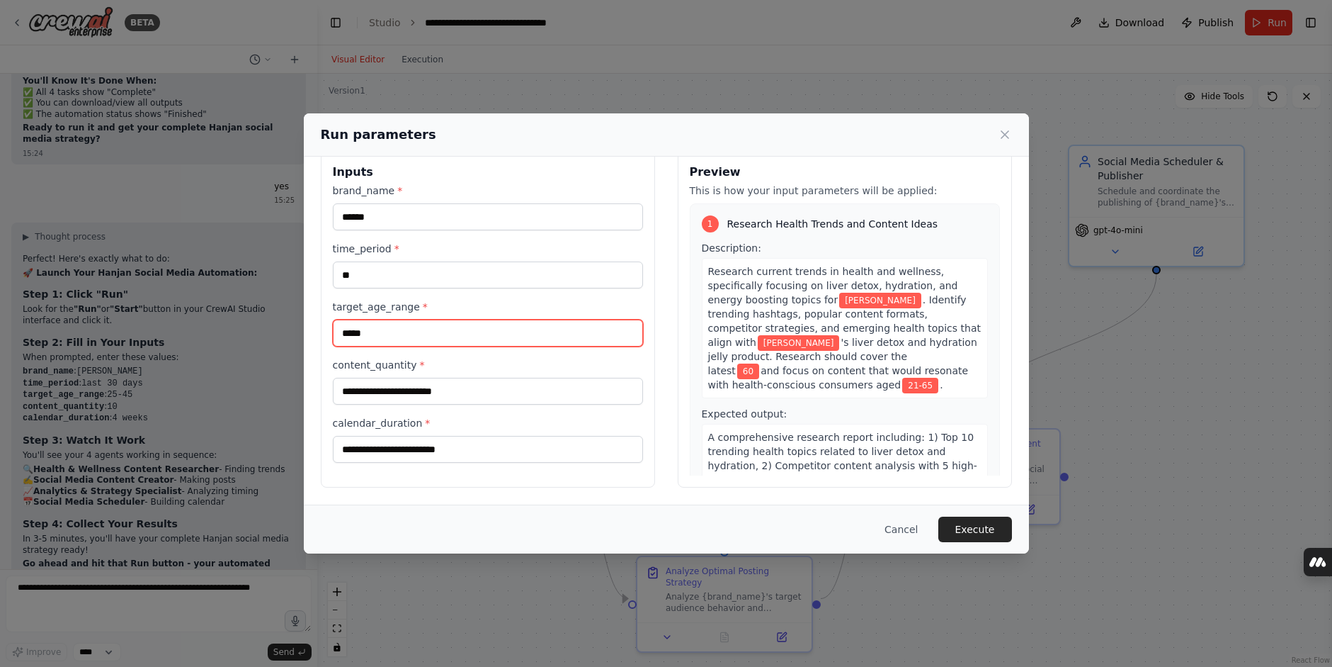
type input "*****"
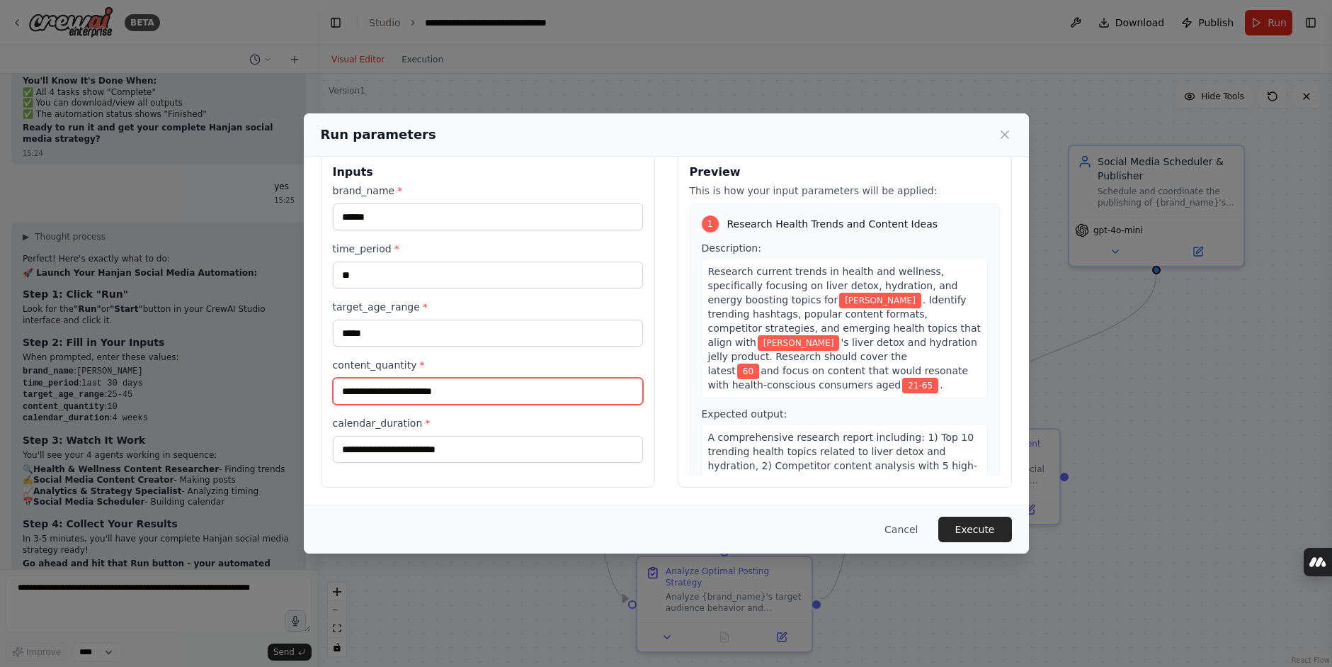
click at [378, 394] on input "content_quantity *" at bounding box center [488, 391] width 310 height 27
type input "*"
type input "**"
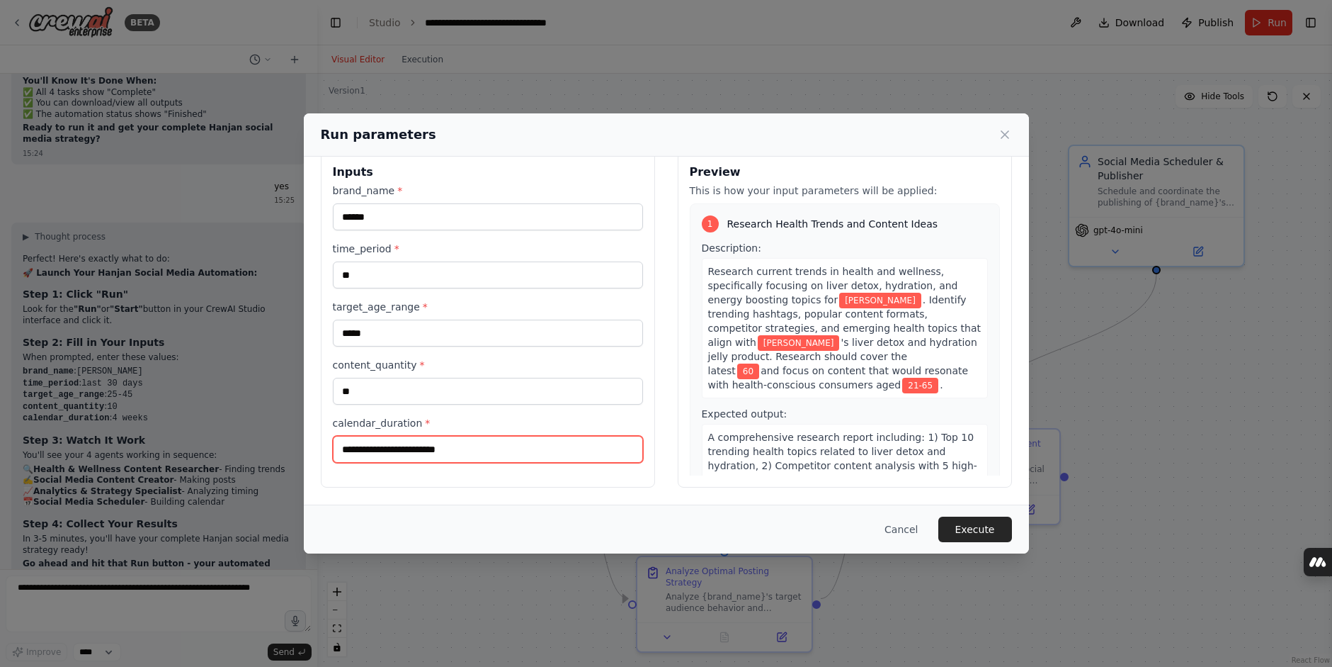
click at [386, 455] on input "calendar_duration *" at bounding box center [488, 449] width 310 height 27
drag, startPoint x: 466, startPoint y: 455, endPoint x: 268, endPoint y: 450, distance: 197.7
click at [270, 450] on div "Run parameters Inputs brand_name * ****** time_period * ** target_age_range * *…" at bounding box center [666, 333] width 1332 height 667
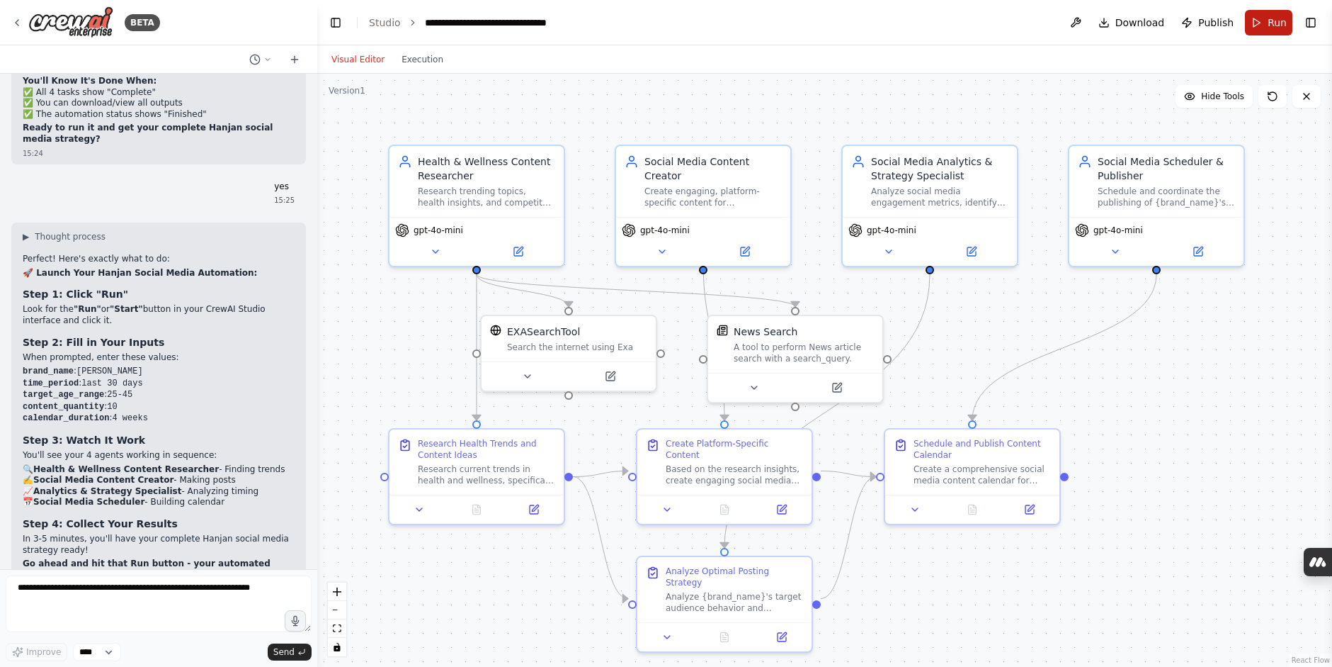
click at [1273, 16] on span "Run" at bounding box center [1277, 23] width 19 height 14
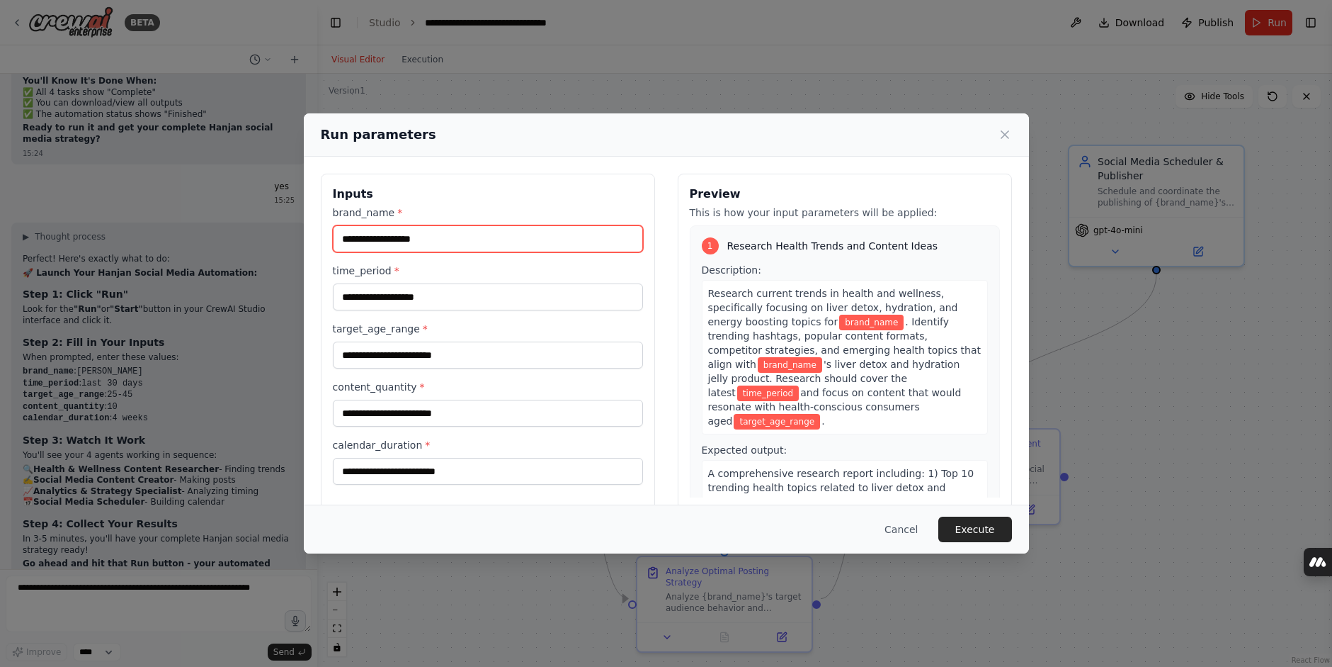
click at [438, 236] on input "brand_name *" at bounding box center [488, 238] width 310 height 27
type input "******"
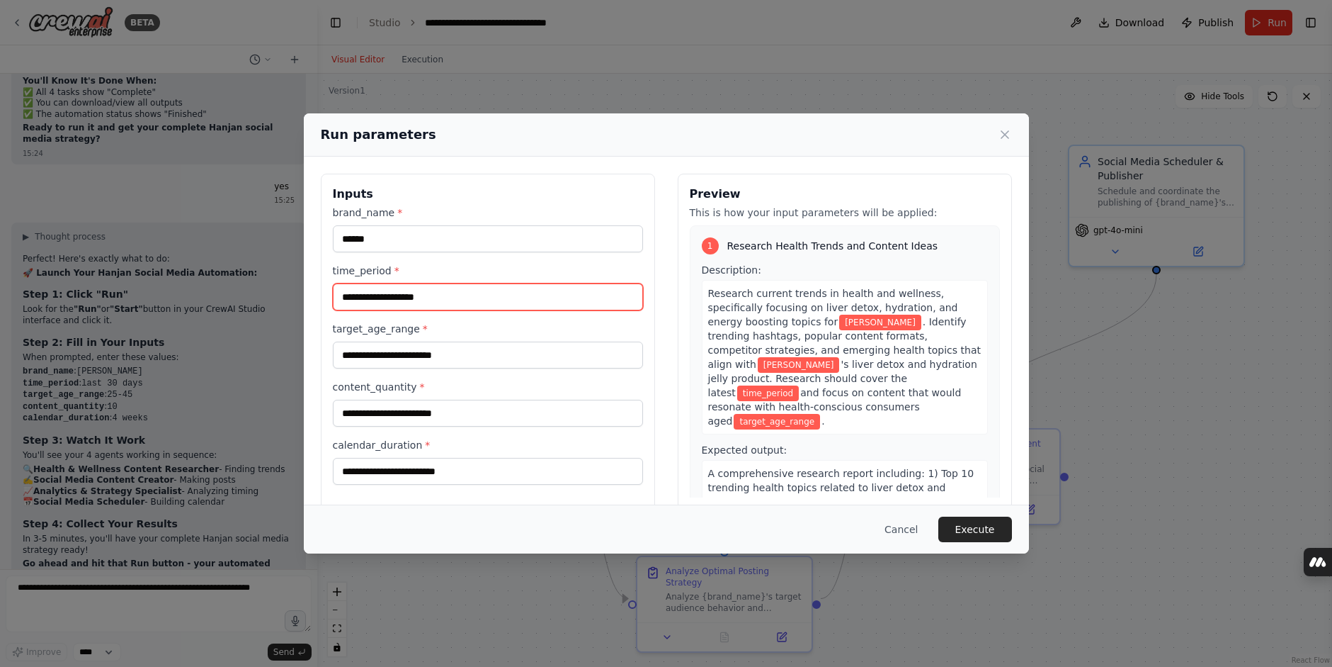
click at [431, 302] on input "time_period *" at bounding box center [488, 296] width 310 height 27
type input "*"
type input "**"
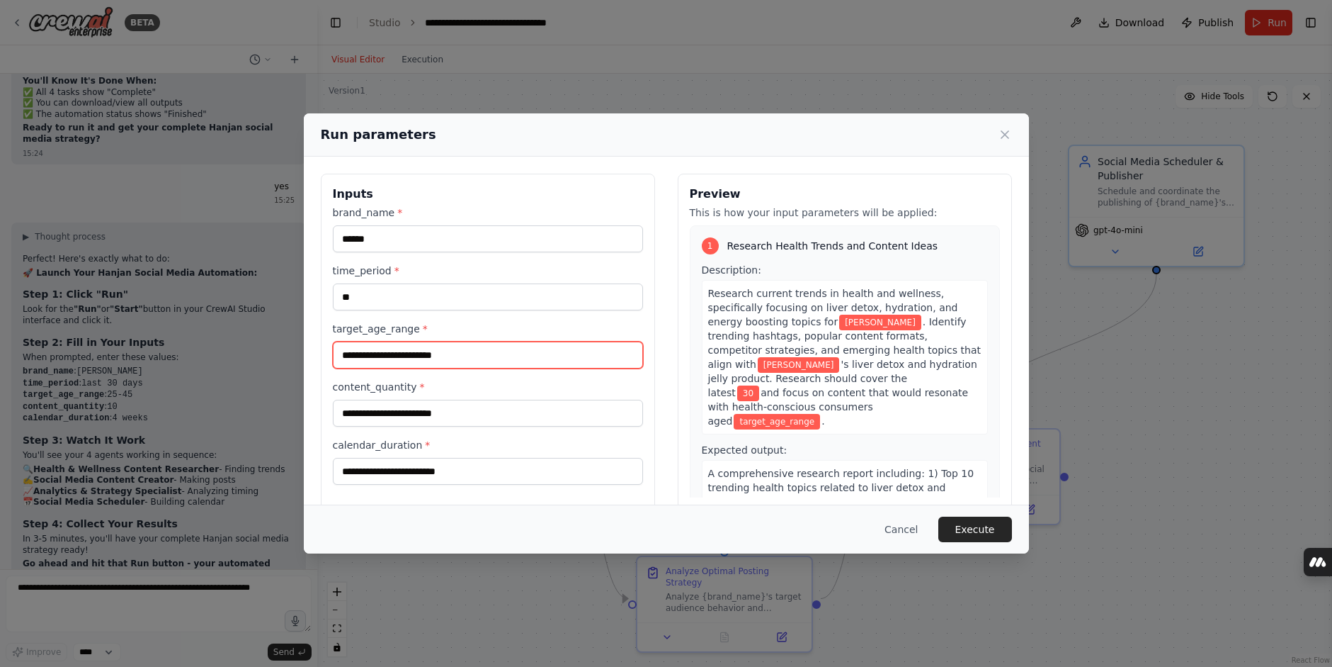
click at [427, 358] on input "target_age_range *" at bounding box center [488, 354] width 310 height 27
type input "*****"
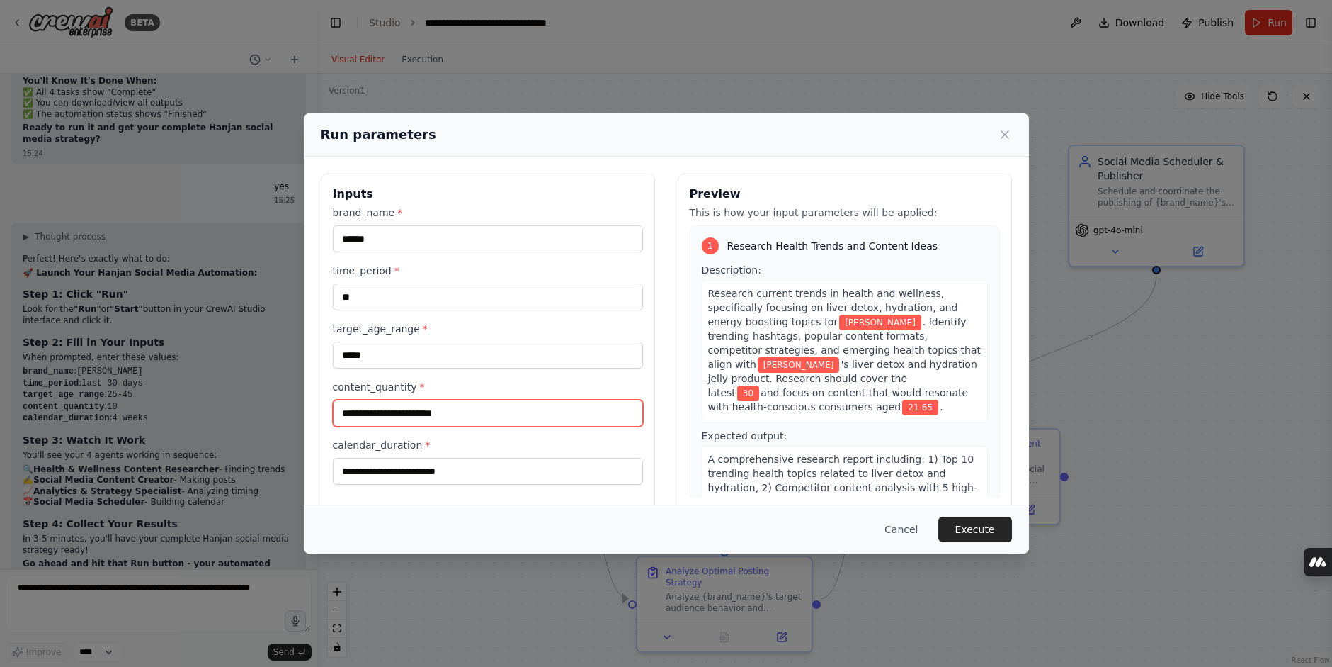
click at [416, 414] on input "content_quantity *" at bounding box center [488, 412] width 310 height 27
type input "**"
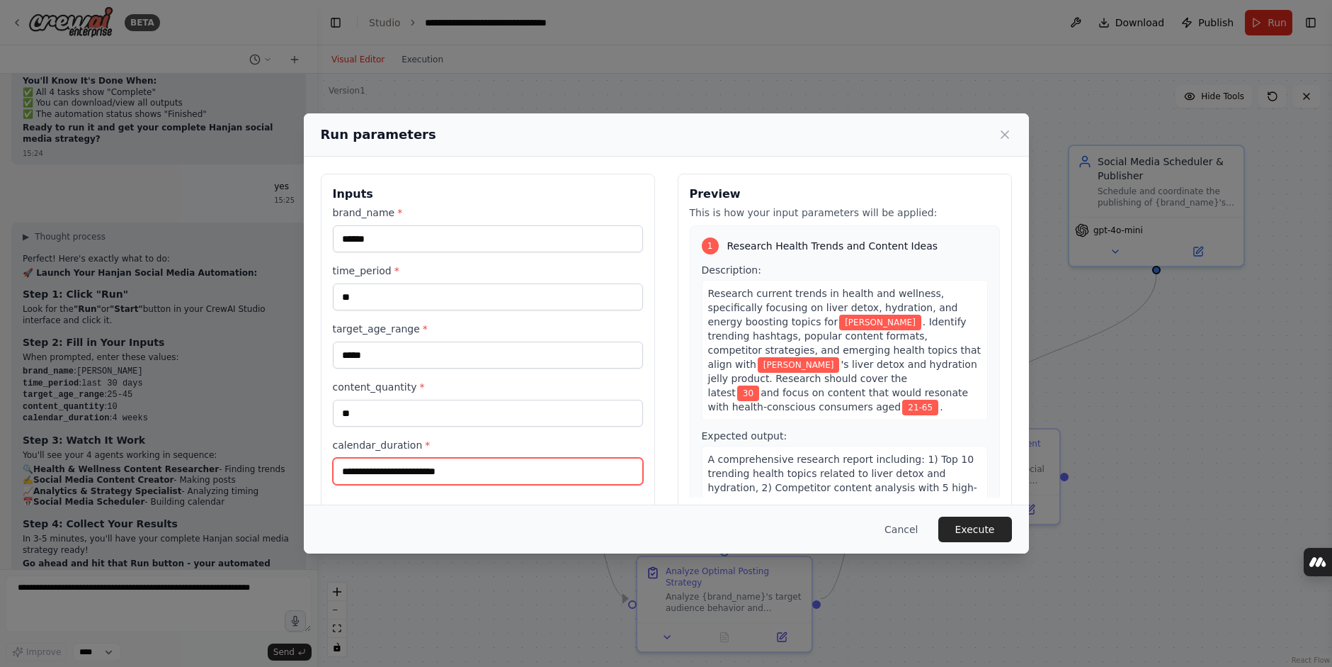
click at [376, 467] on input "calendar_duration *" at bounding box center [488, 471] width 310 height 27
type input "*"
type input "*******"
click at [999, 525] on button "Execute" at bounding box center [976, 528] width 74 height 25
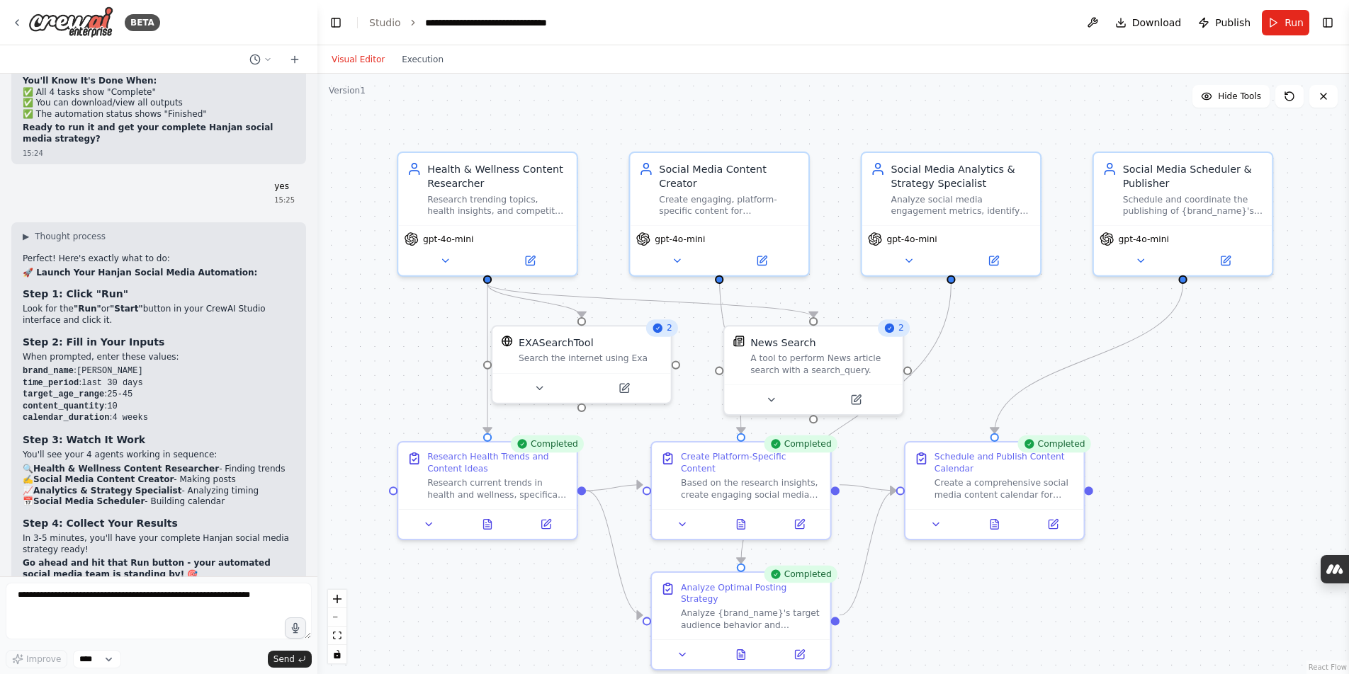
scroll to position [4510, 0]
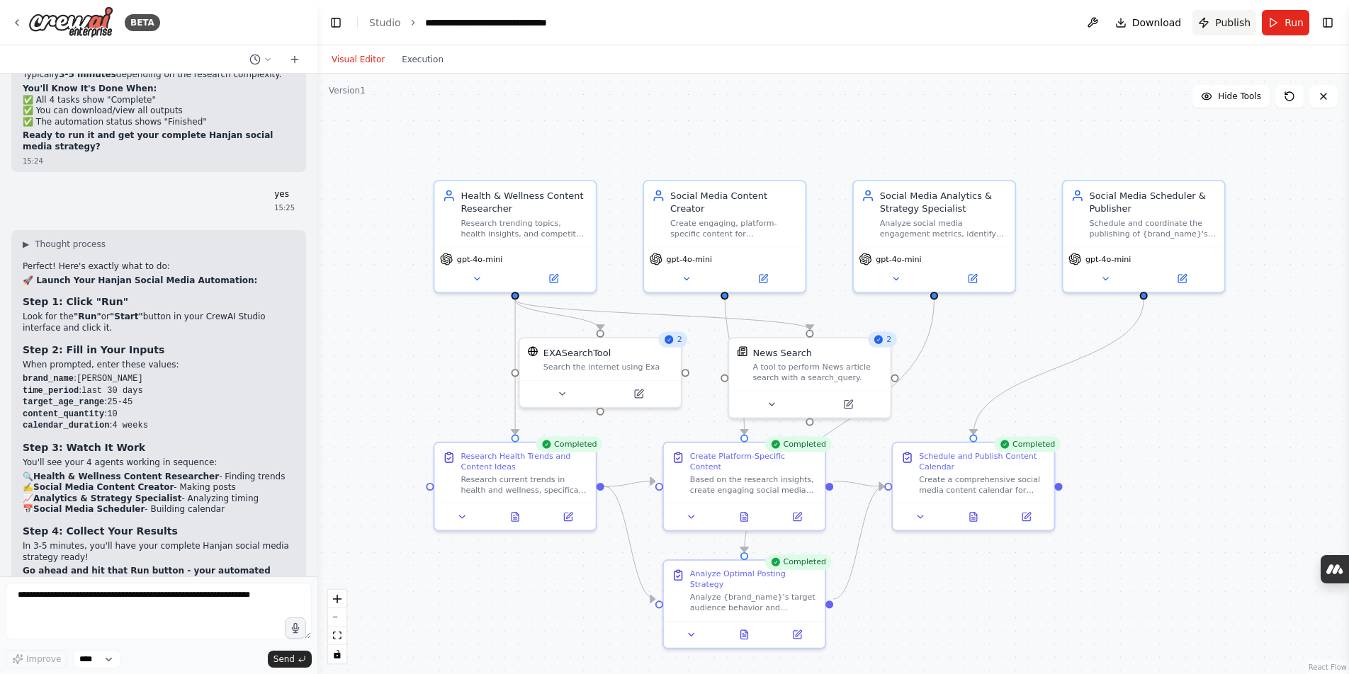
click at [1246, 26] on span "Publish" at bounding box center [1232, 23] width 35 height 14
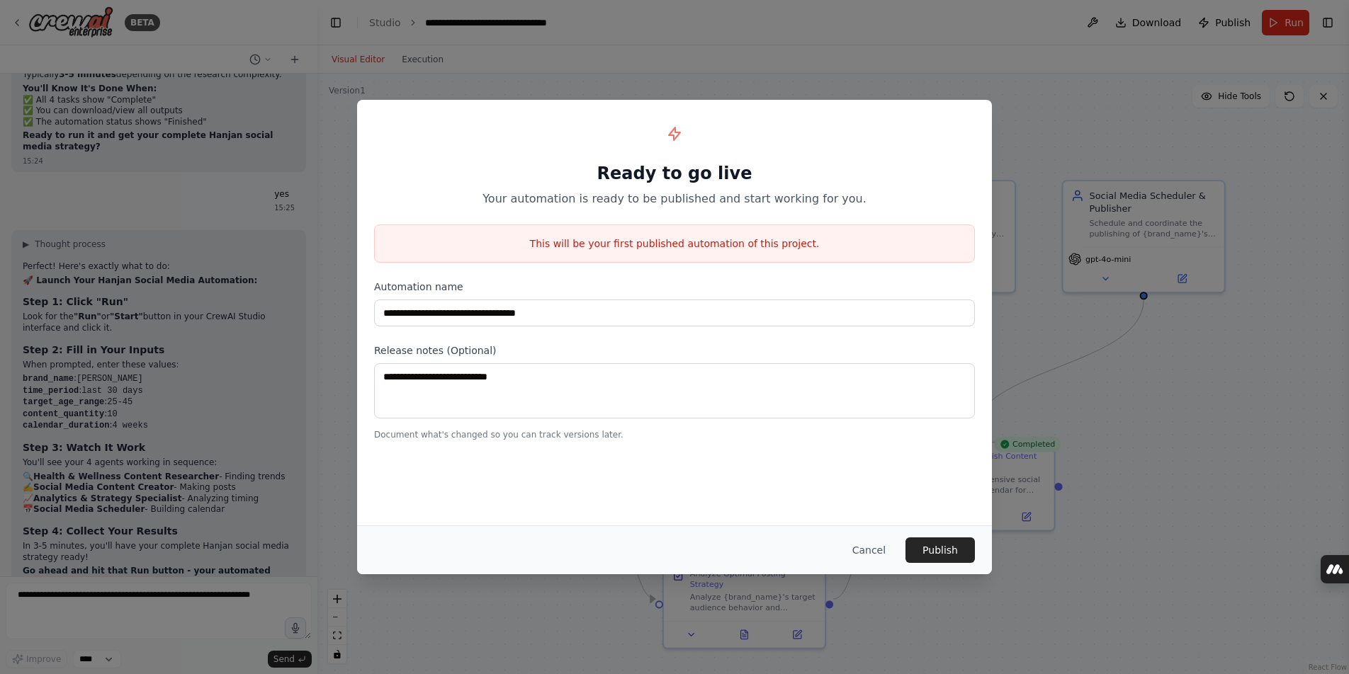
click at [865, 564] on div "Cancel Publish" at bounding box center [674, 550] width 635 height 49
click at [877, 556] on button "Cancel" at bounding box center [869, 550] width 56 height 25
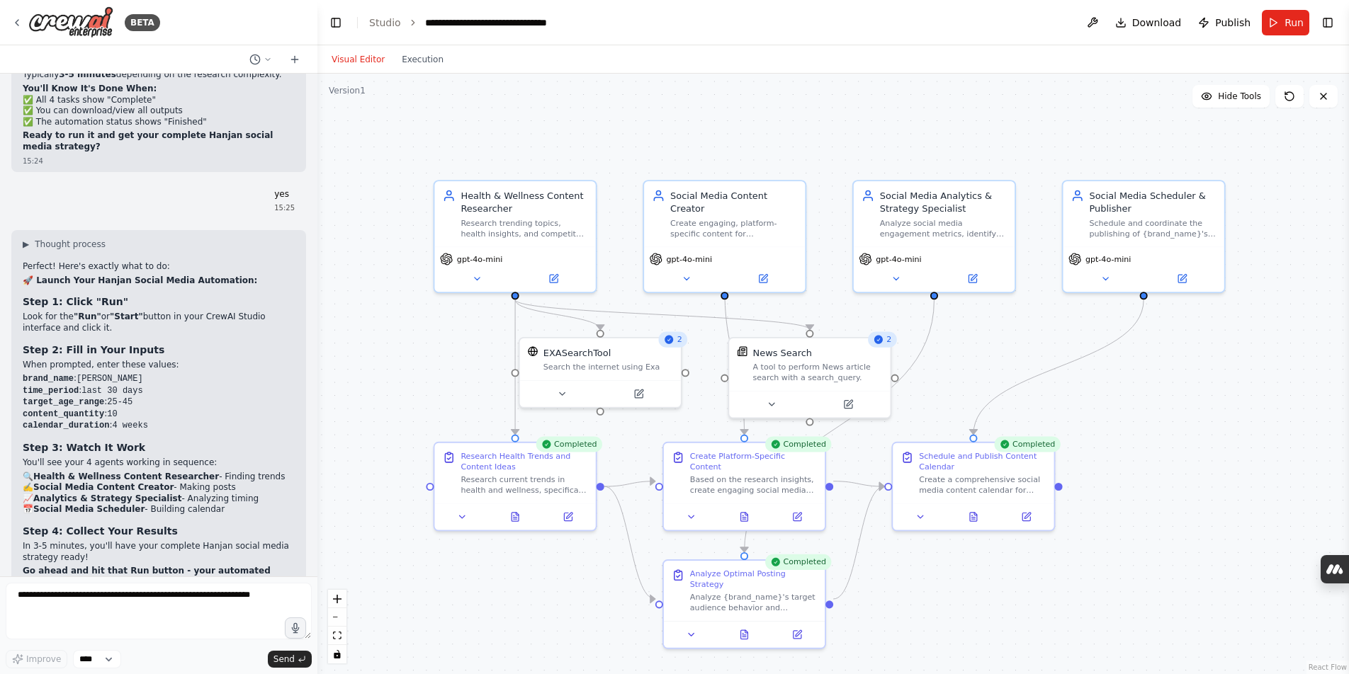
click at [431, 67] on div "Visual Editor Execution" at bounding box center [387, 59] width 129 height 28
click at [424, 62] on button "Execution" at bounding box center [422, 59] width 59 height 17
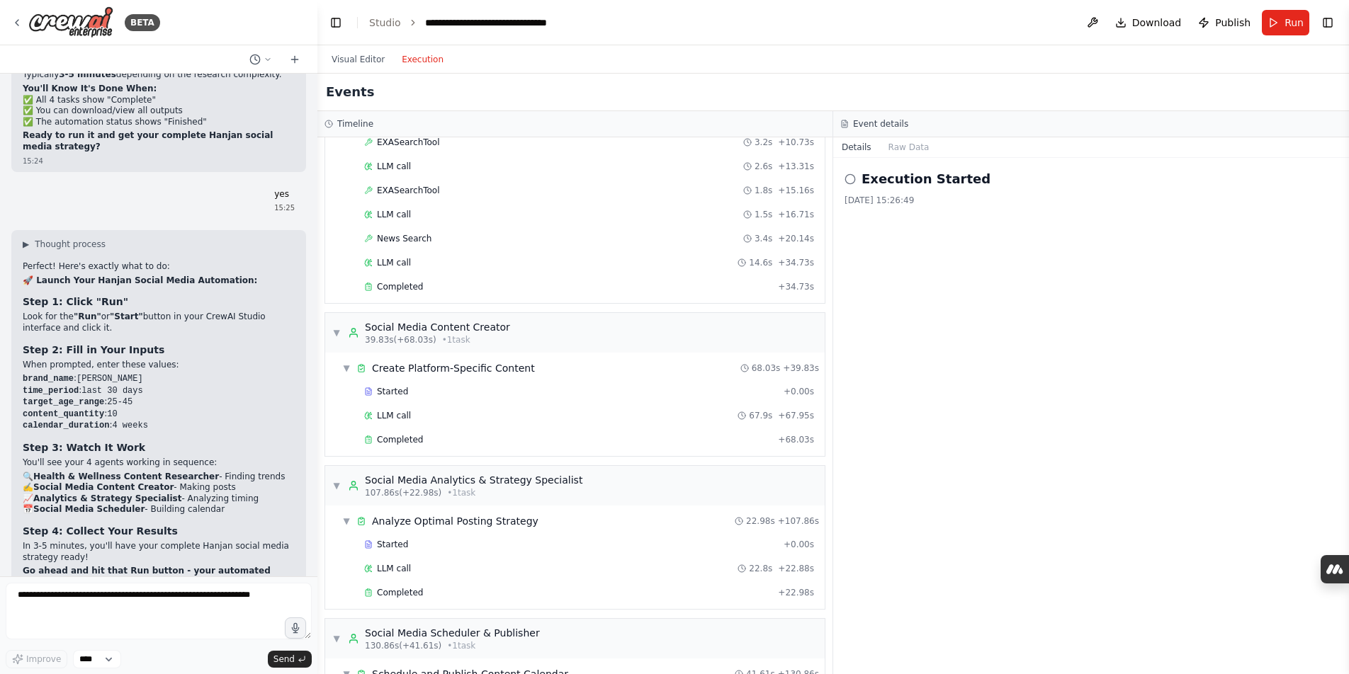
scroll to position [320, 0]
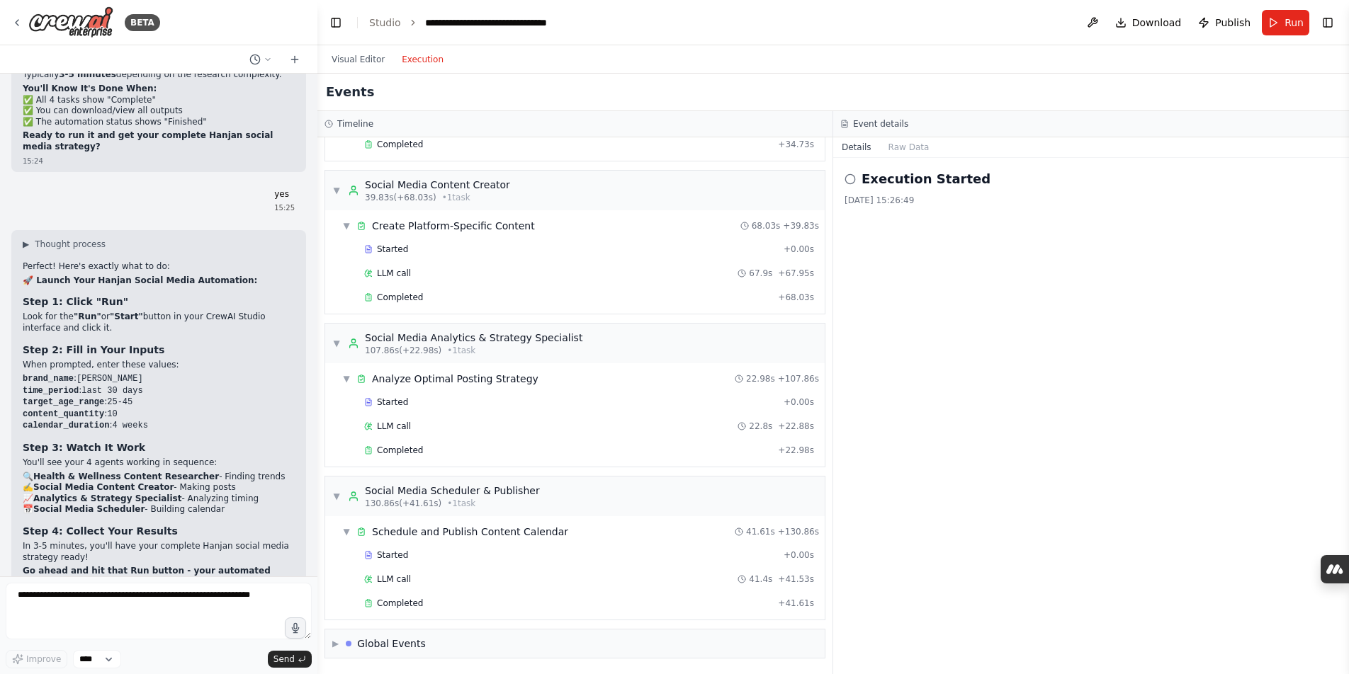
click at [482, 305] on div "Completed + 68.03s" at bounding box center [589, 297] width 460 height 21
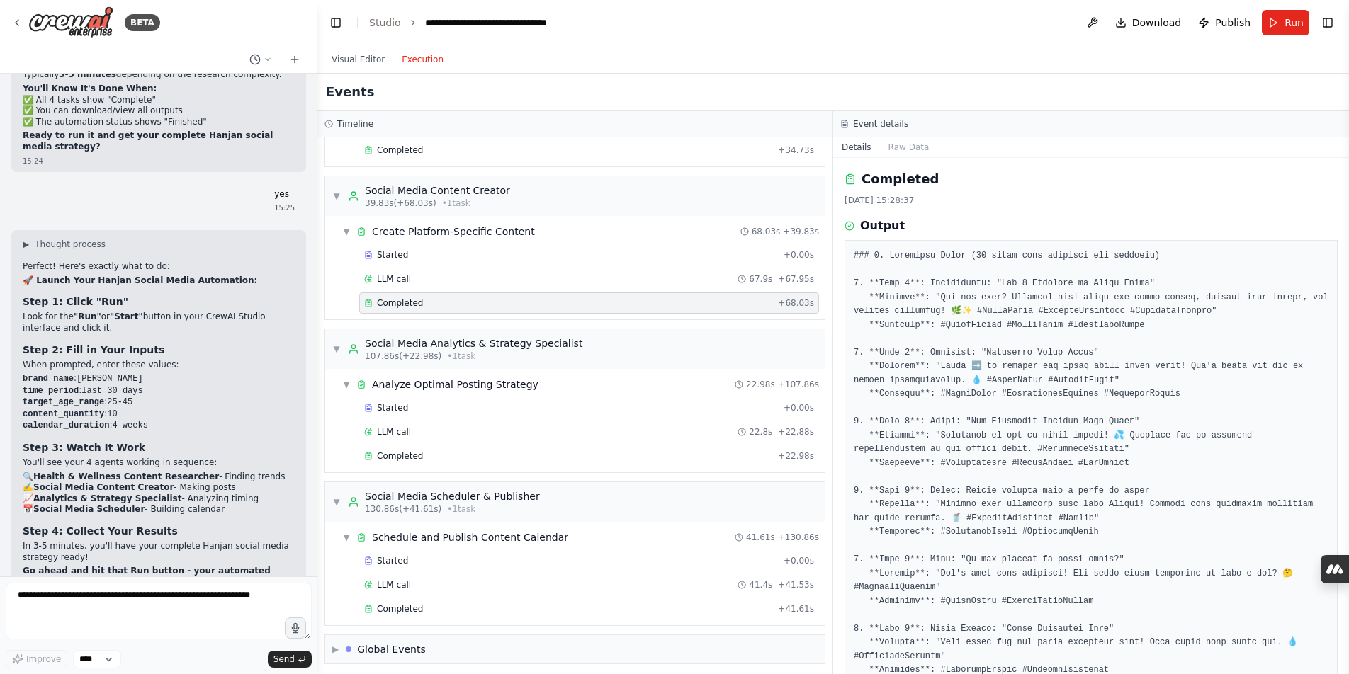
scroll to position [314, 0]
click at [494, 456] on div "Completed" at bounding box center [568, 456] width 408 height 11
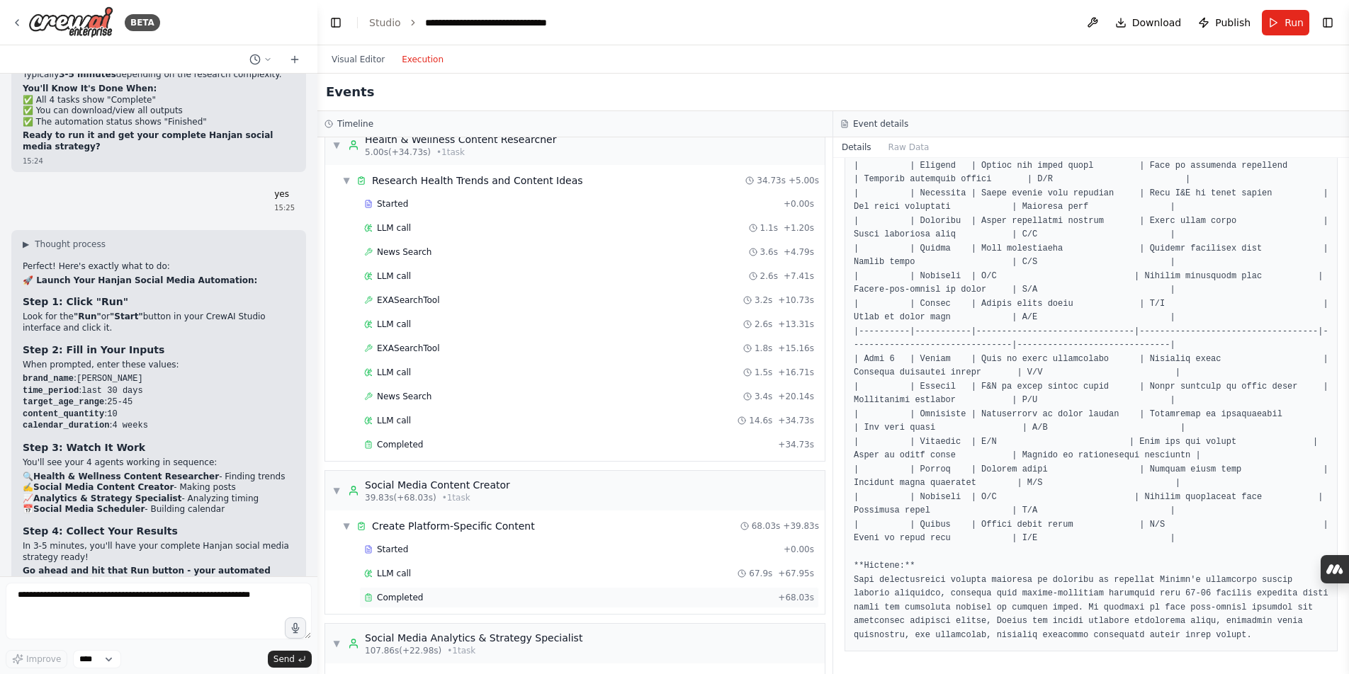
scroll to position [21, 0]
click at [506, 438] on div "Completed" at bounding box center [568, 443] width 408 height 11
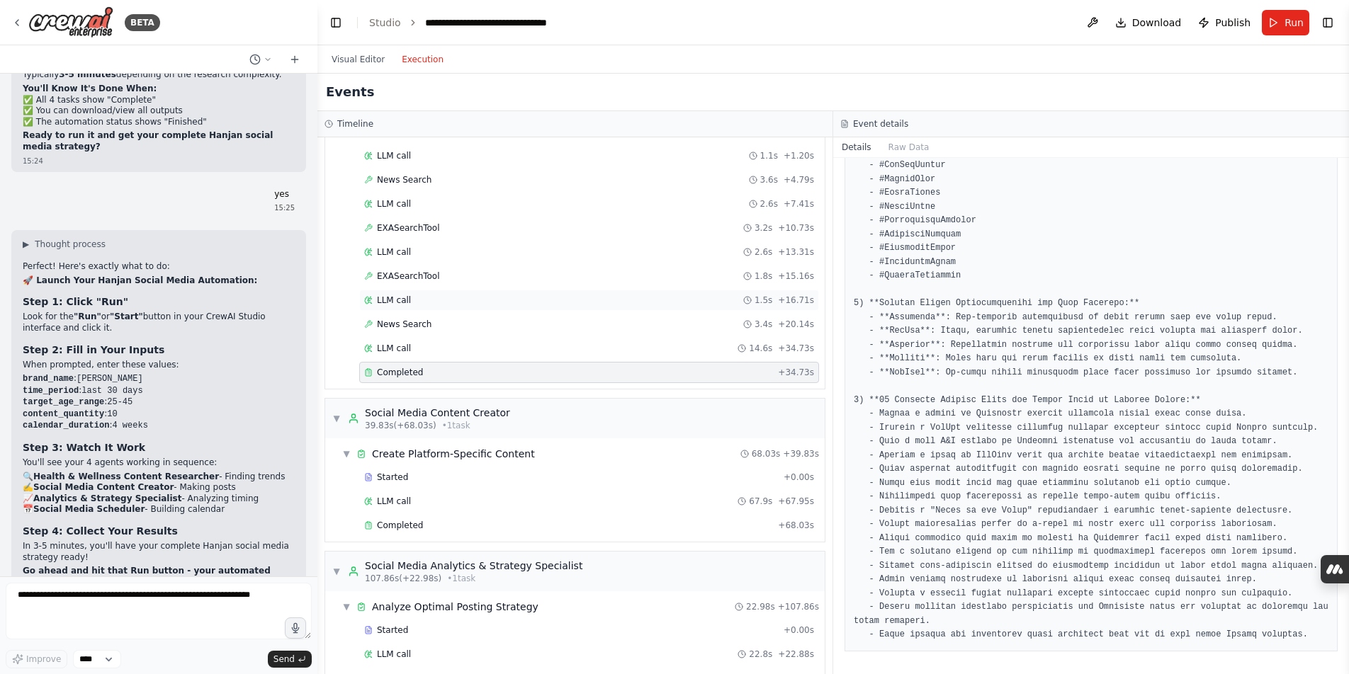
scroll to position [152, 0]
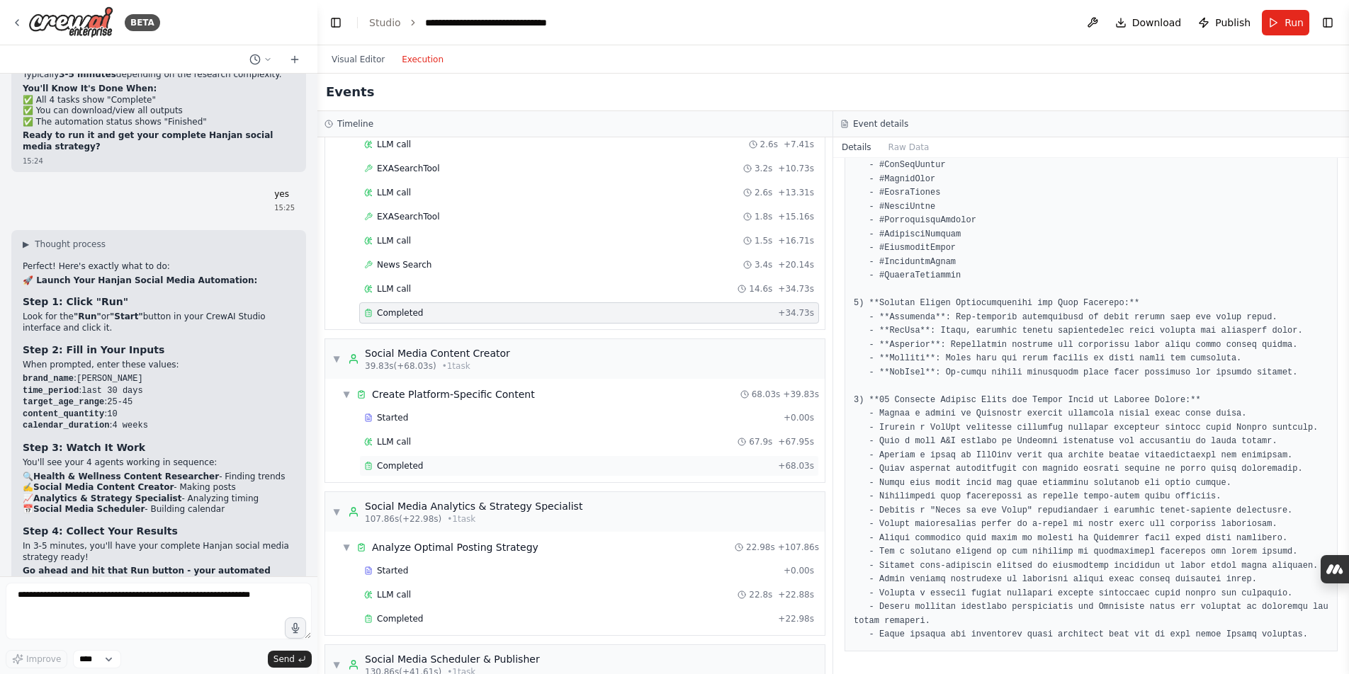
click at [460, 472] on div "Completed + 68.03s" at bounding box center [589, 465] width 460 height 21
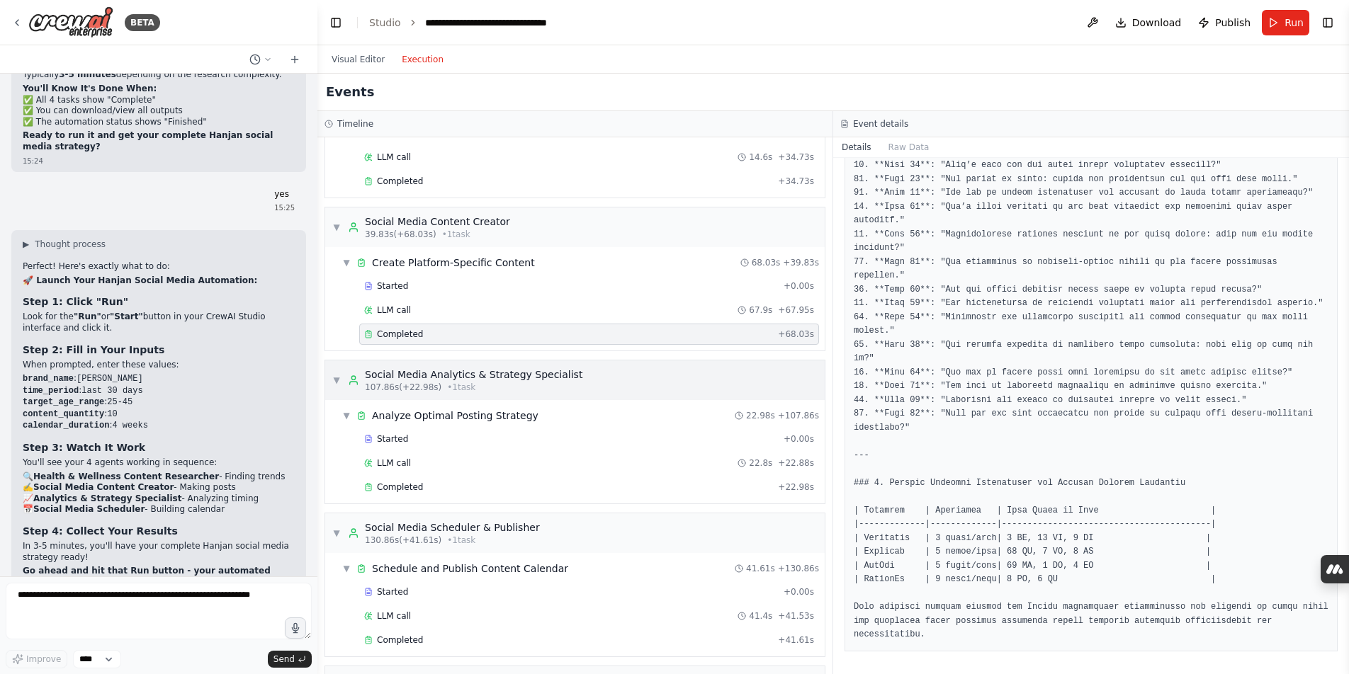
scroll to position [295, 0]
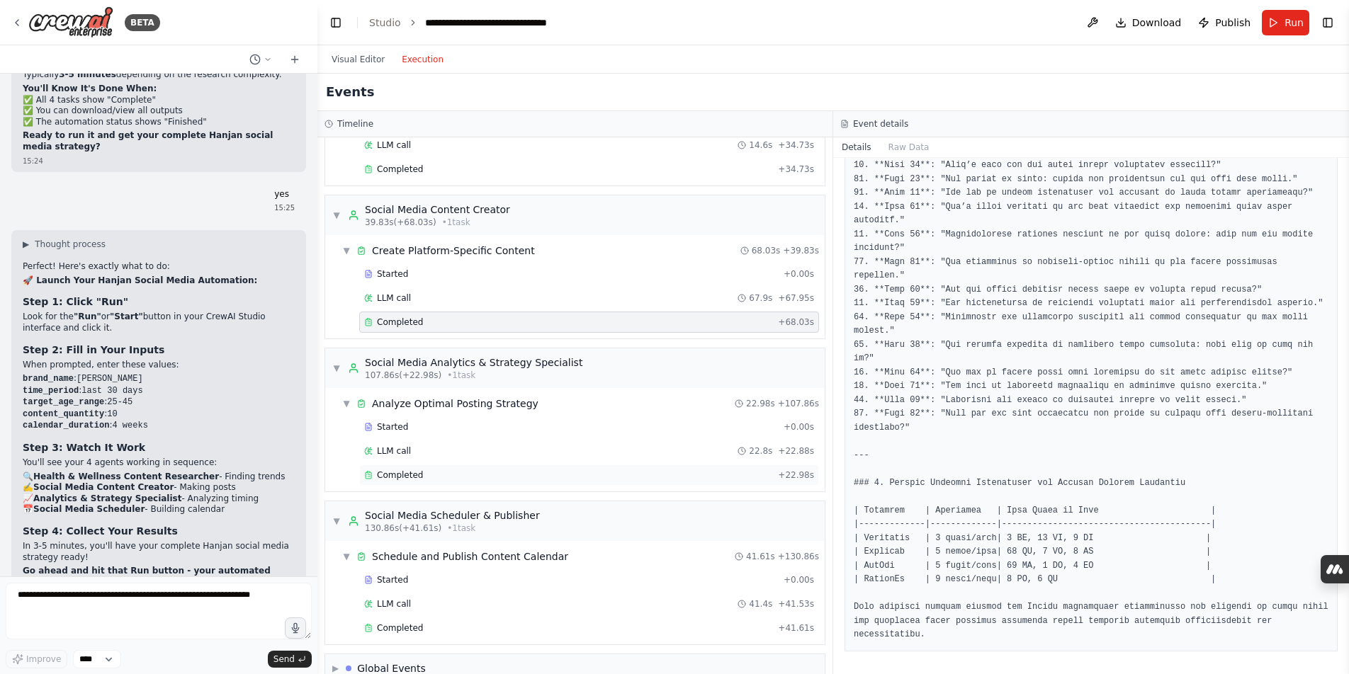
click at [465, 470] on div "Completed" at bounding box center [568, 475] width 408 height 11
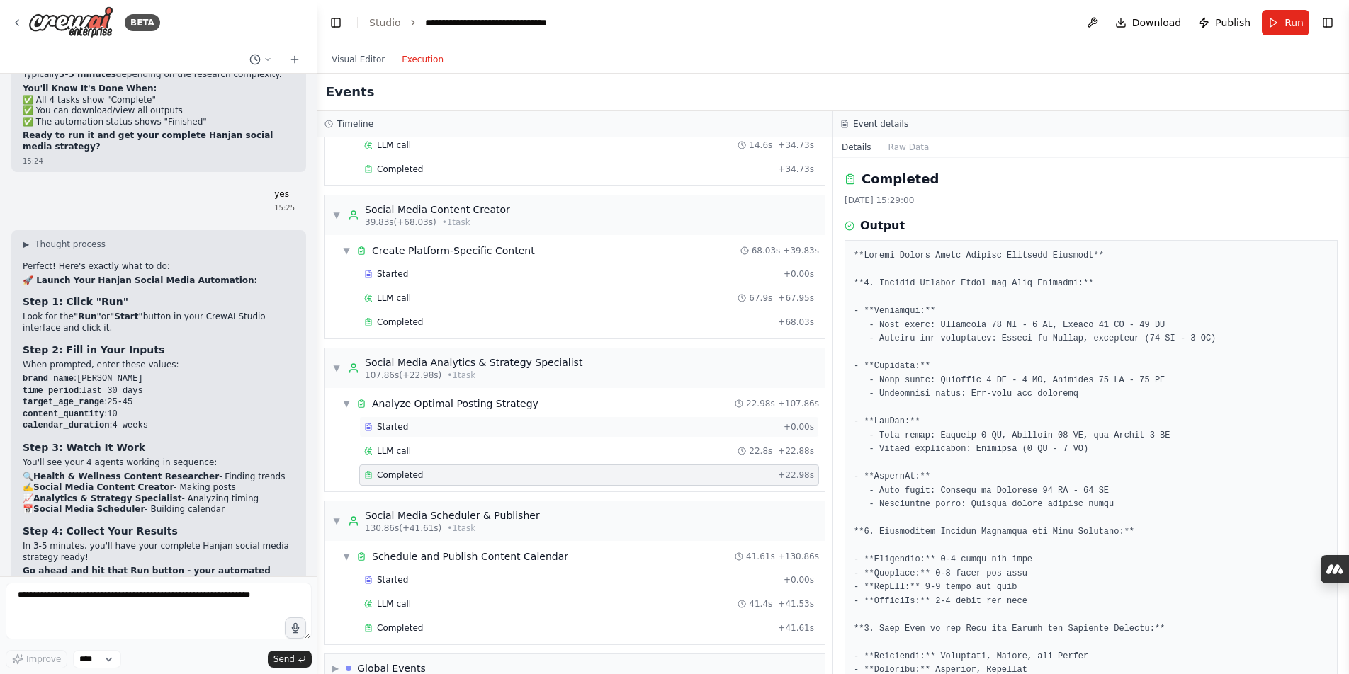
scroll to position [320, 0]
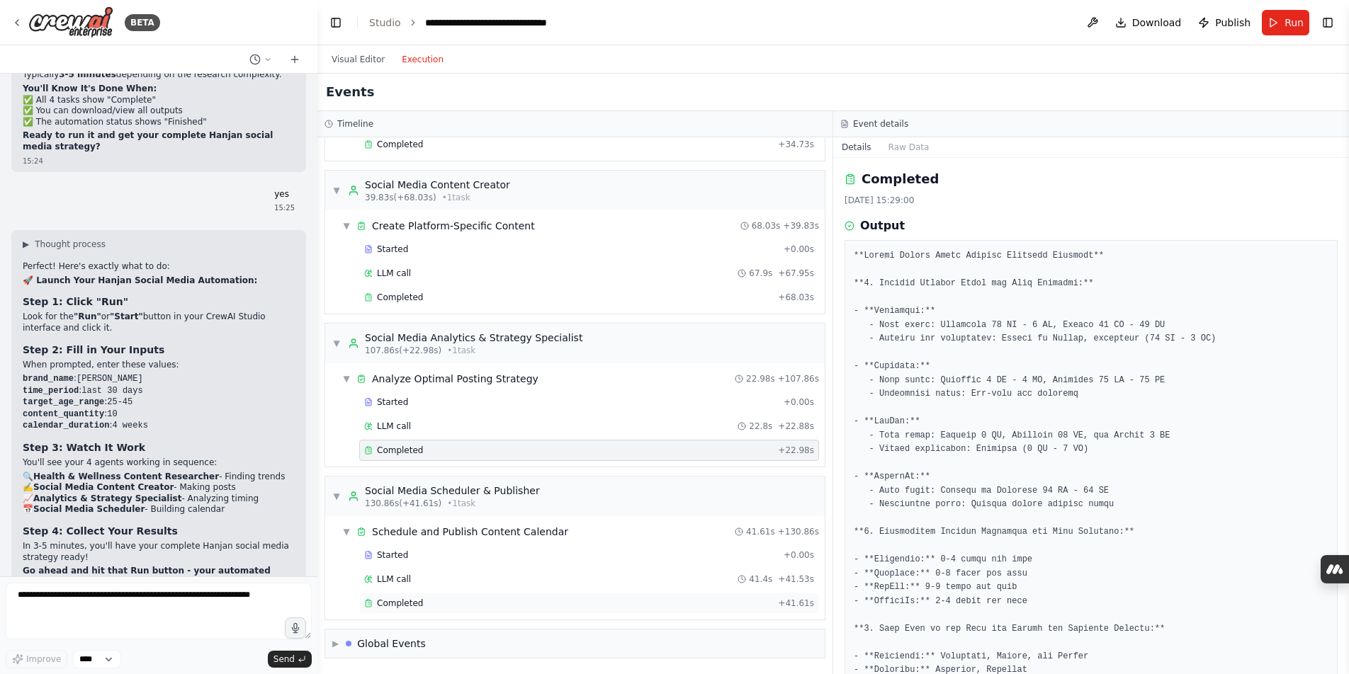
click at [464, 603] on div "Completed" at bounding box center [568, 603] width 408 height 11
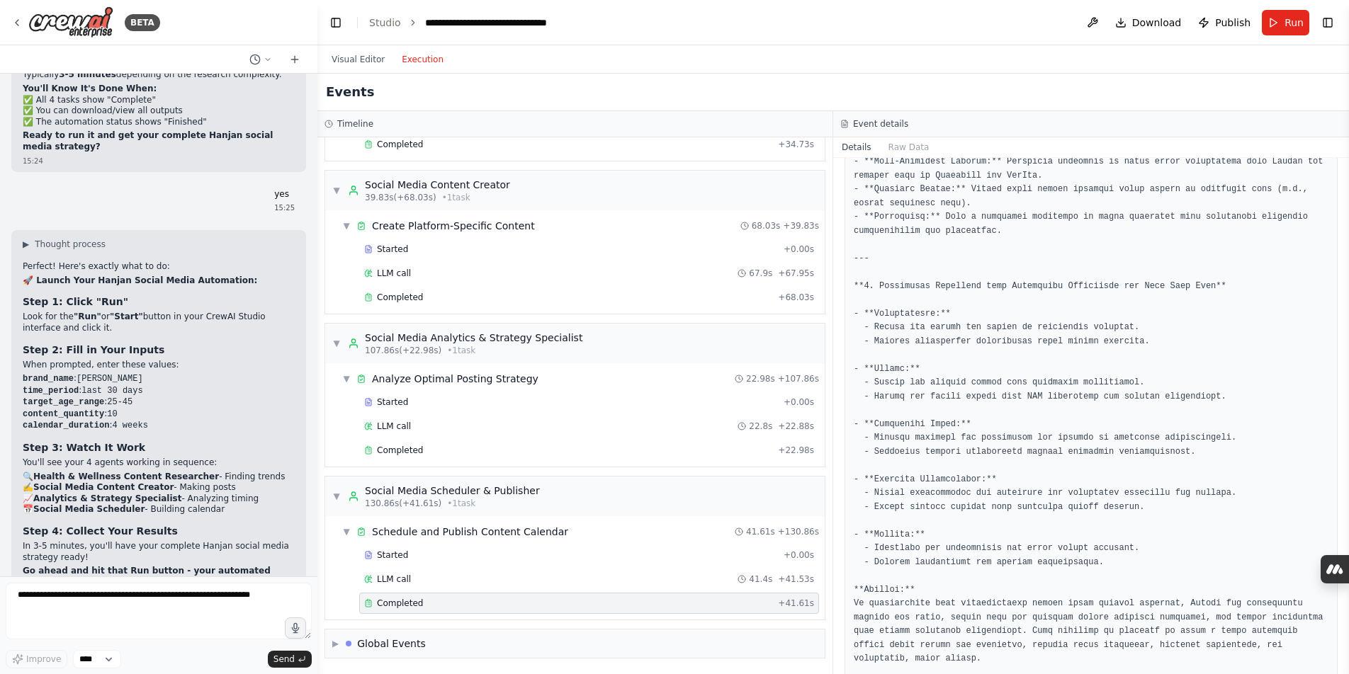
scroll to position [2577, 0]
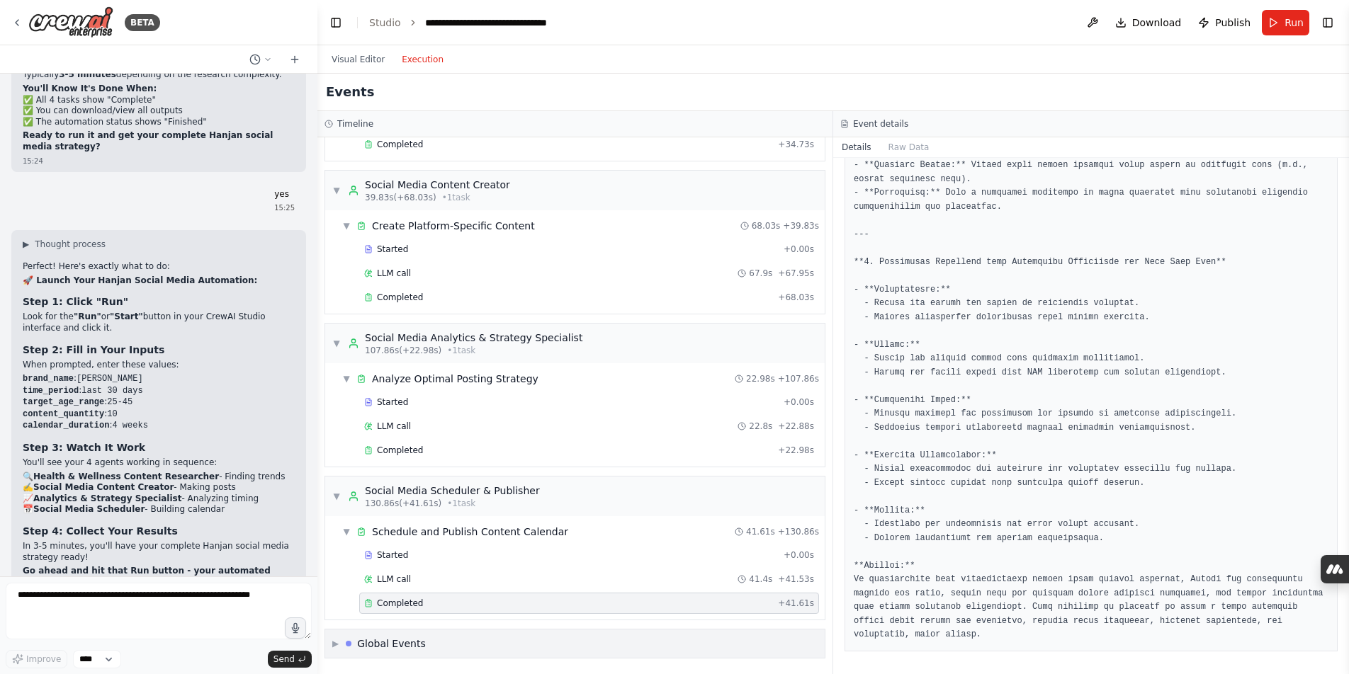
click at [334, 647] on span "▶" at bounding box center [335, 643] width 6 height 11
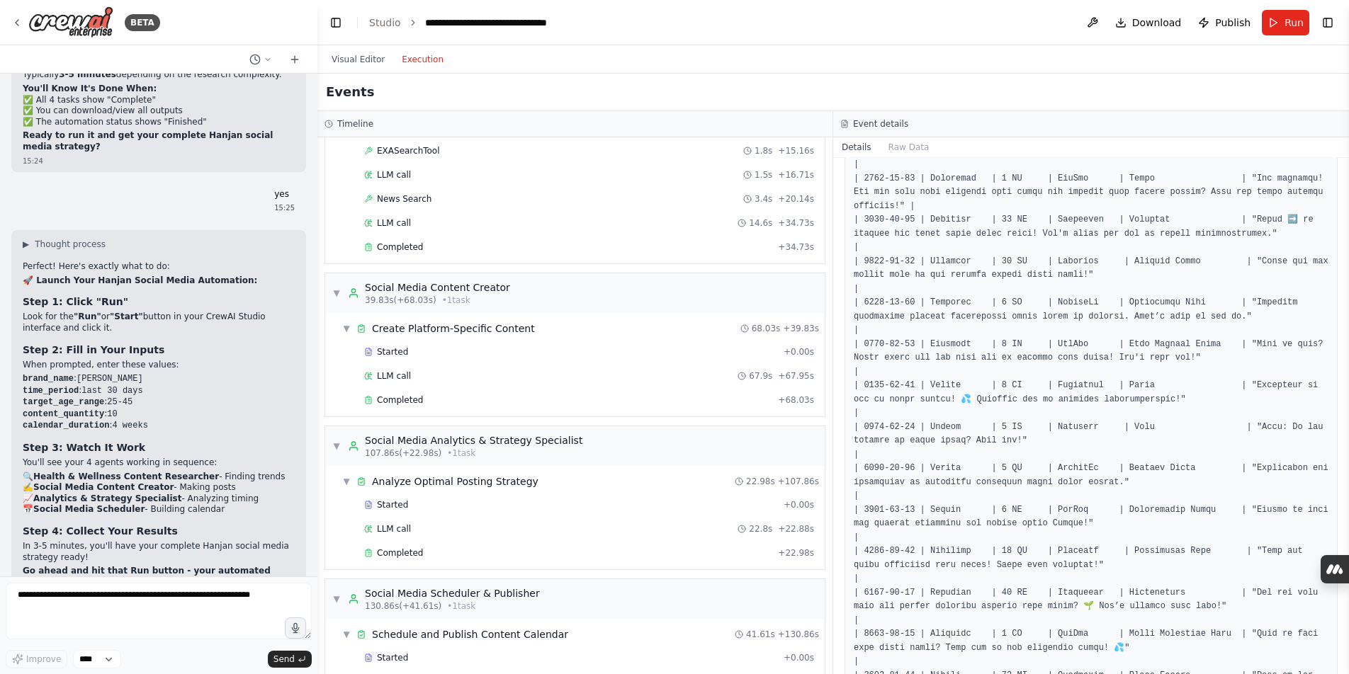
scroll to position [225, 0]
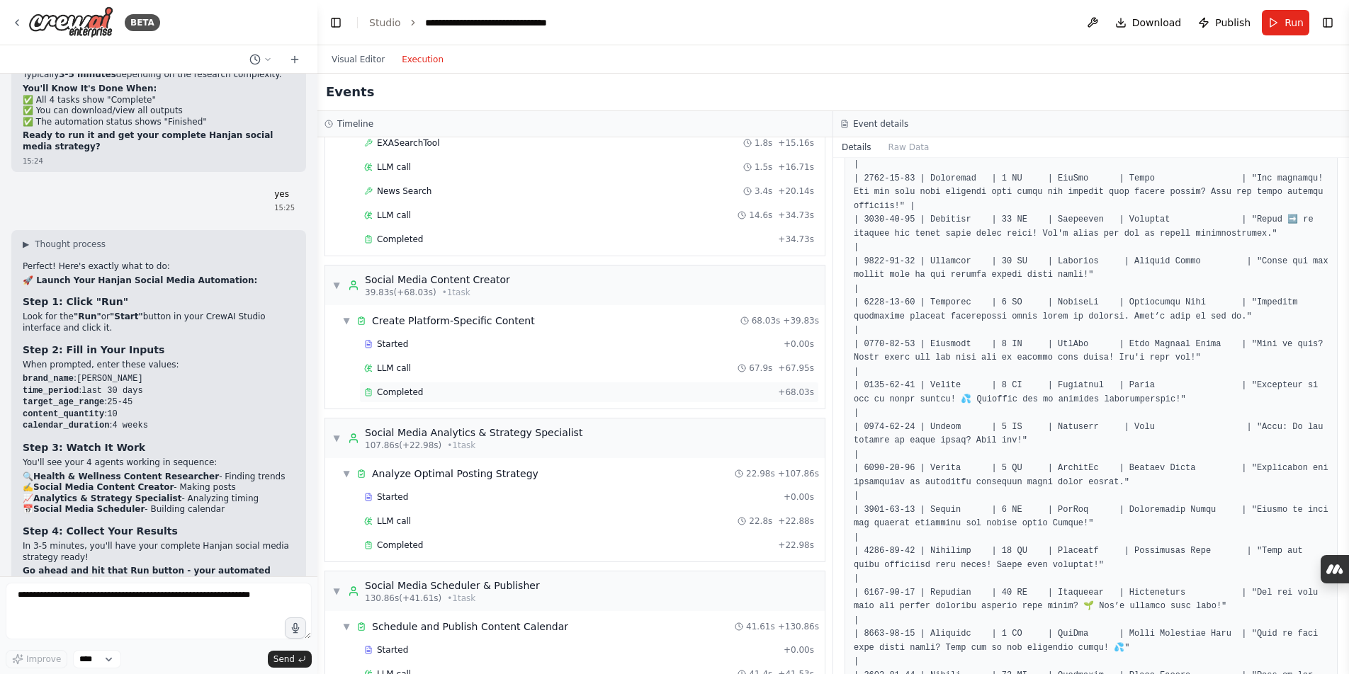
click at [562, 391] on div "Completed" at bounding box center [568, 392] width 408 height 11
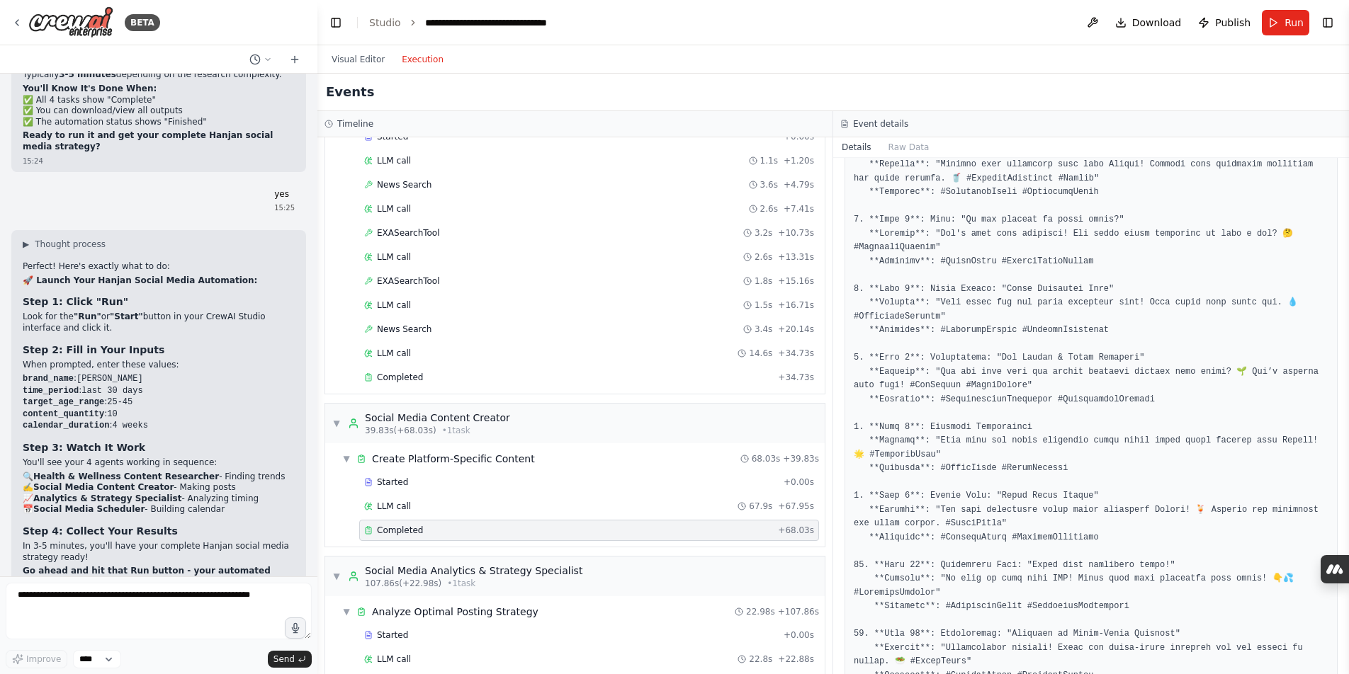
scroll to position [0, 0]
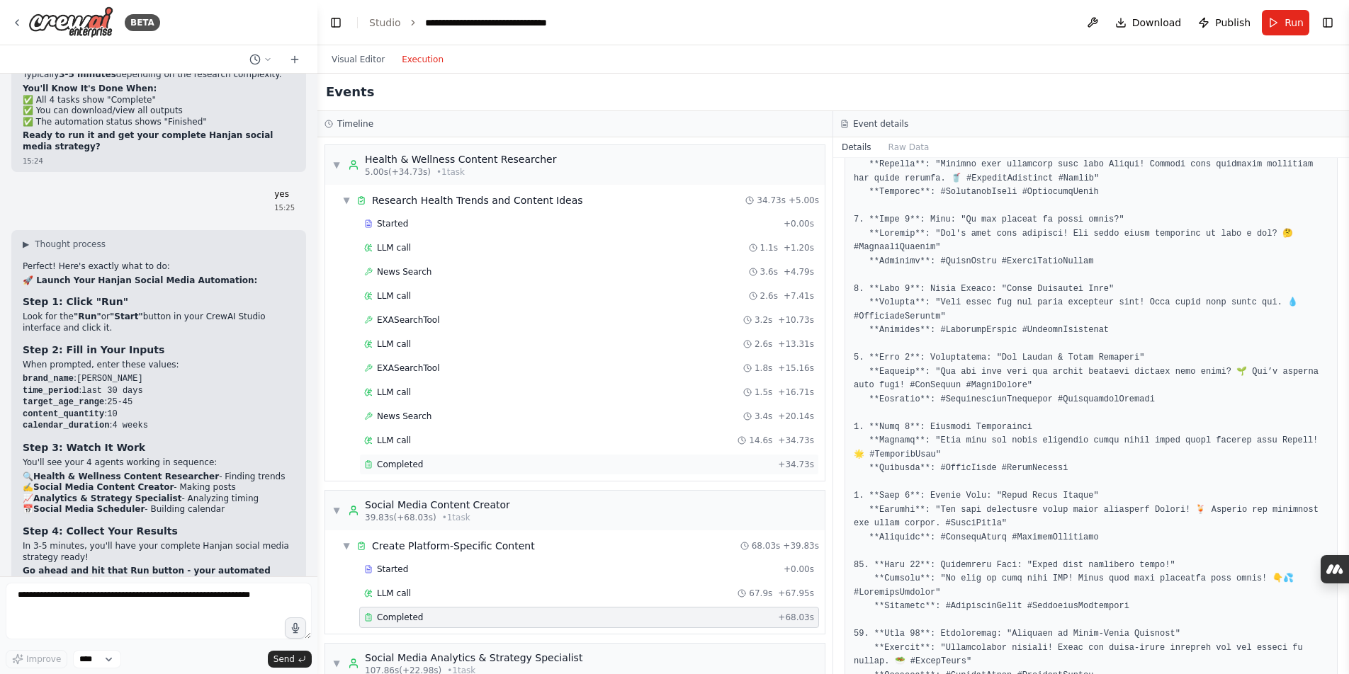
click at [433, 466] on div "Completed" at bounding box center [568, 464] width 408 height 11
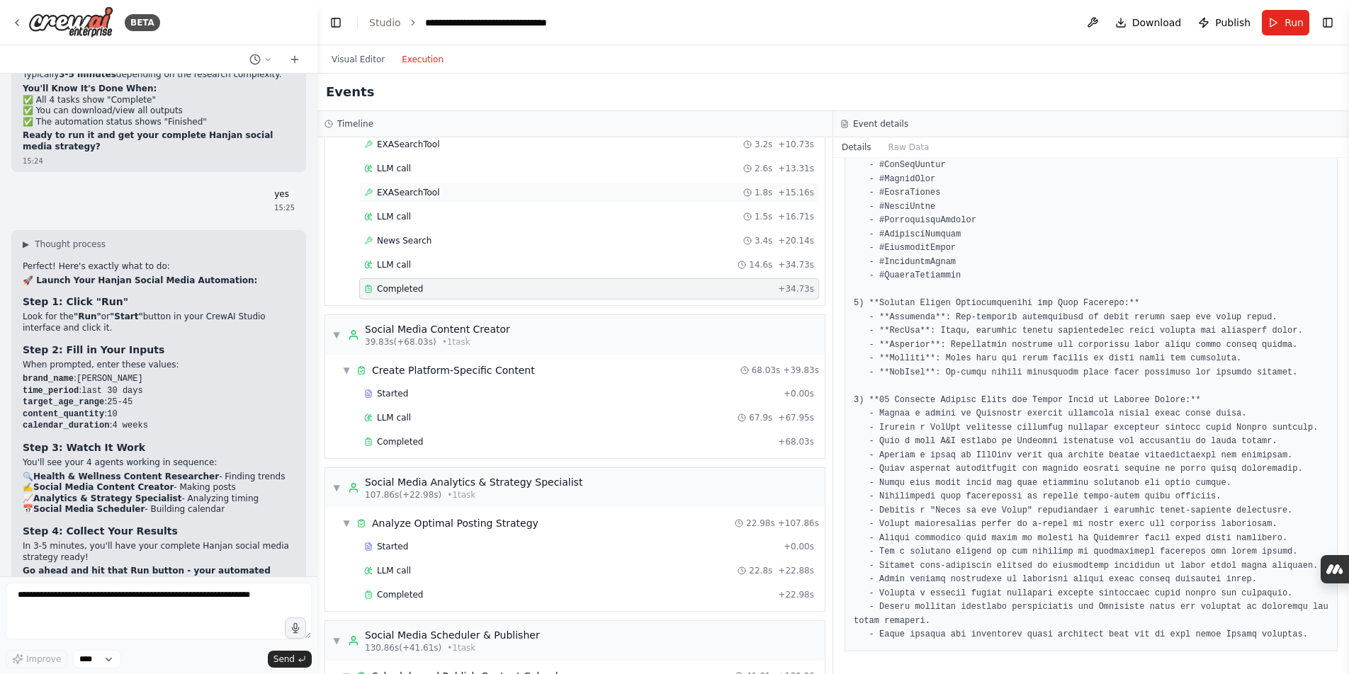
scroll to position [246, 0]
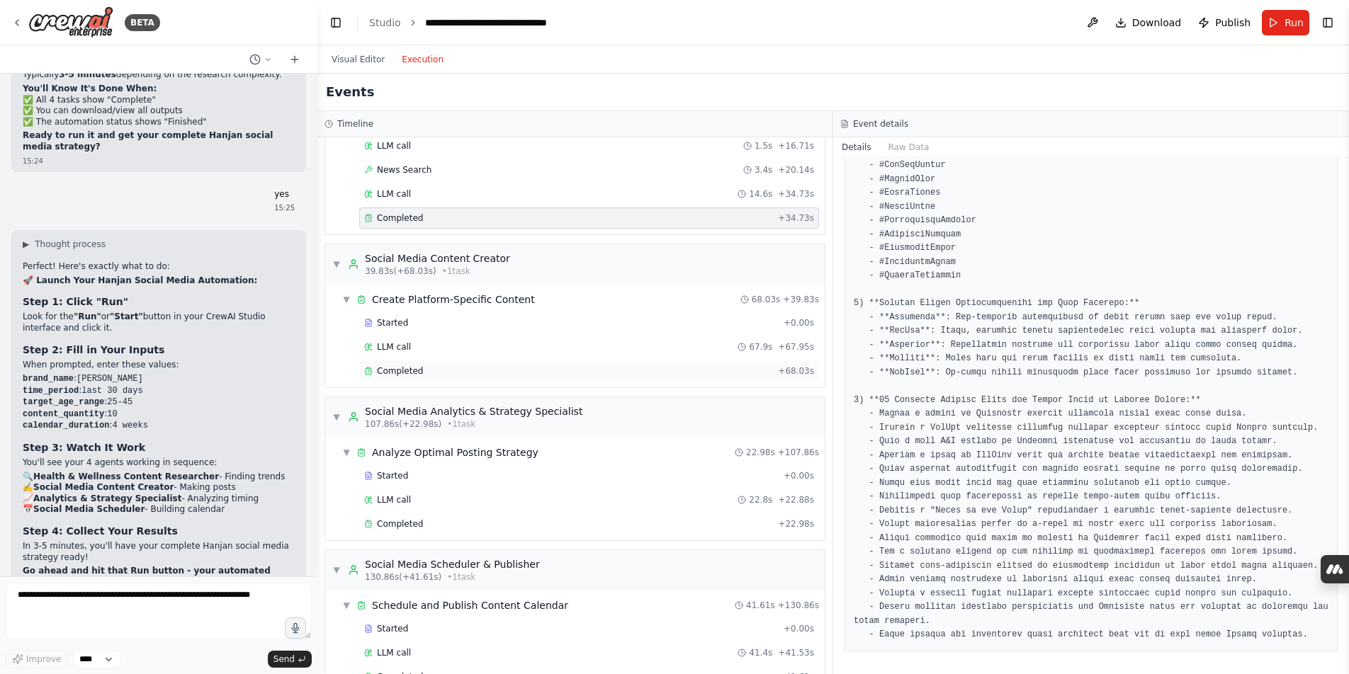
click at [474, 373] on div "Completed" at bounding box center [568, 370] width 408 height 11
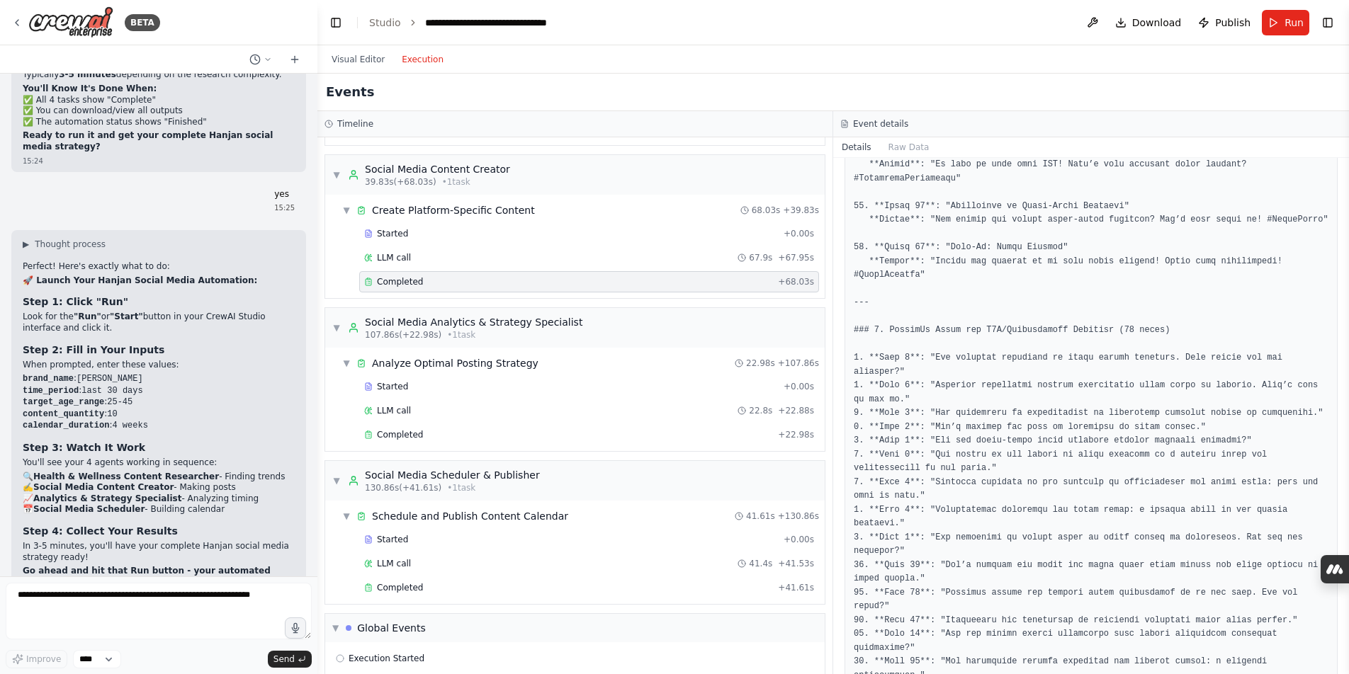
scroll to position [3941, 0]
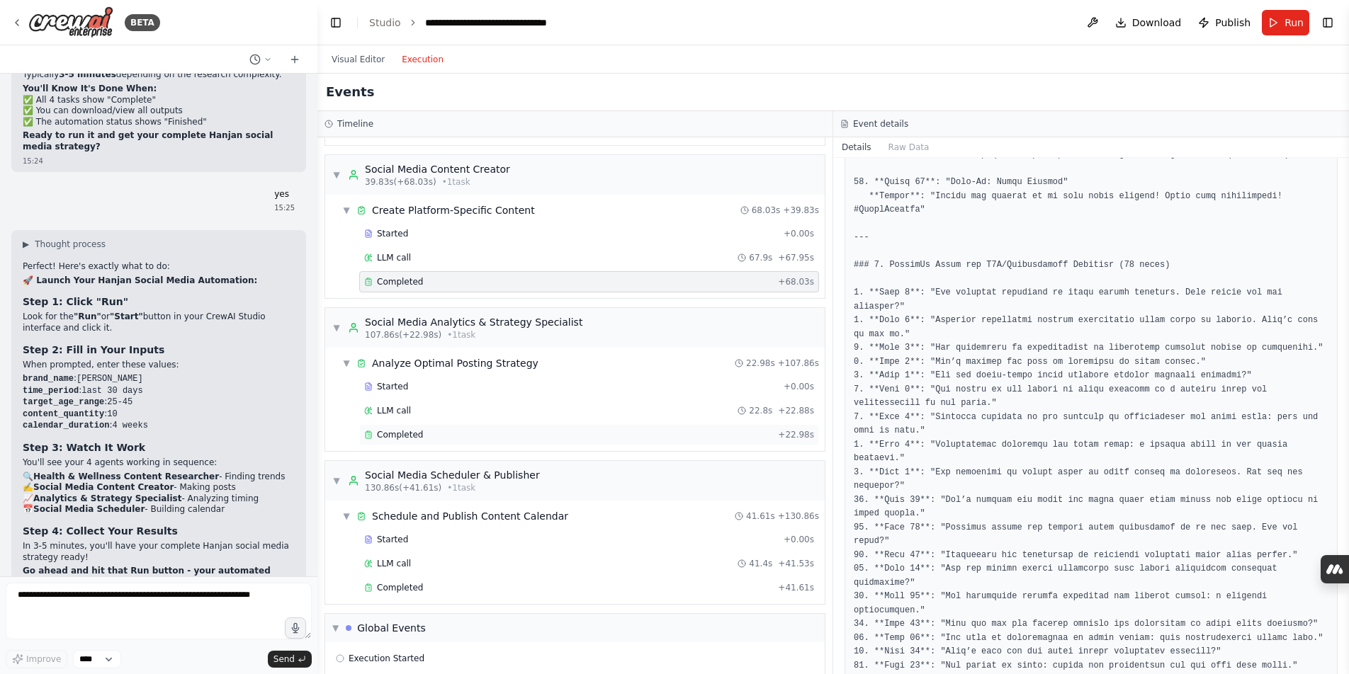
click at [433, 440] on div "Completed" at bounding box center [568, 434] width 408 height 11
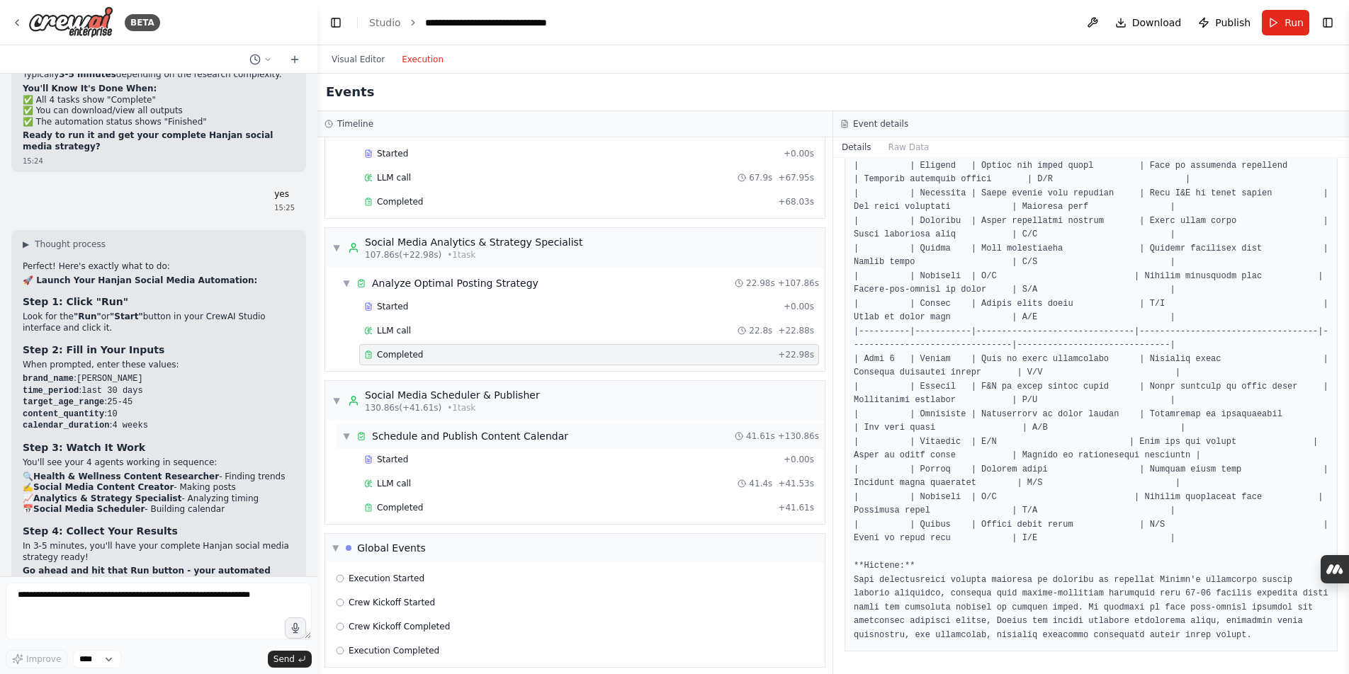
scroll to position [425, 0]
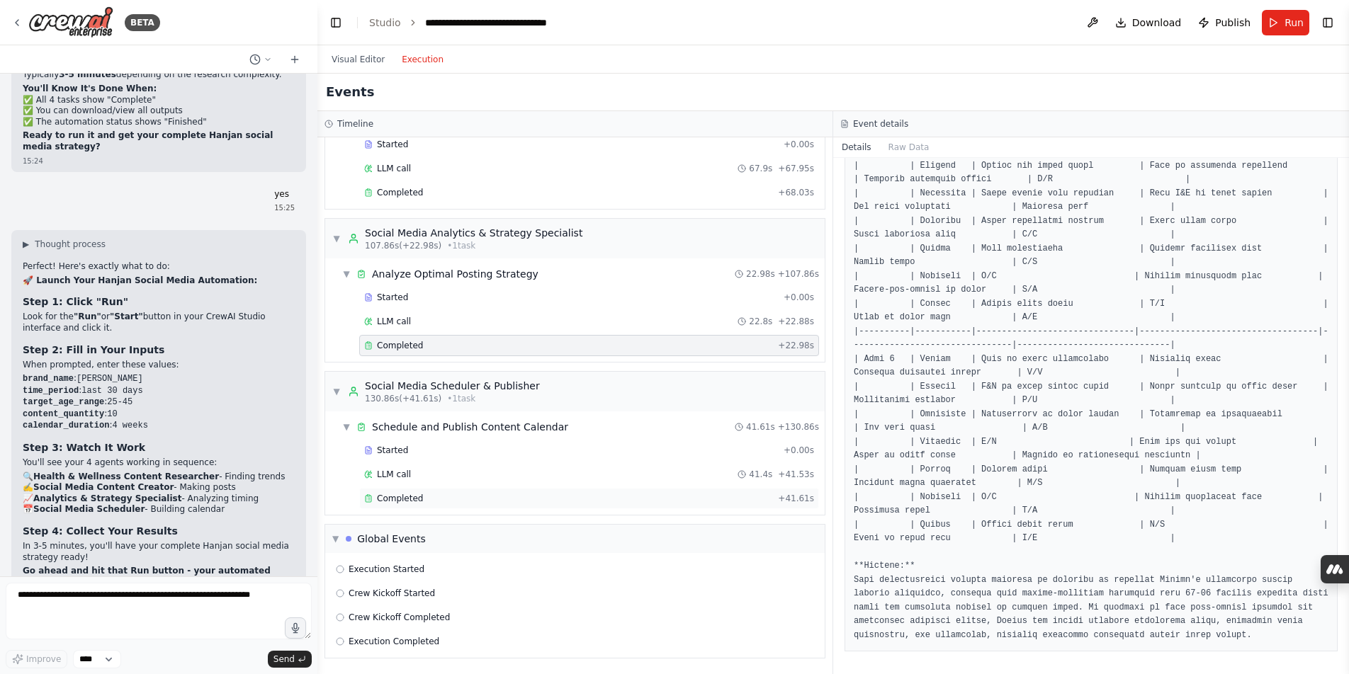
click at [506, 499] on div "Completed" at bounding box center [568, 498] width 408 height 11
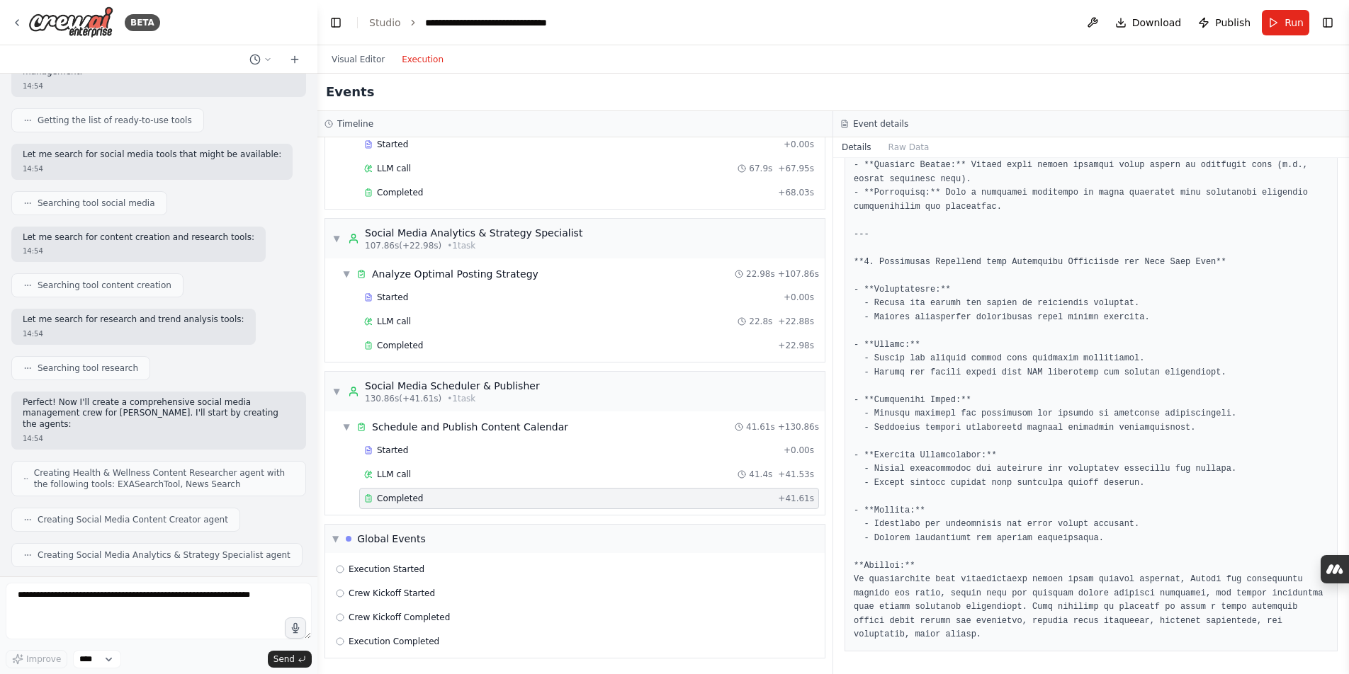
scroll to position [0, 0]
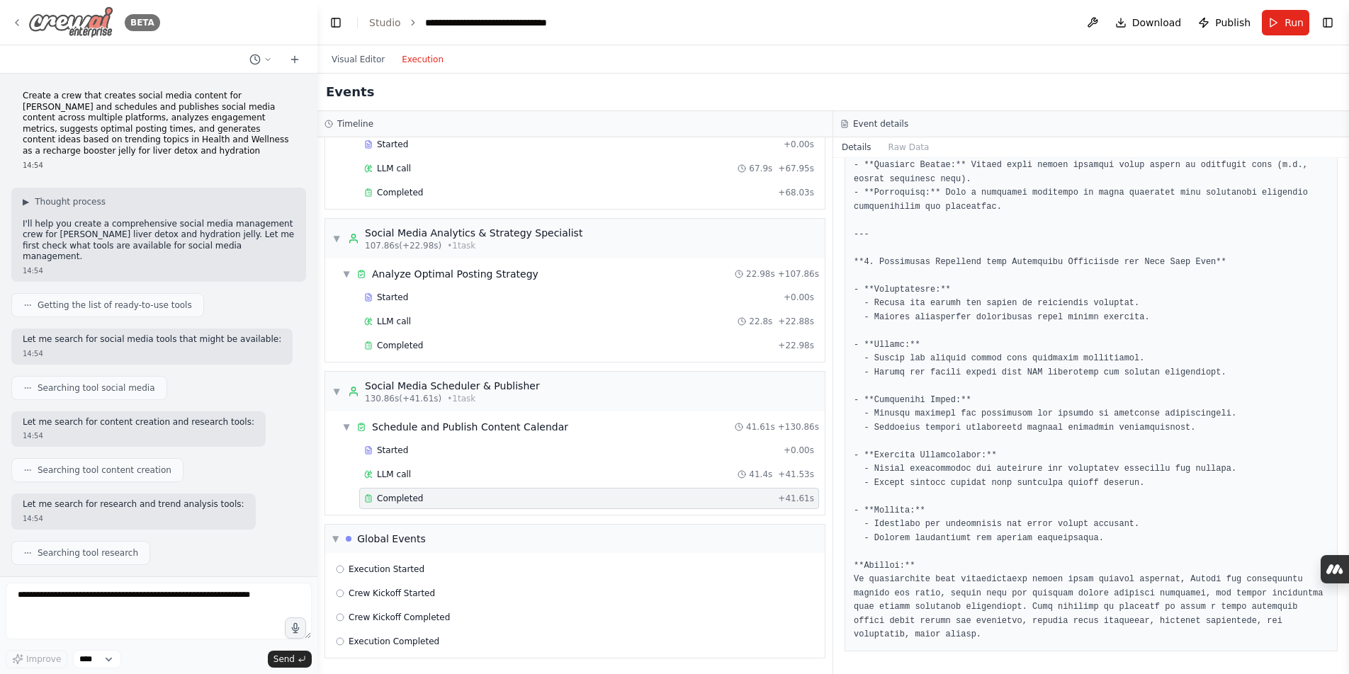
click at [21, 23] on icon at bounding box center [16, 22] width 11 height 11
